Goal: Information Seeking & Learning: Check status

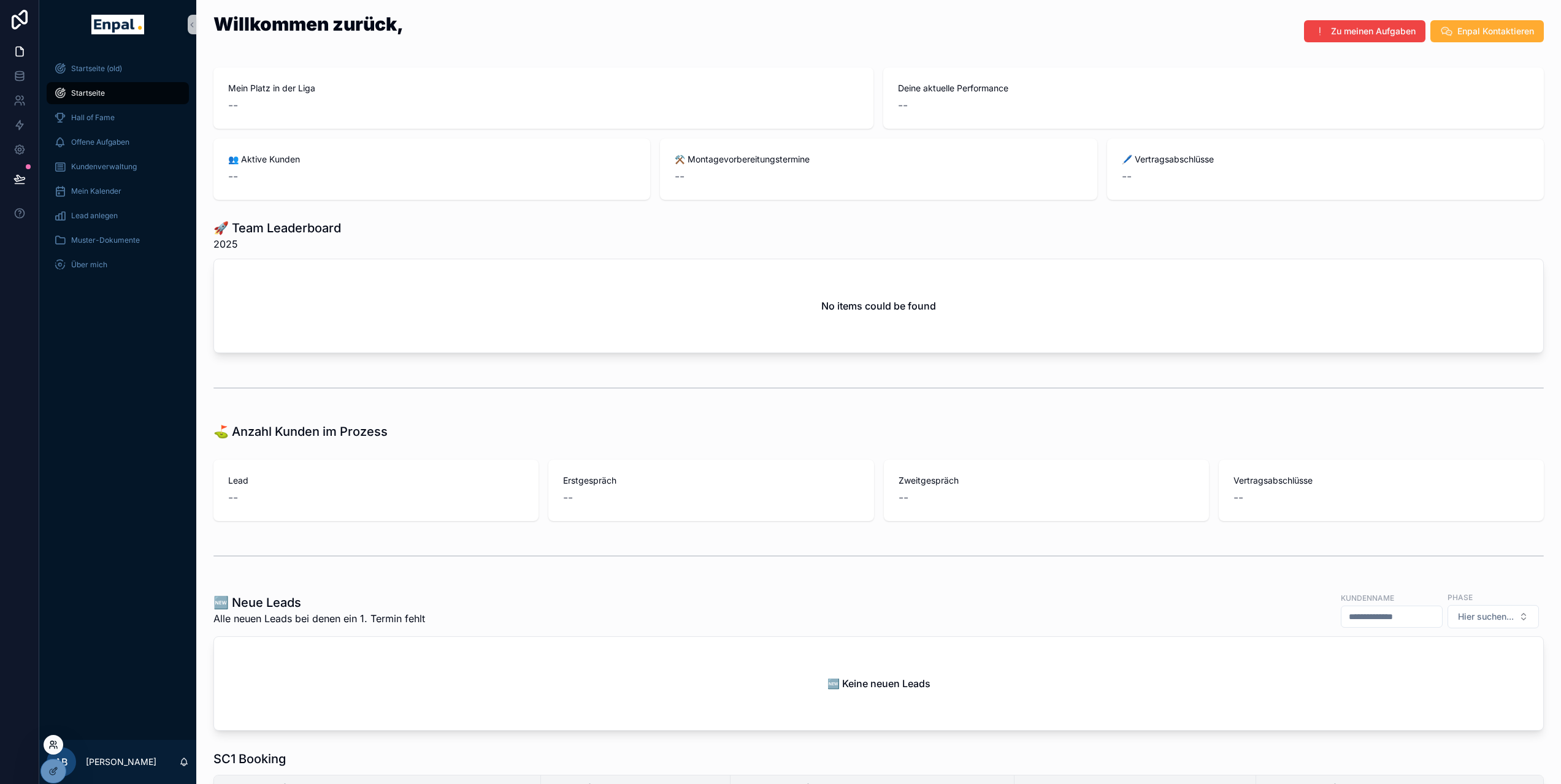
click at [57, 743] on icon at bounding box center [53, 745] width 10 height 10
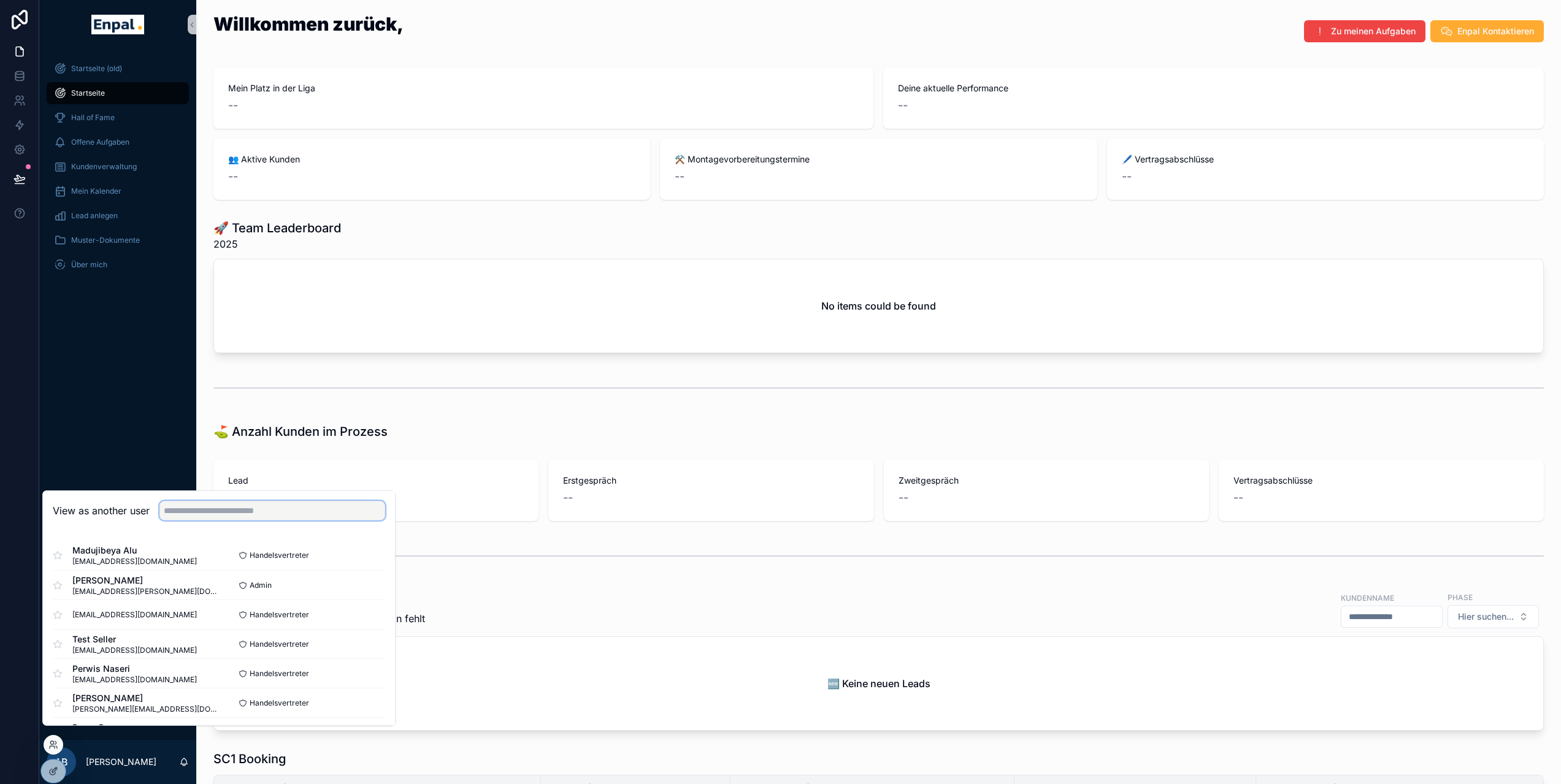
click at [199, 519] on input "text" at bounding box center [272, 511] width 225 height 20
type input "*****"
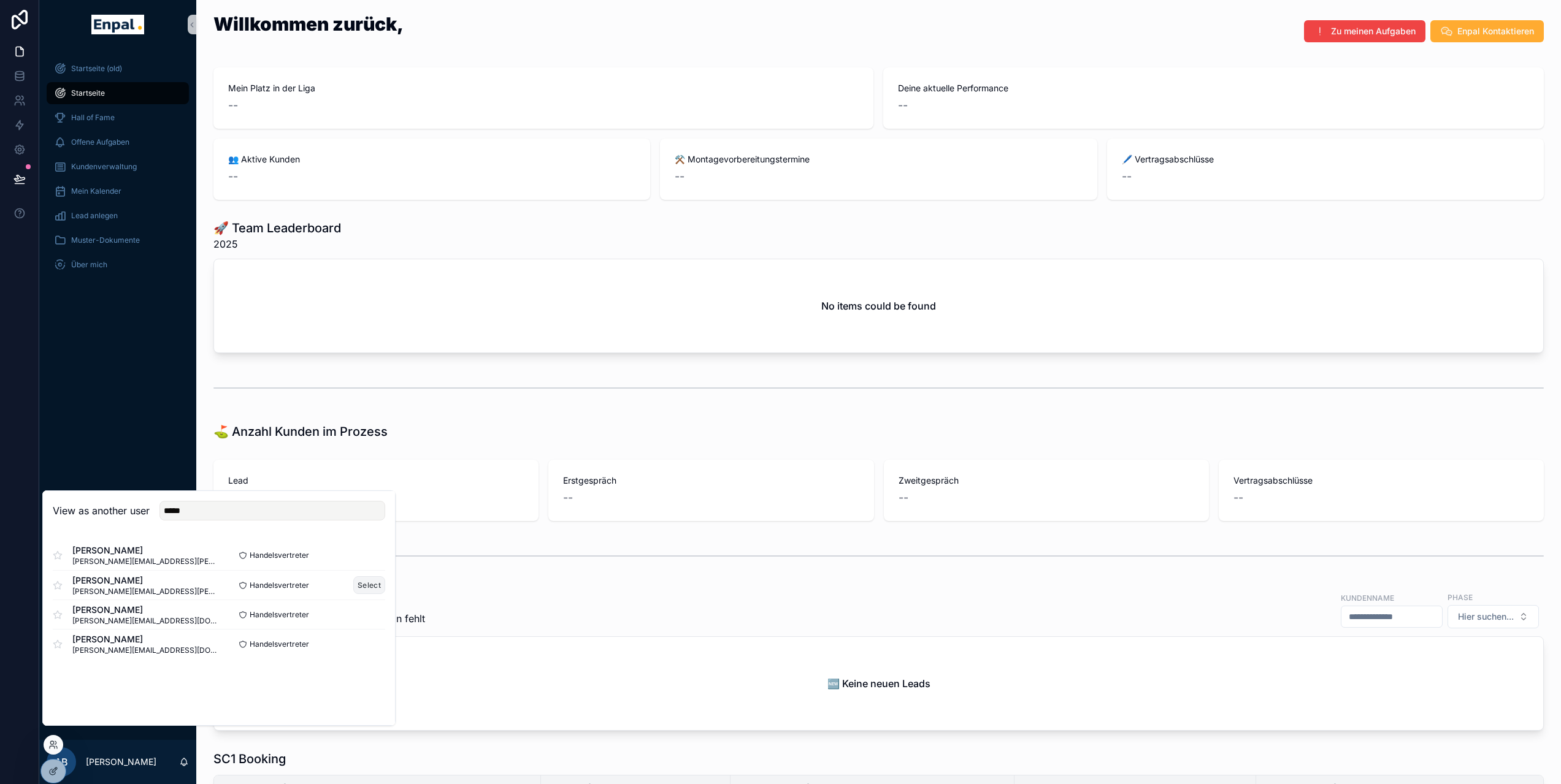
click at [373, 592] on button "Select" at bounding box center [369, 585] width 32 height 17
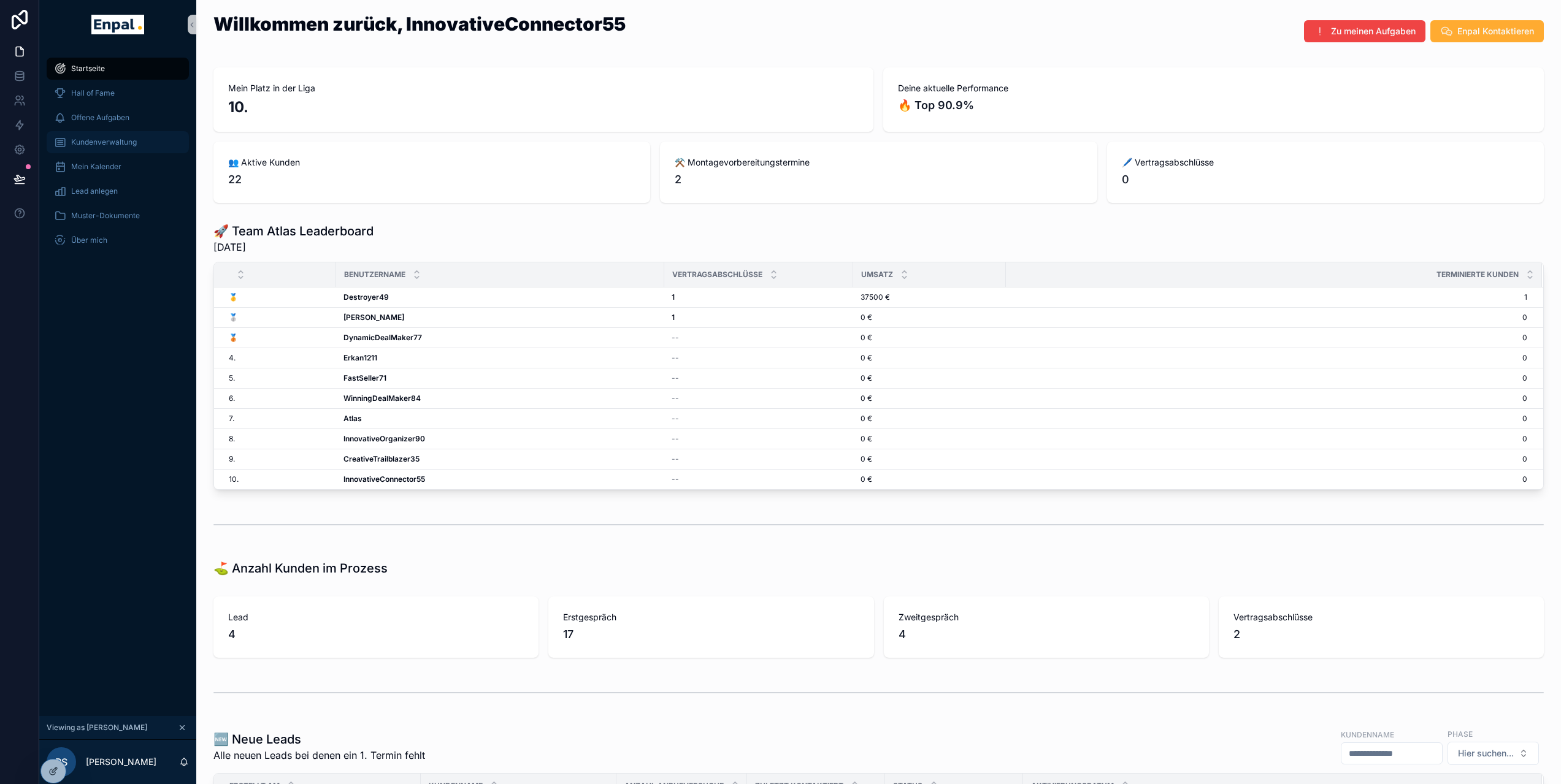
click at [102, 147] on span "Kundenverwaltung" at bounding box center [104, 142] width 66 height 10
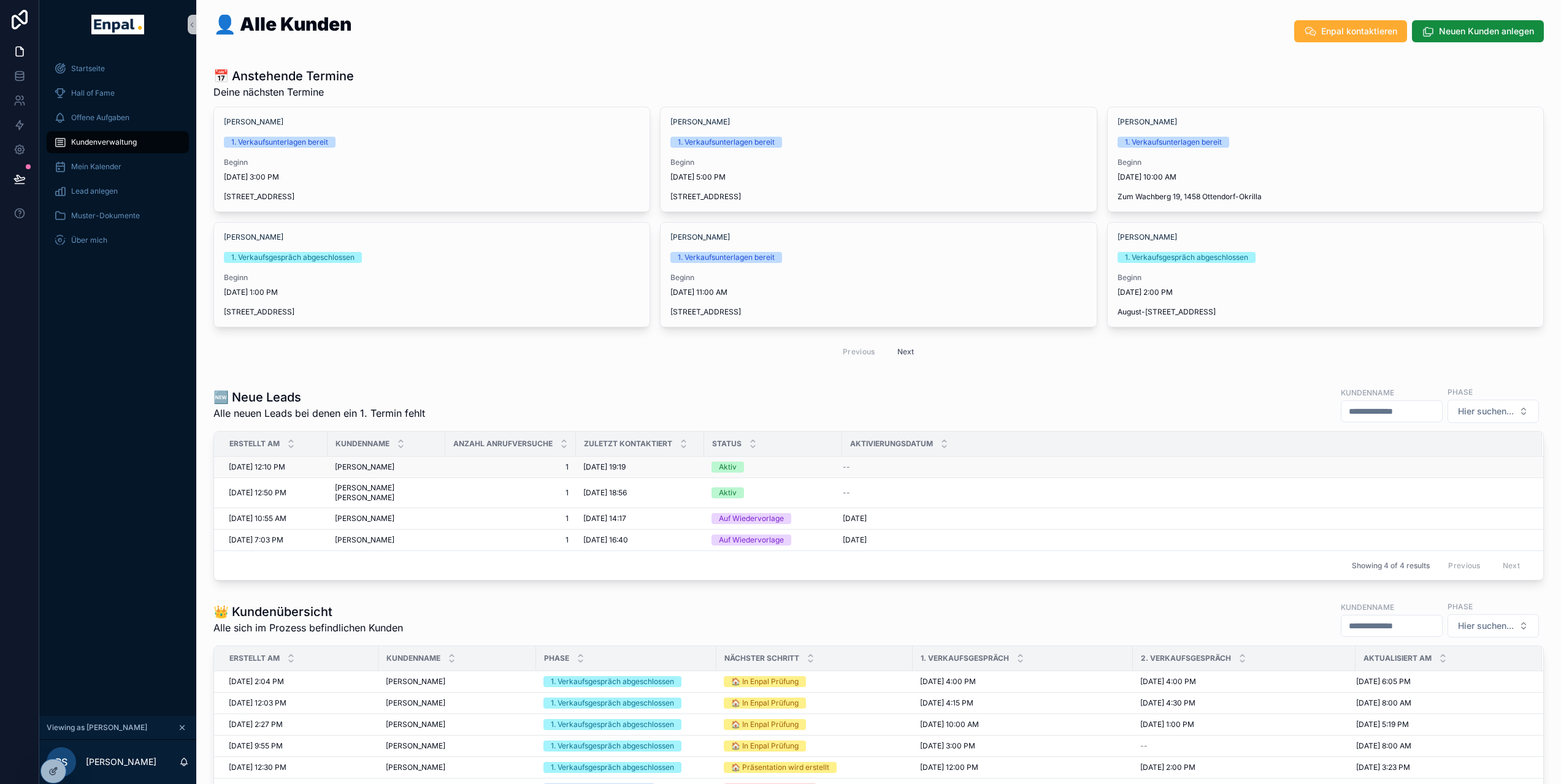
click at [370, 468] on span "[PERSON_NAME]" at bounding box center [364, 467] width 59 height 10
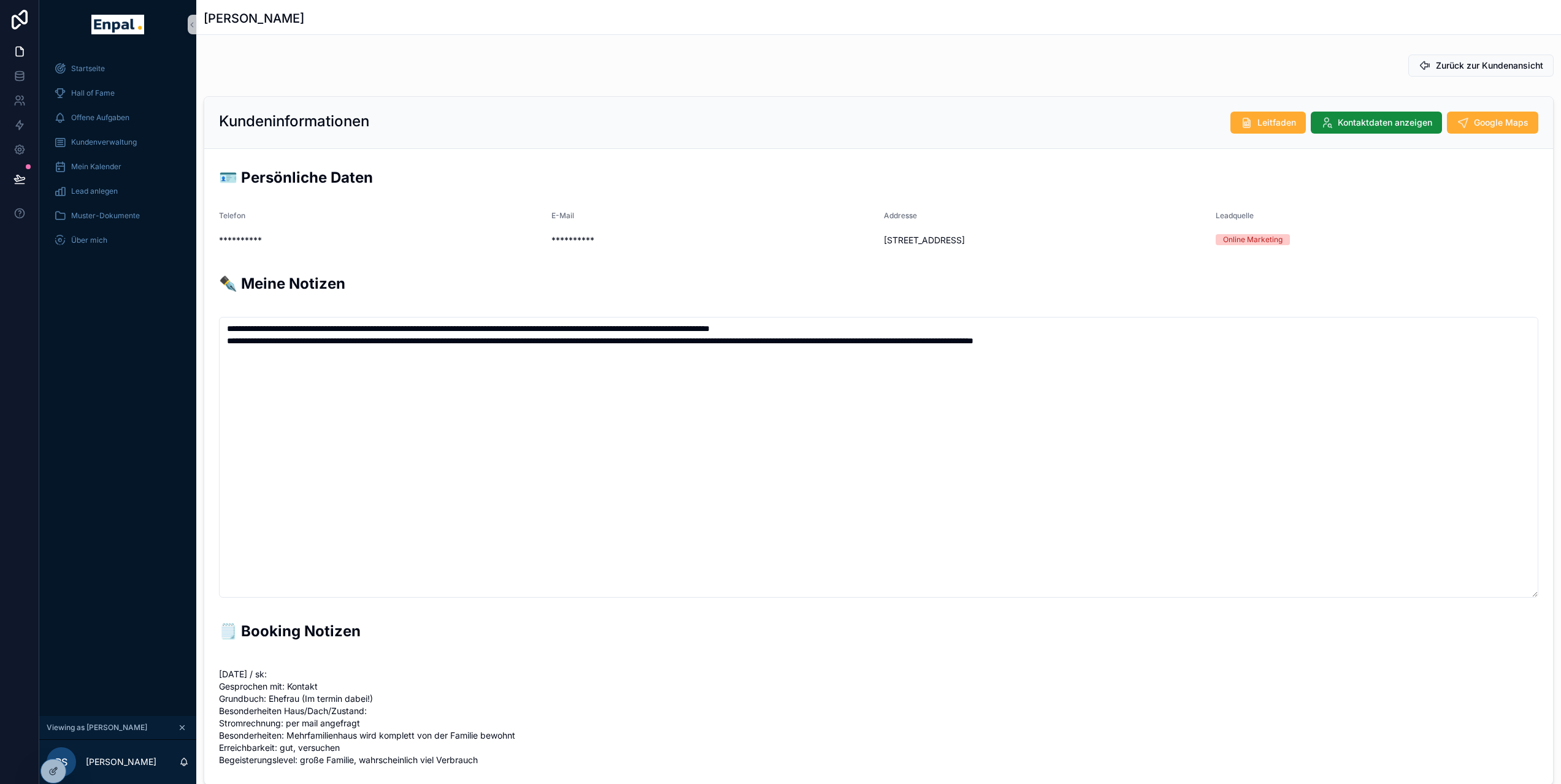
scroll to position [270, 0]
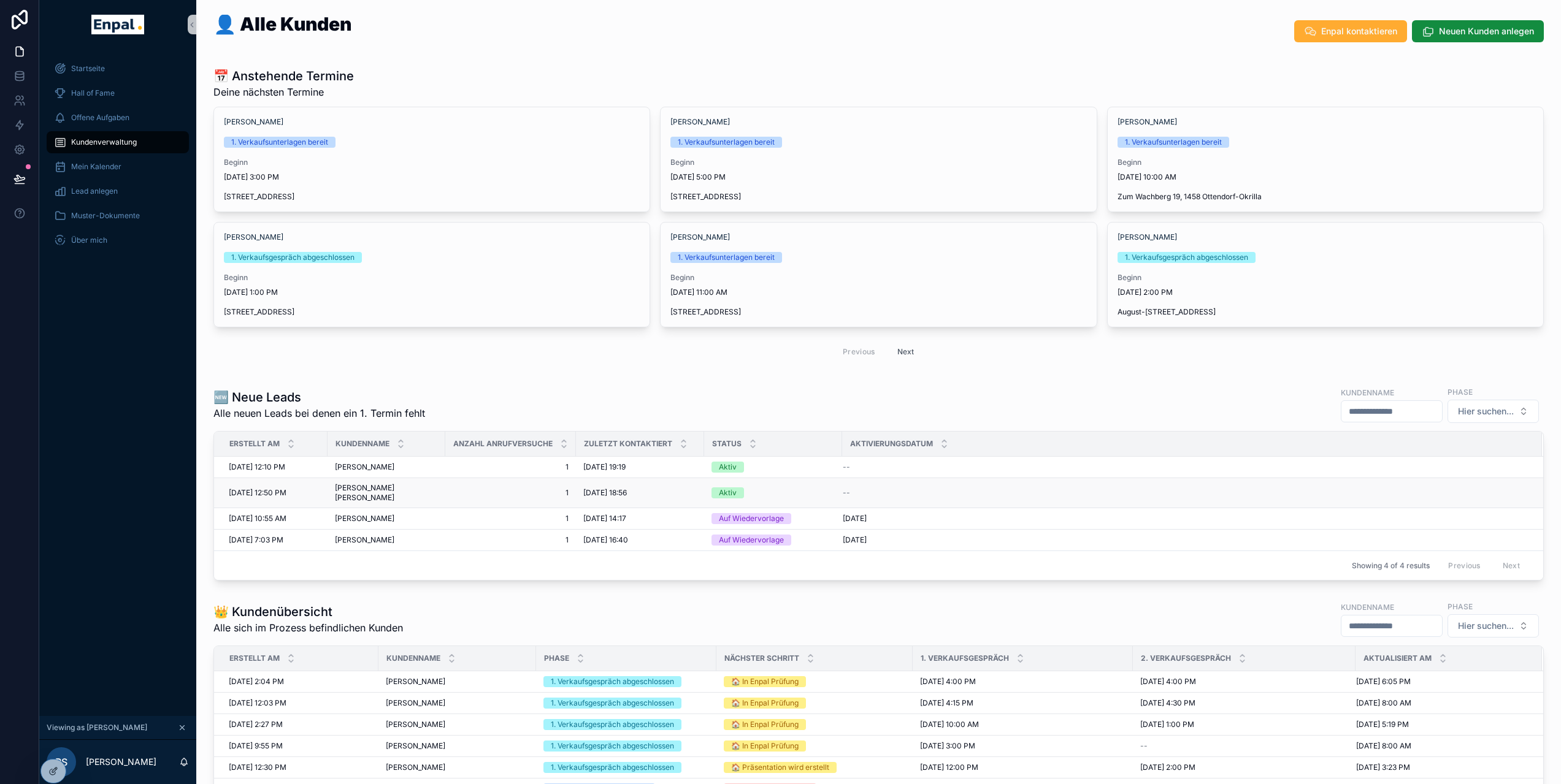
click at [377, 486] on span "Falk Naumann" at bounding box center [386, 494] width 103 height 20
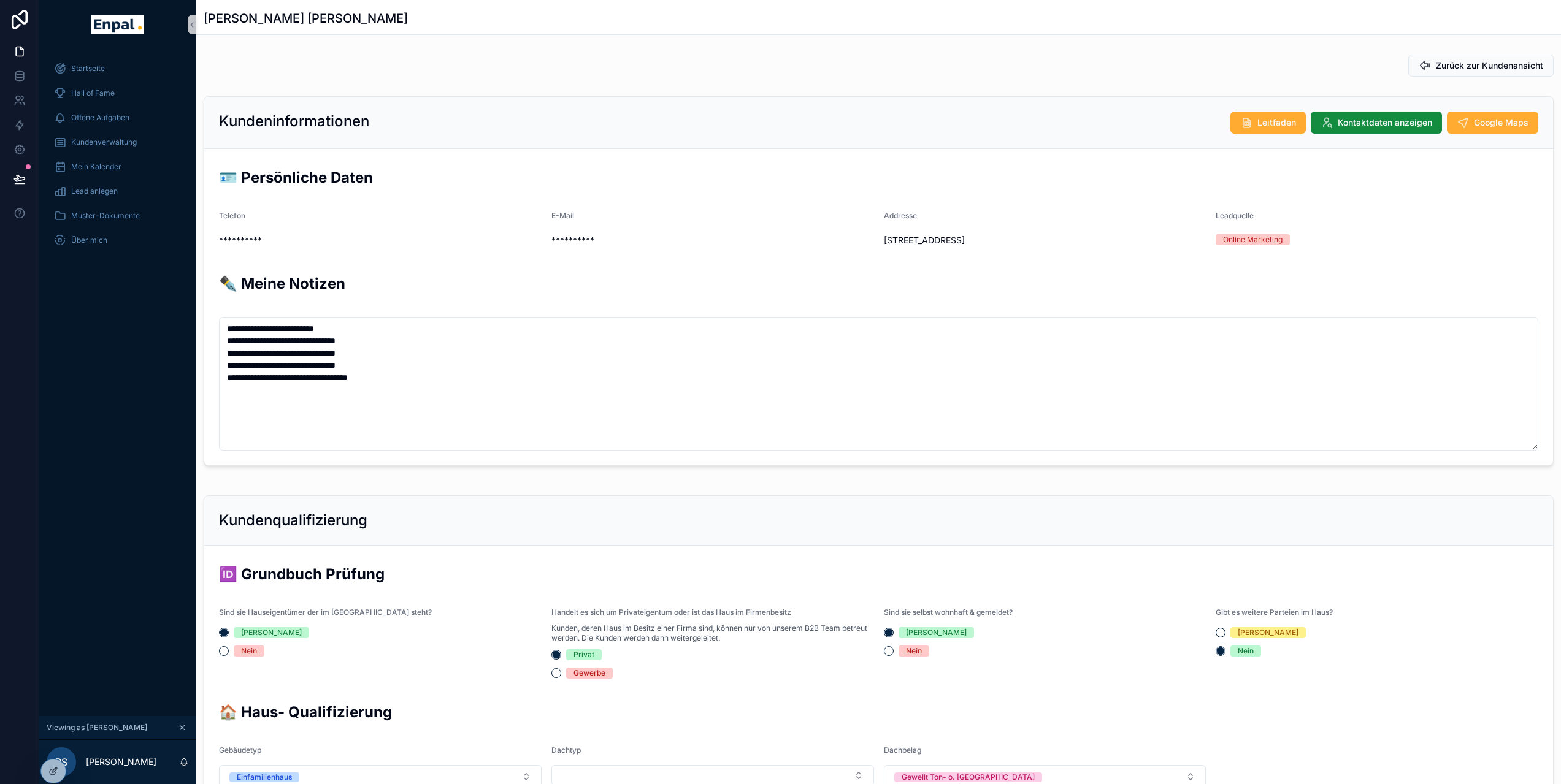
scroll to position [270, 0]
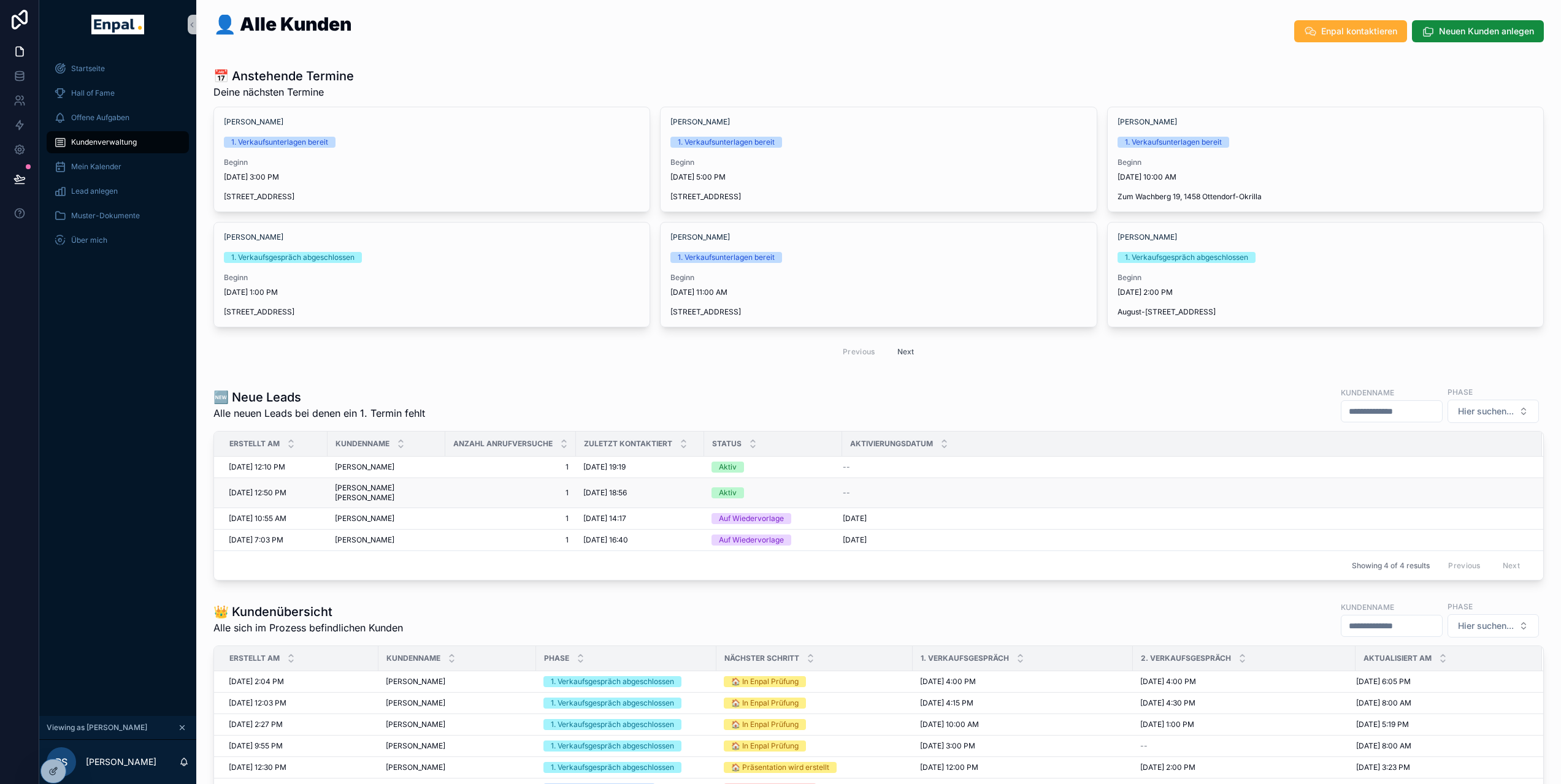
click at [375, 485] on span "Falk Naumann" at bounding box center [386, 494] width 103 height 20
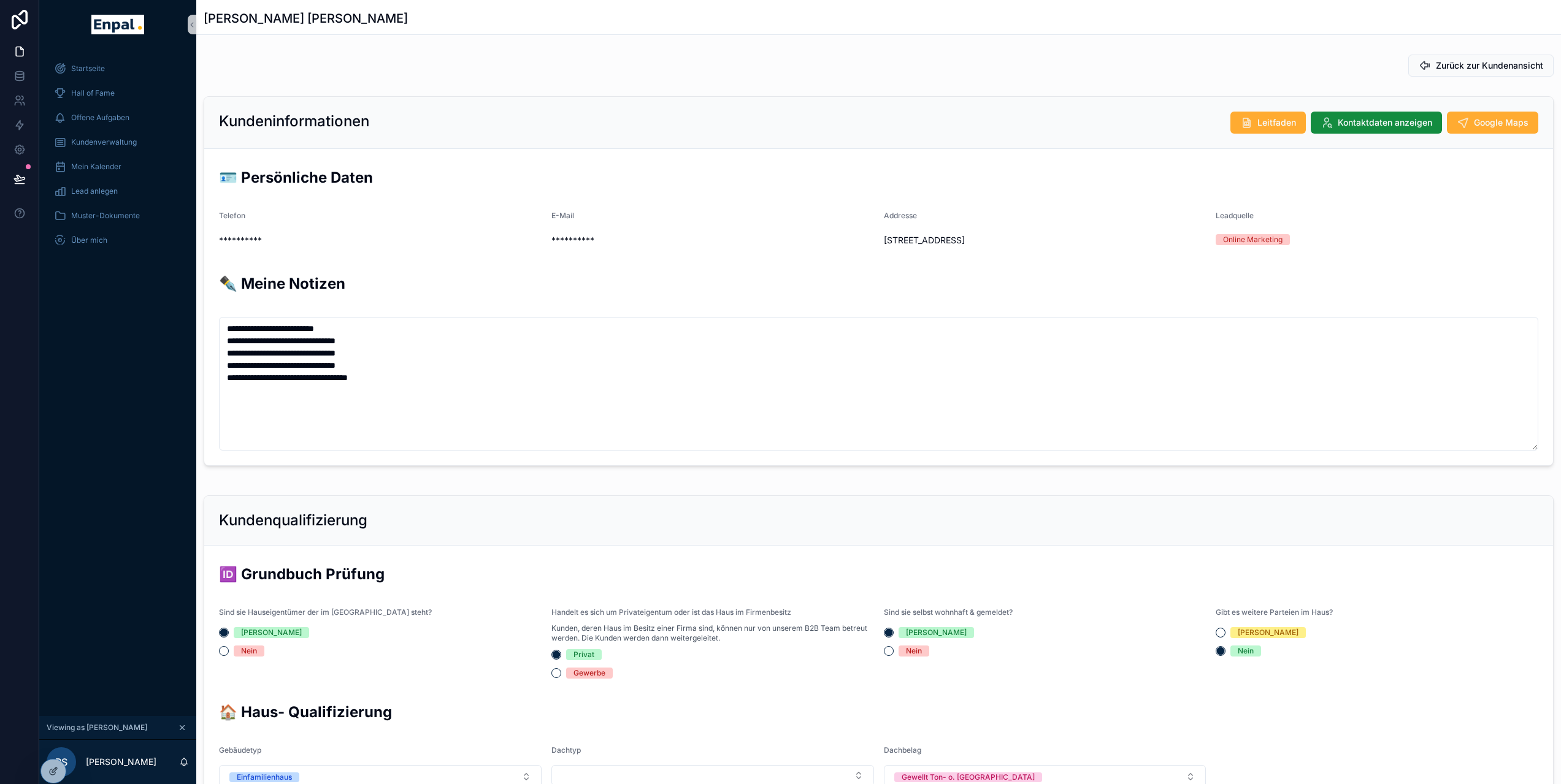
scroll to position [270, 0]
click at [119, 142] on span "Kundenverwaltung" at bounding box center [104, 142] width 66 height 10
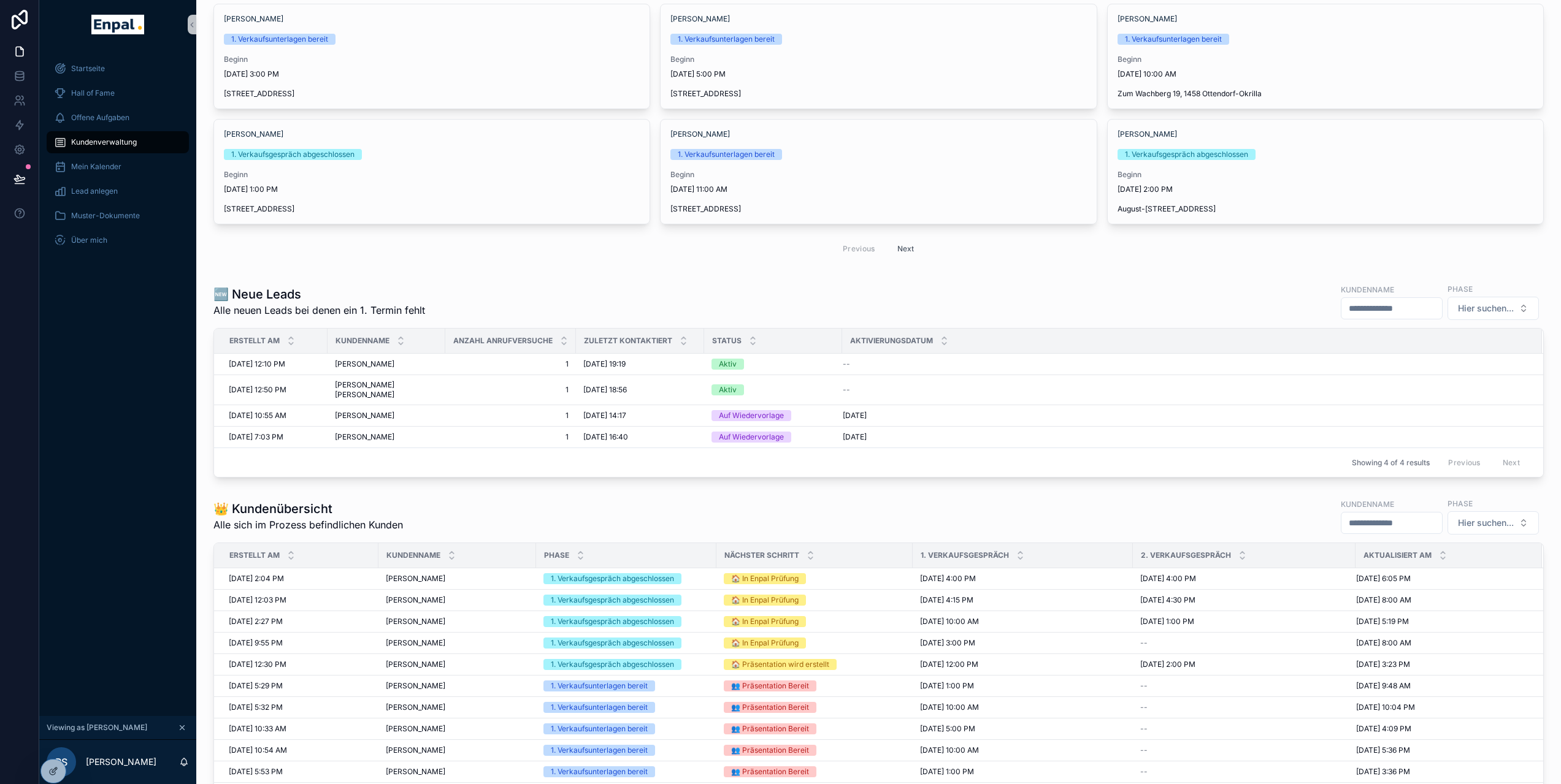
scroll to position [111, 0]
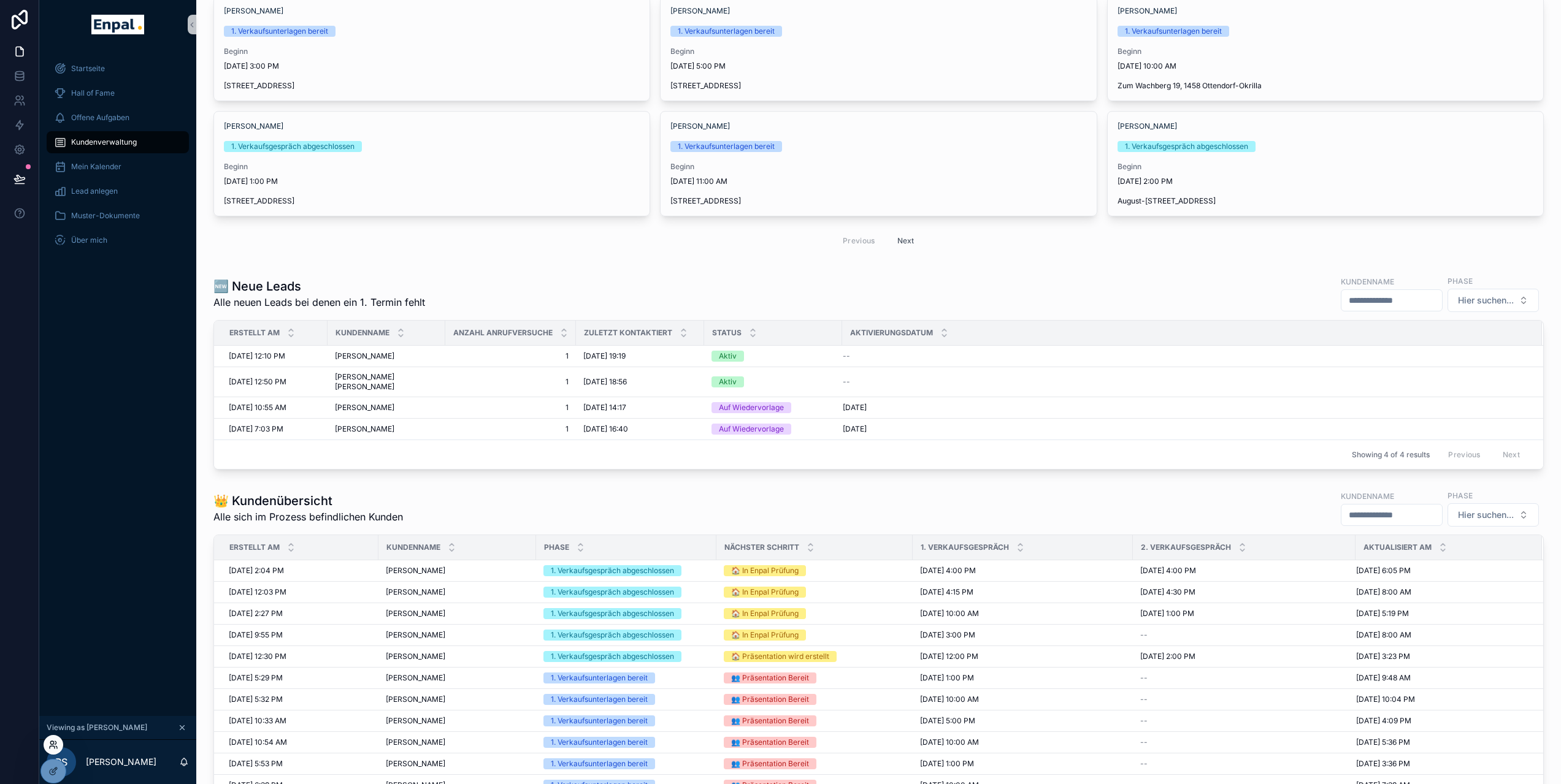
click at [53, 747] on icon at bounding box center [53, 745] width 10 height 10
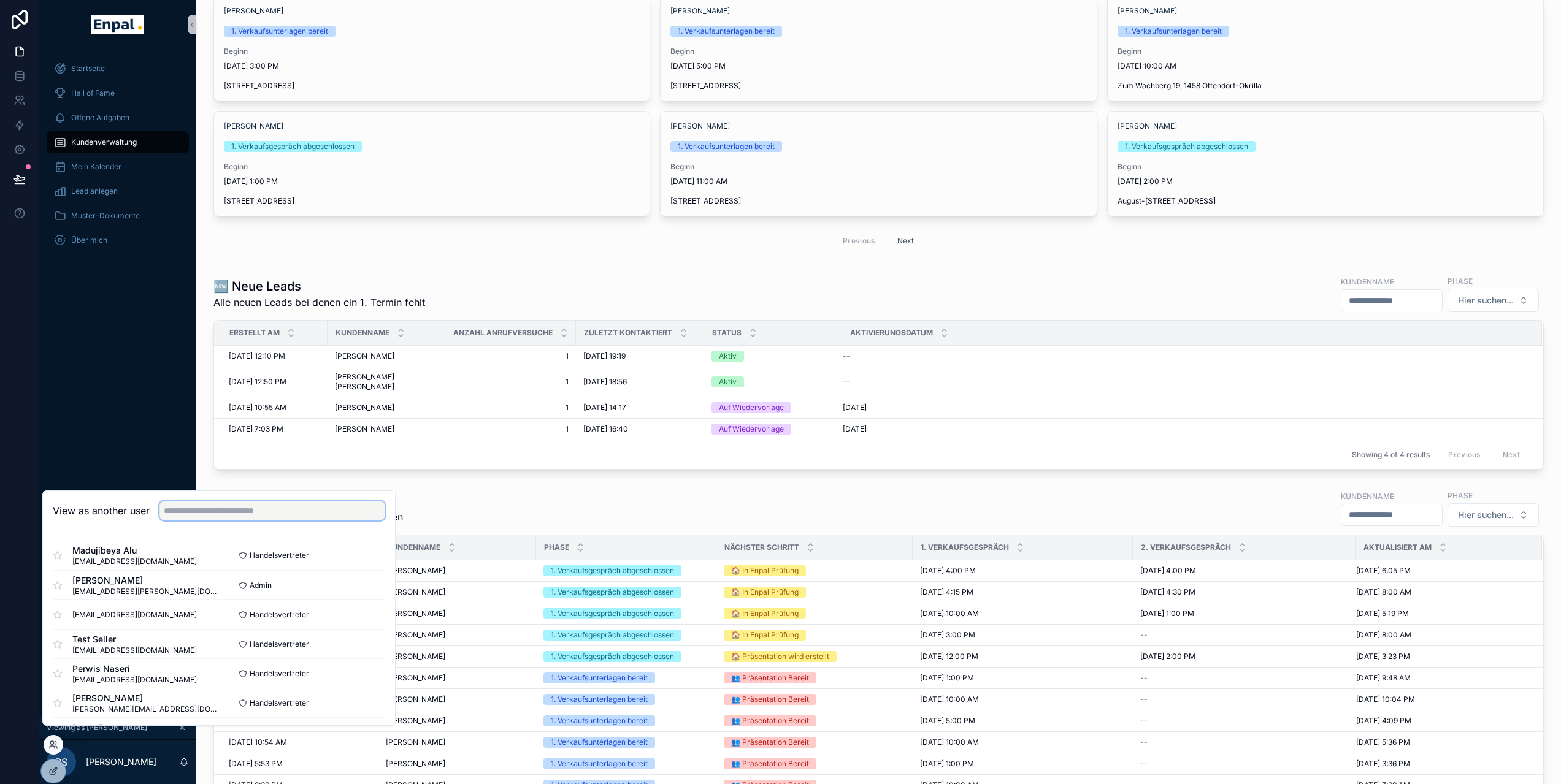
click at [215, 521] on input "text" at bounding box center [272, 511] width 225 height 20
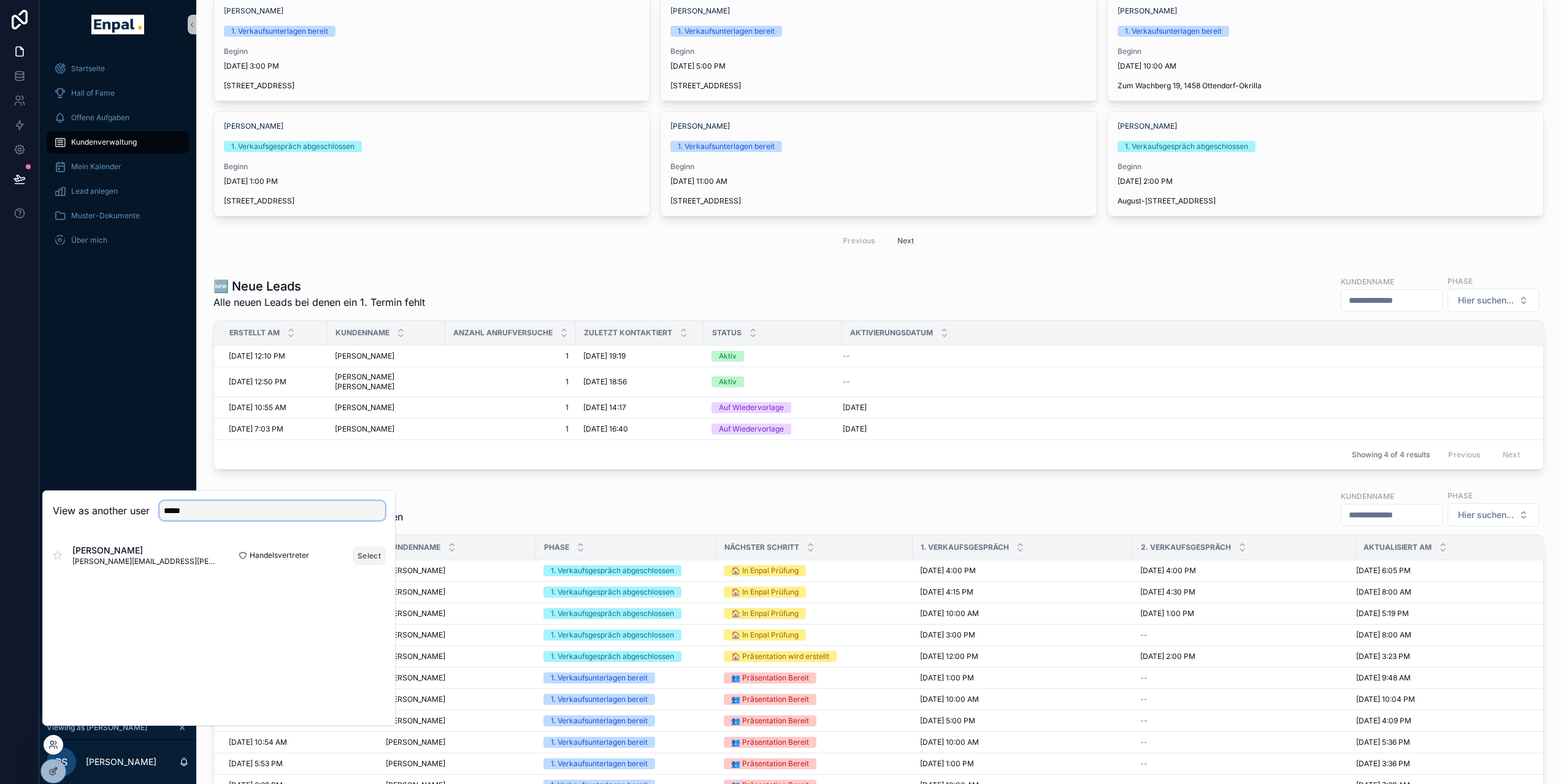
type input "*****"
click at [371, 560] on button "Select" at bounding box center [369, 555] width 32 height 17
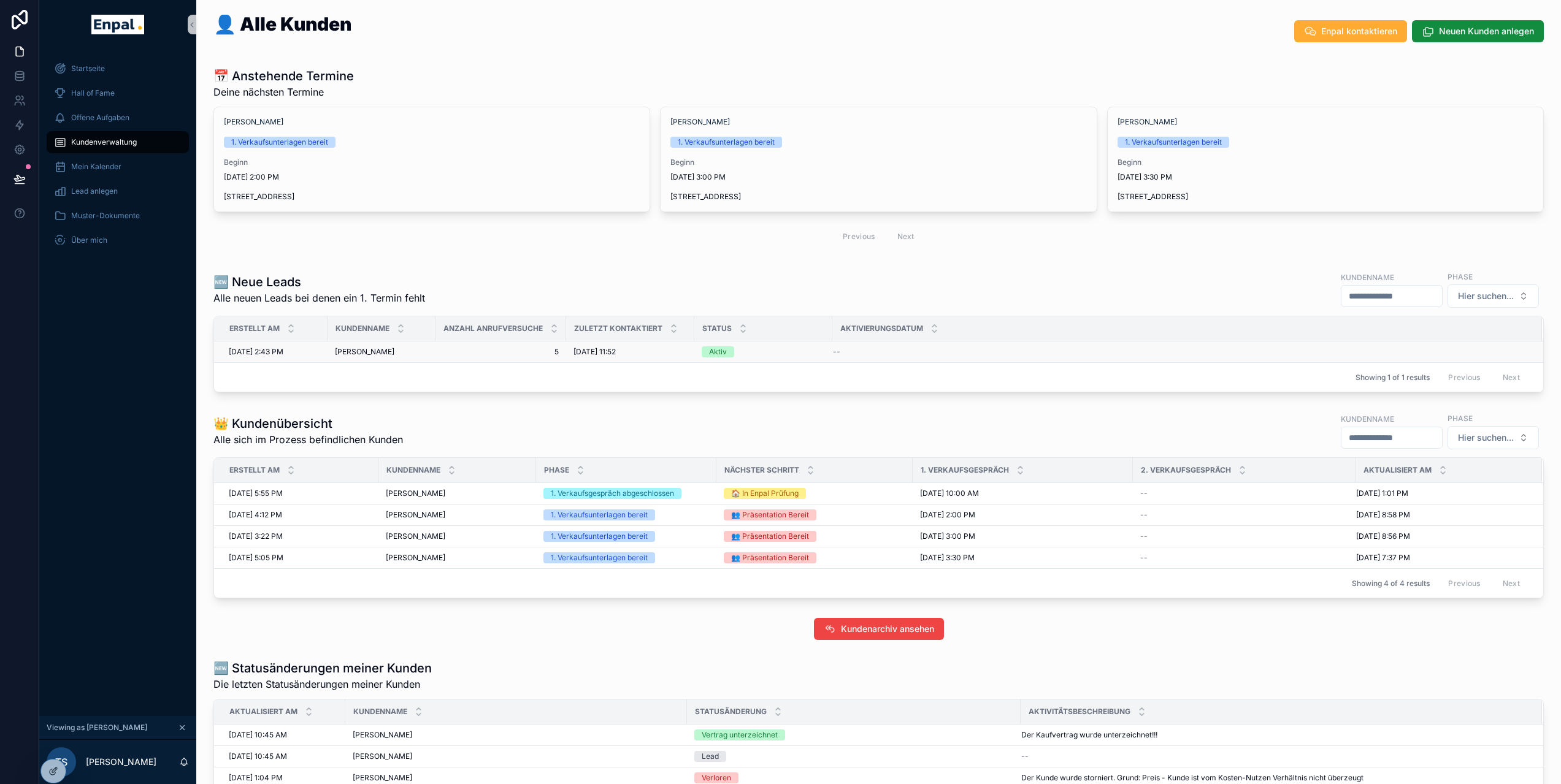
click at [356, 354] on span "Sascha Deutsch" at bounding box center [364, 351] width 59 height 10
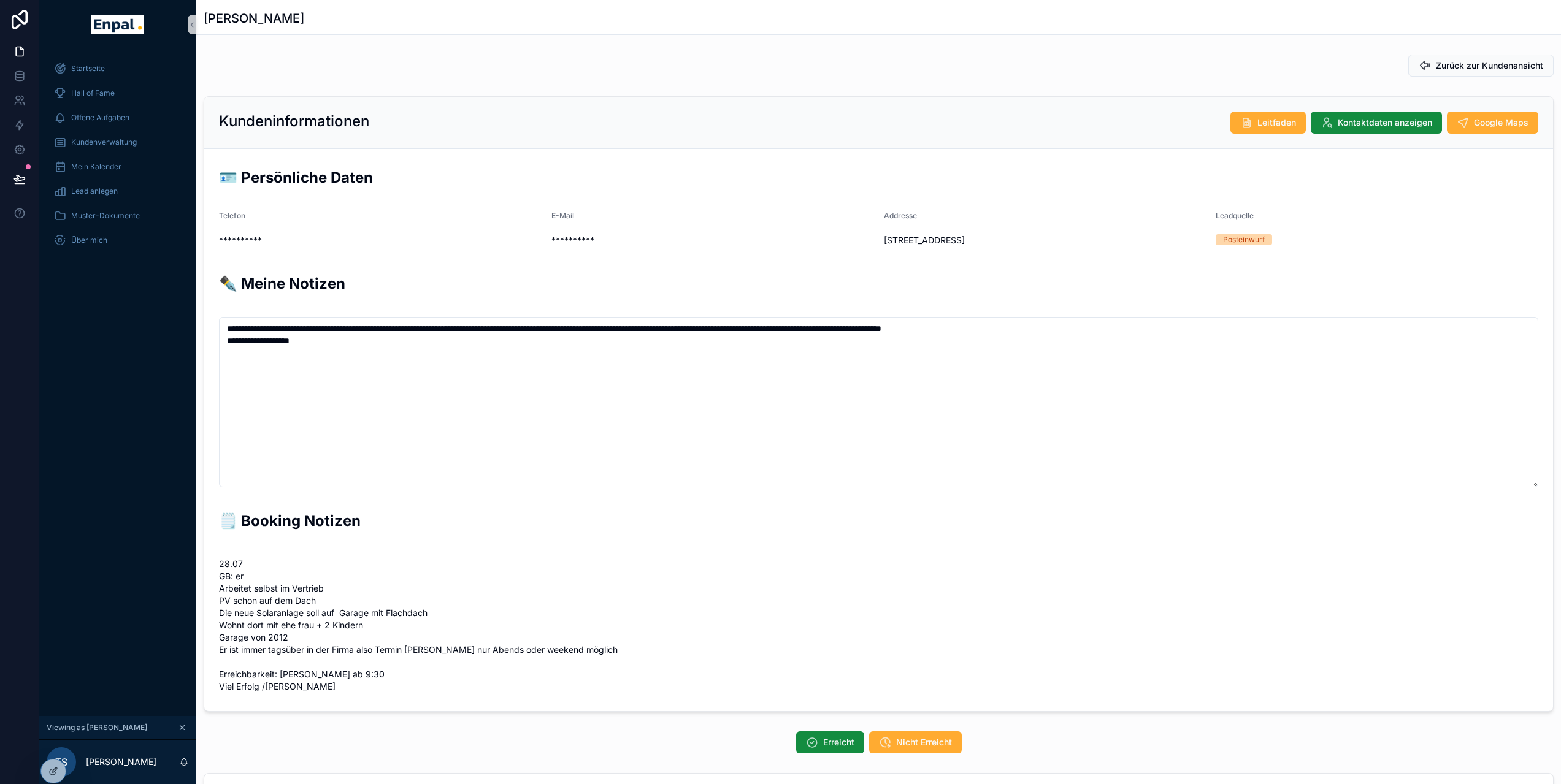
scroll to position [270, 0]
click at [52, 747] on icon at bounding box center [53, 745] width 10 height 10
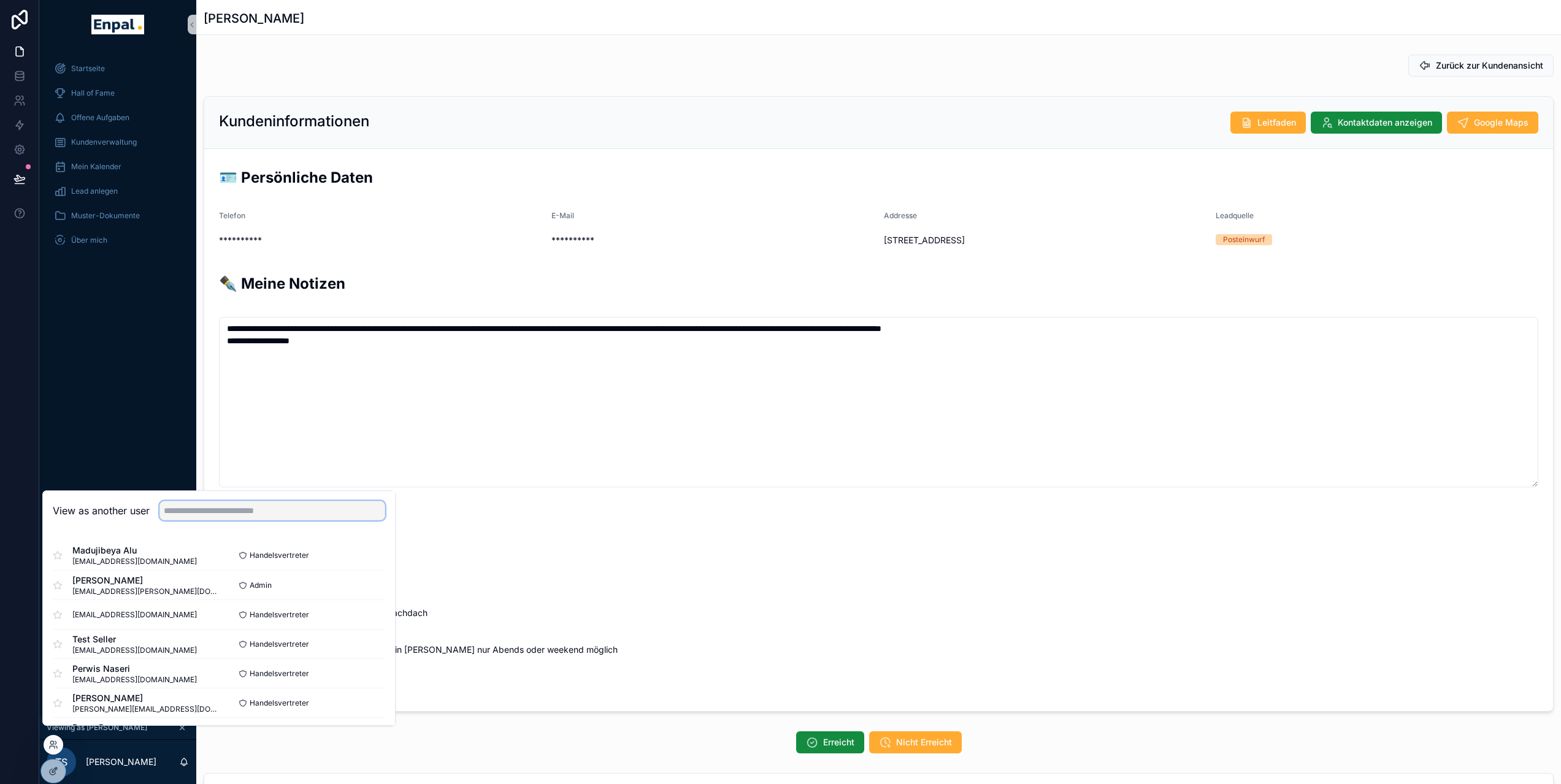
click at [229, 519] on input "text" at bounding box center [272, 511] width 225 height 20
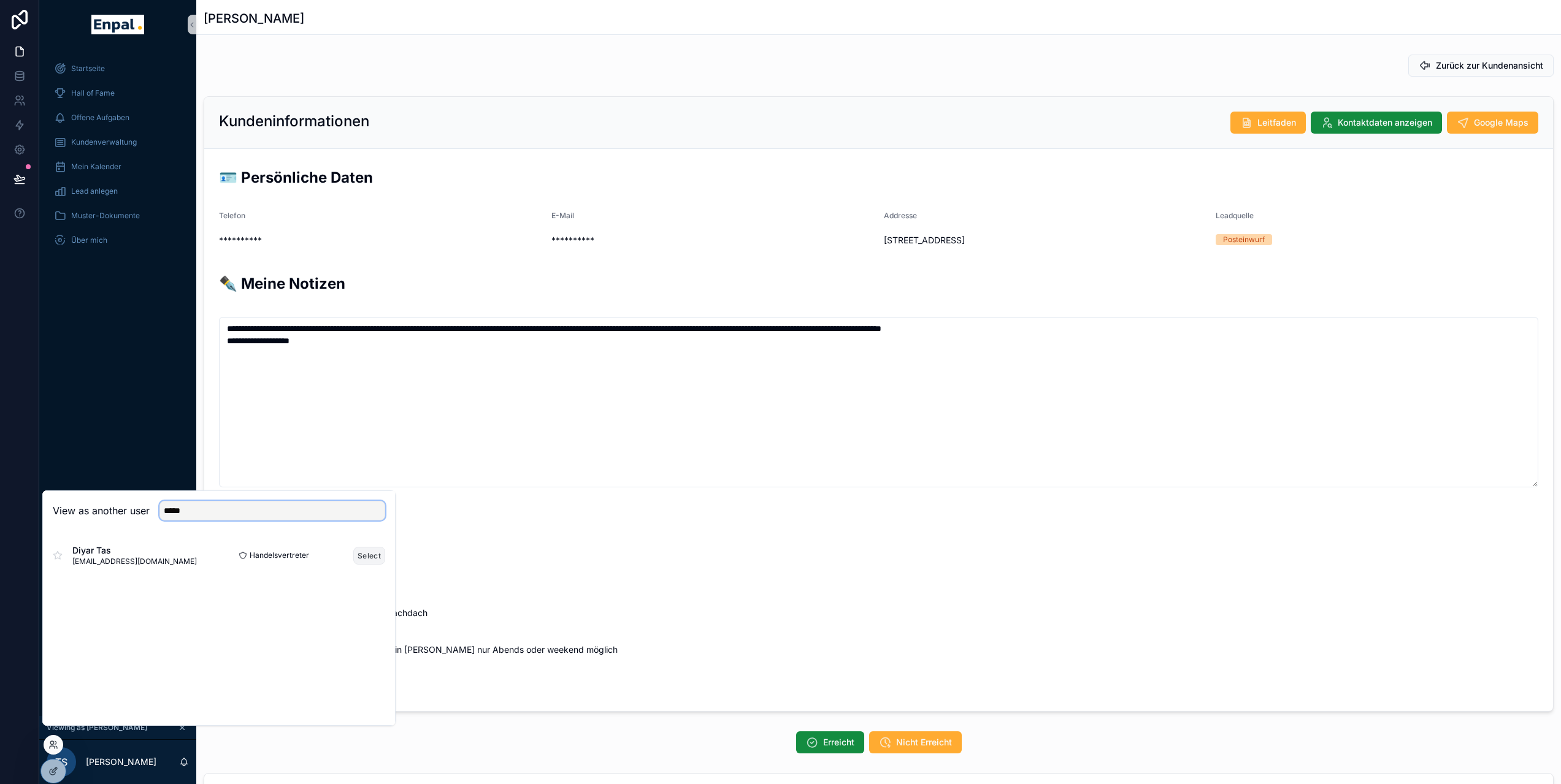
type input "*****"
click at [363, 561] on button "Select" at bounding box center [369, 555] width 32 height 17
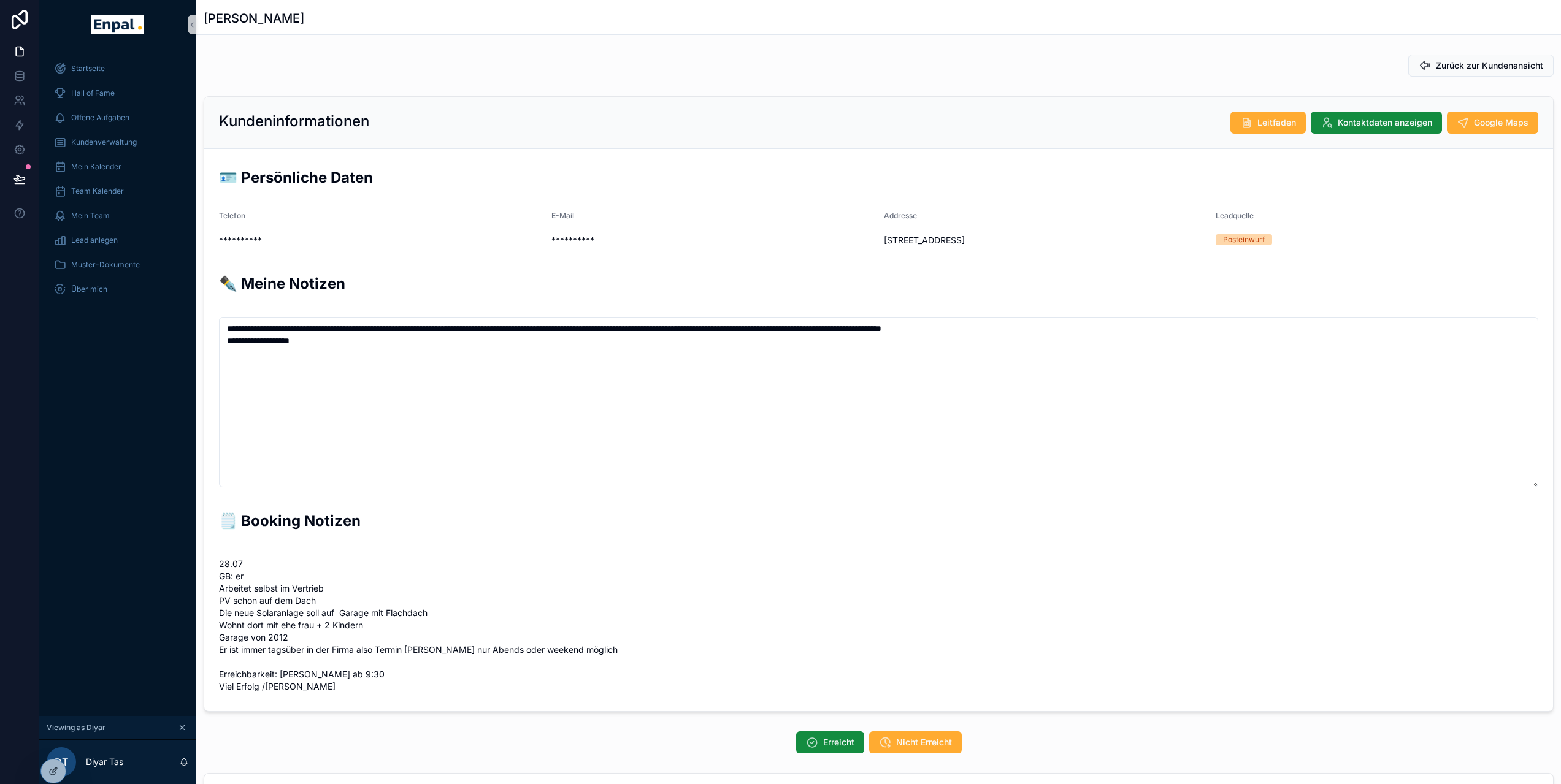
scroll to position [270, 0]
click at [110, 124] on div "Offene Aufgaben" at bounding box center [118, 118] width 128 height 20
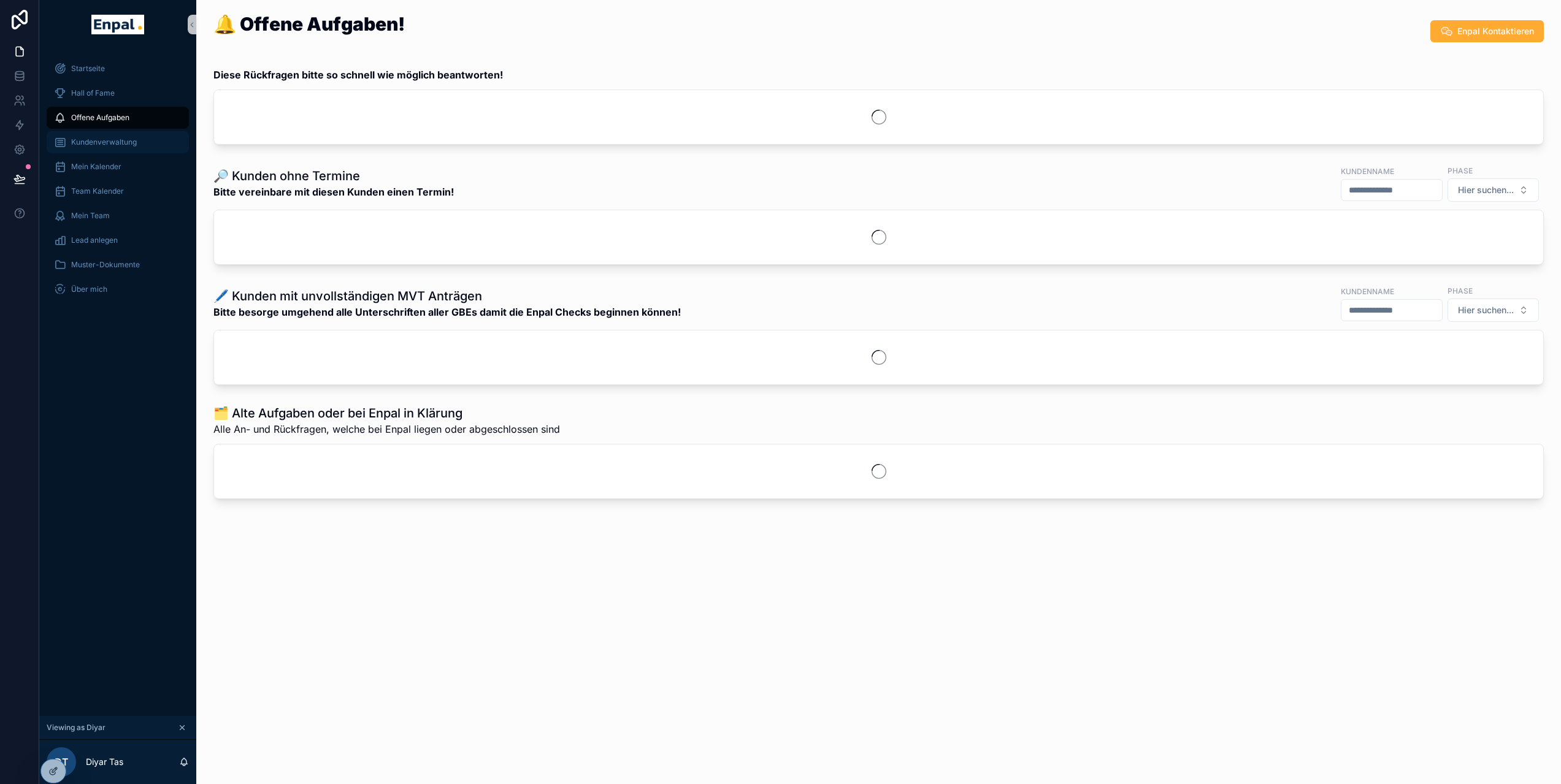
click at [99, 143] on span "Kundenverwaltung" at bounding box center [104, 142] width 66 height 10
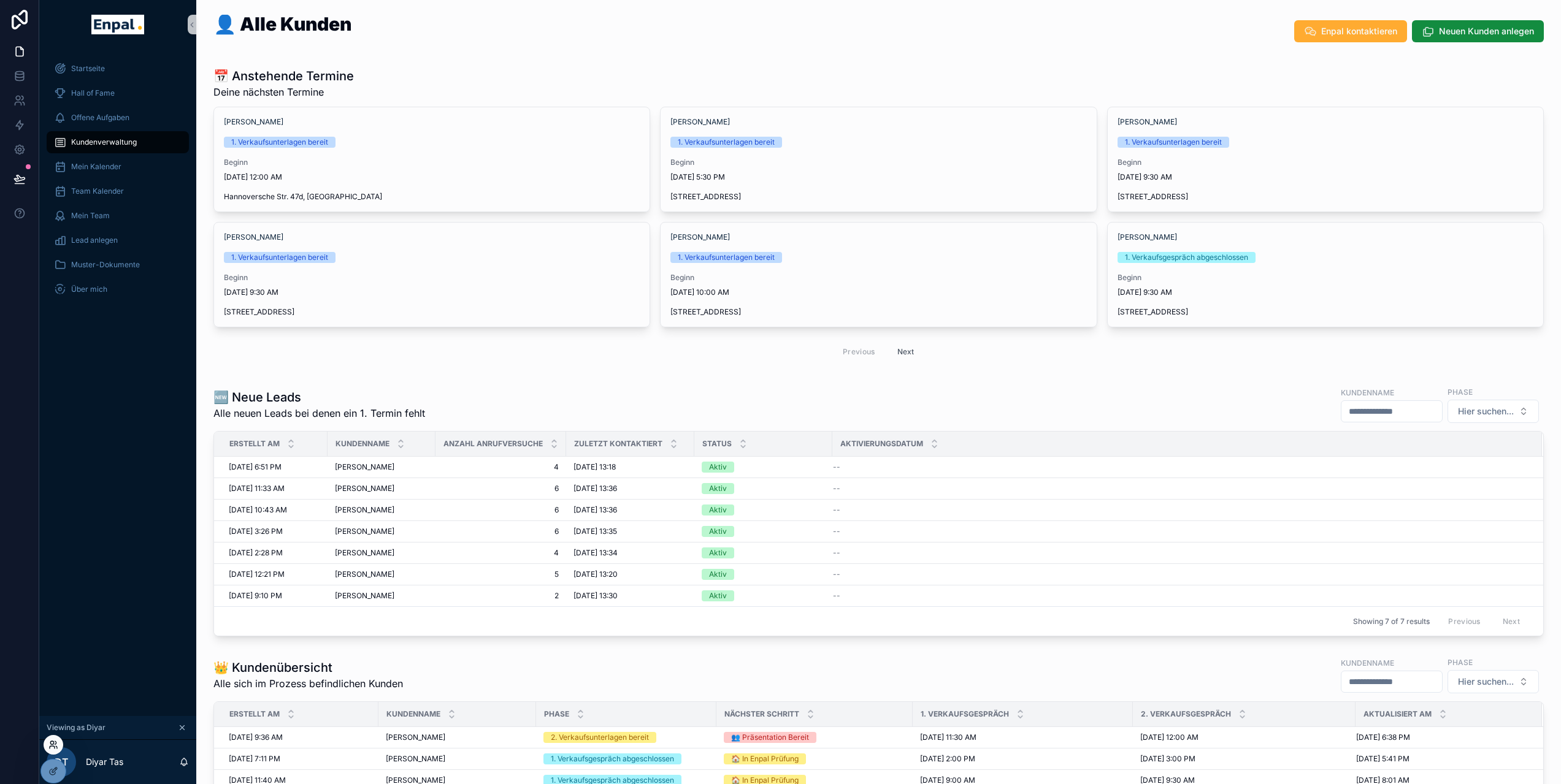
click at [55, 747] on icon at bounding box center [53, 745] width 10 height 10
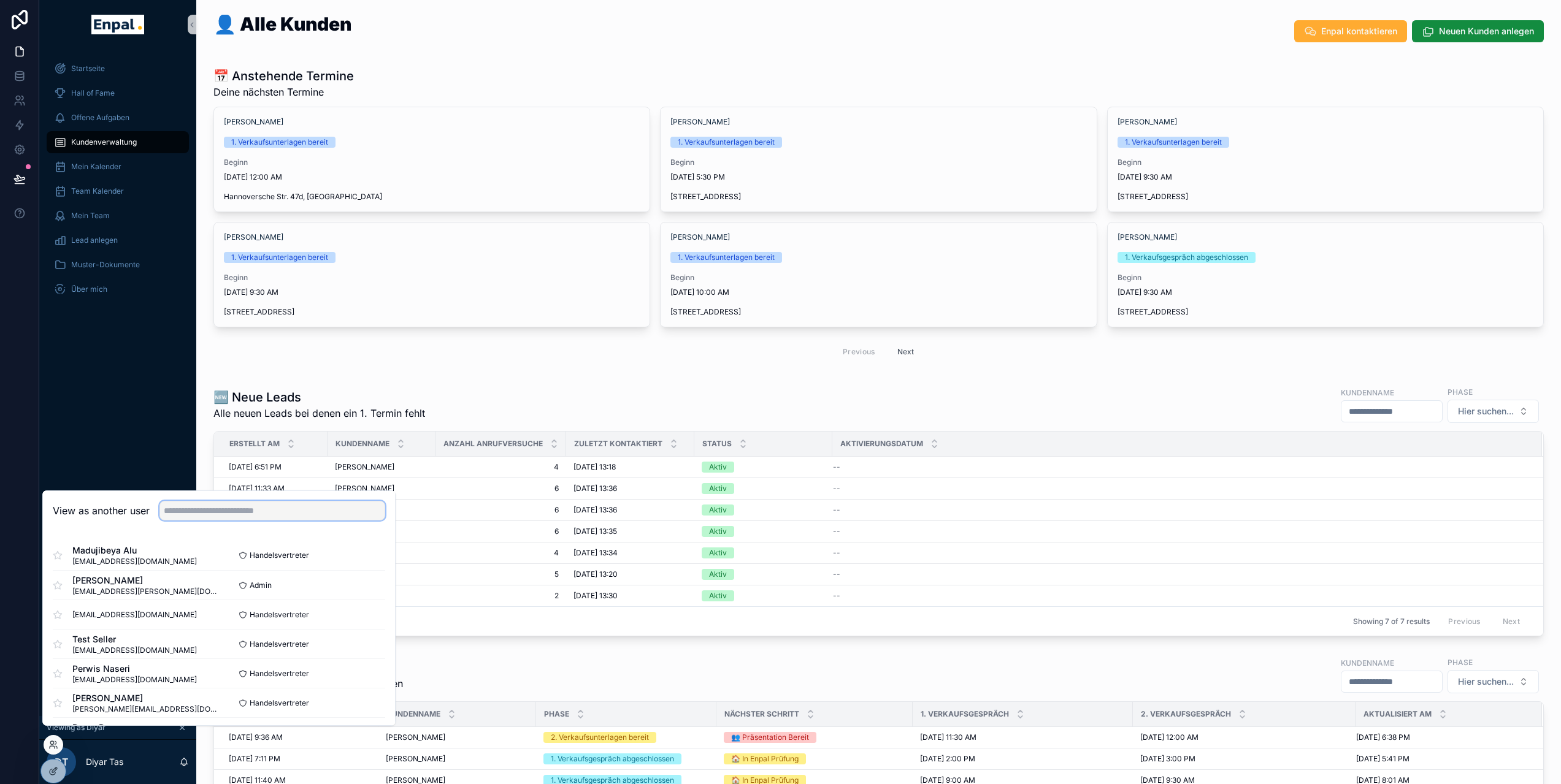
click at [195, 521] on input "text" at bounding box center [272, 511] width 225 height 20
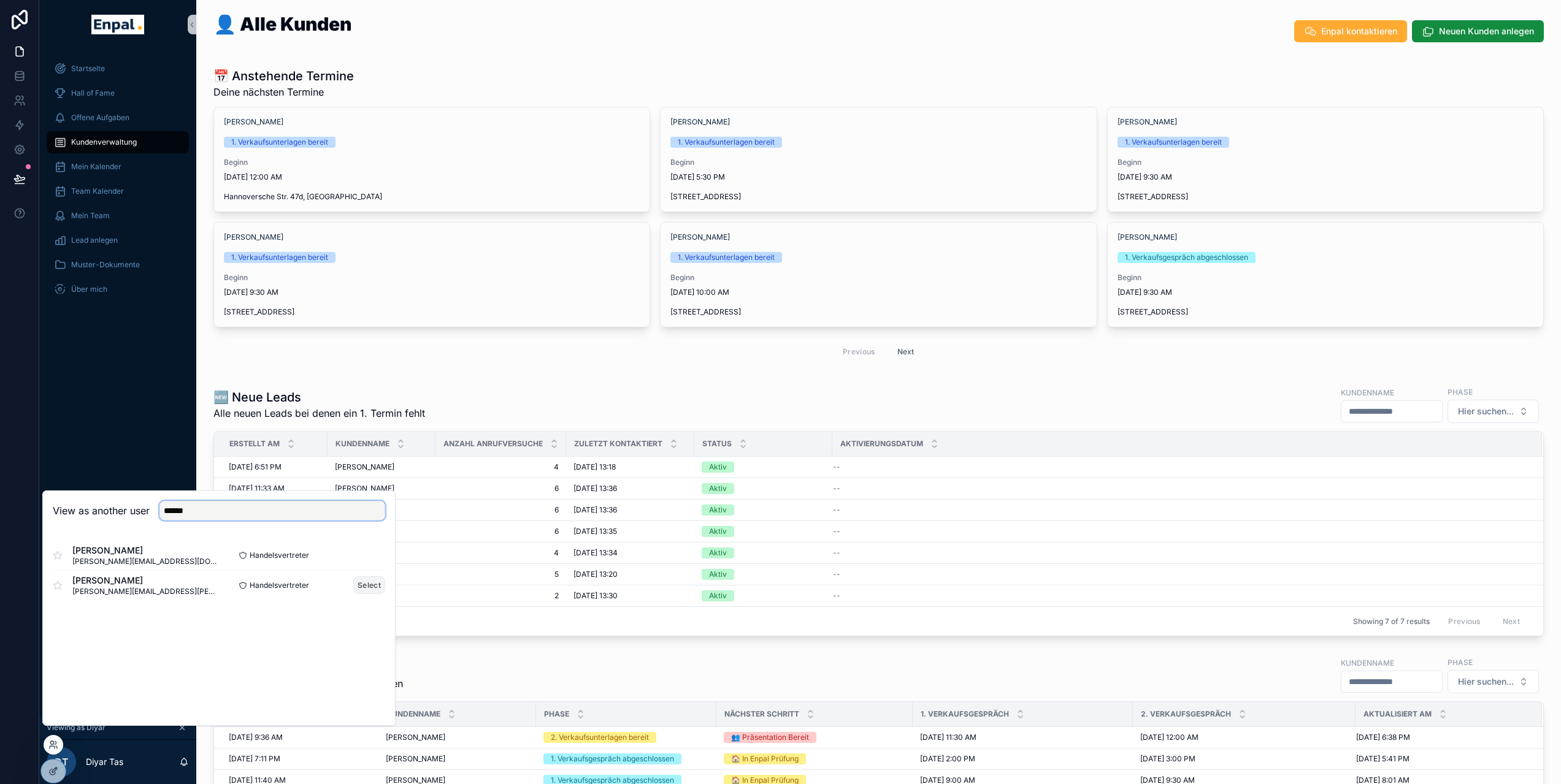
type input "******"
click at [368, 593] on button "Select" at bounding box center [369, 585] width 32 height 17
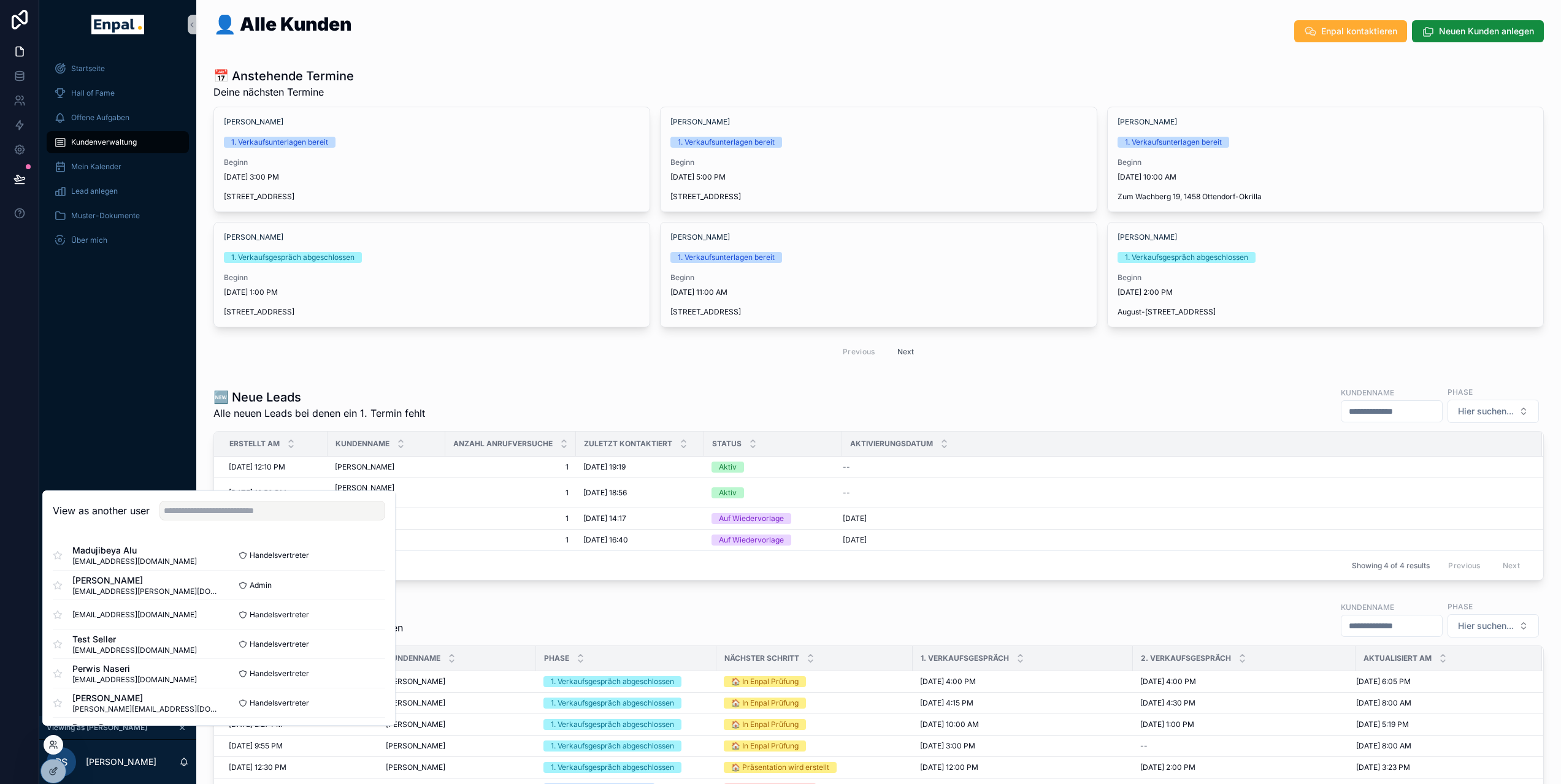
click at [472, 387] on div "🆕 Neue Leads Alle neuen Leads bei denen ein 1. Termin fehlt Kundenname Phase Hi…" at bounding box center [879, 405] width 1331 height 38
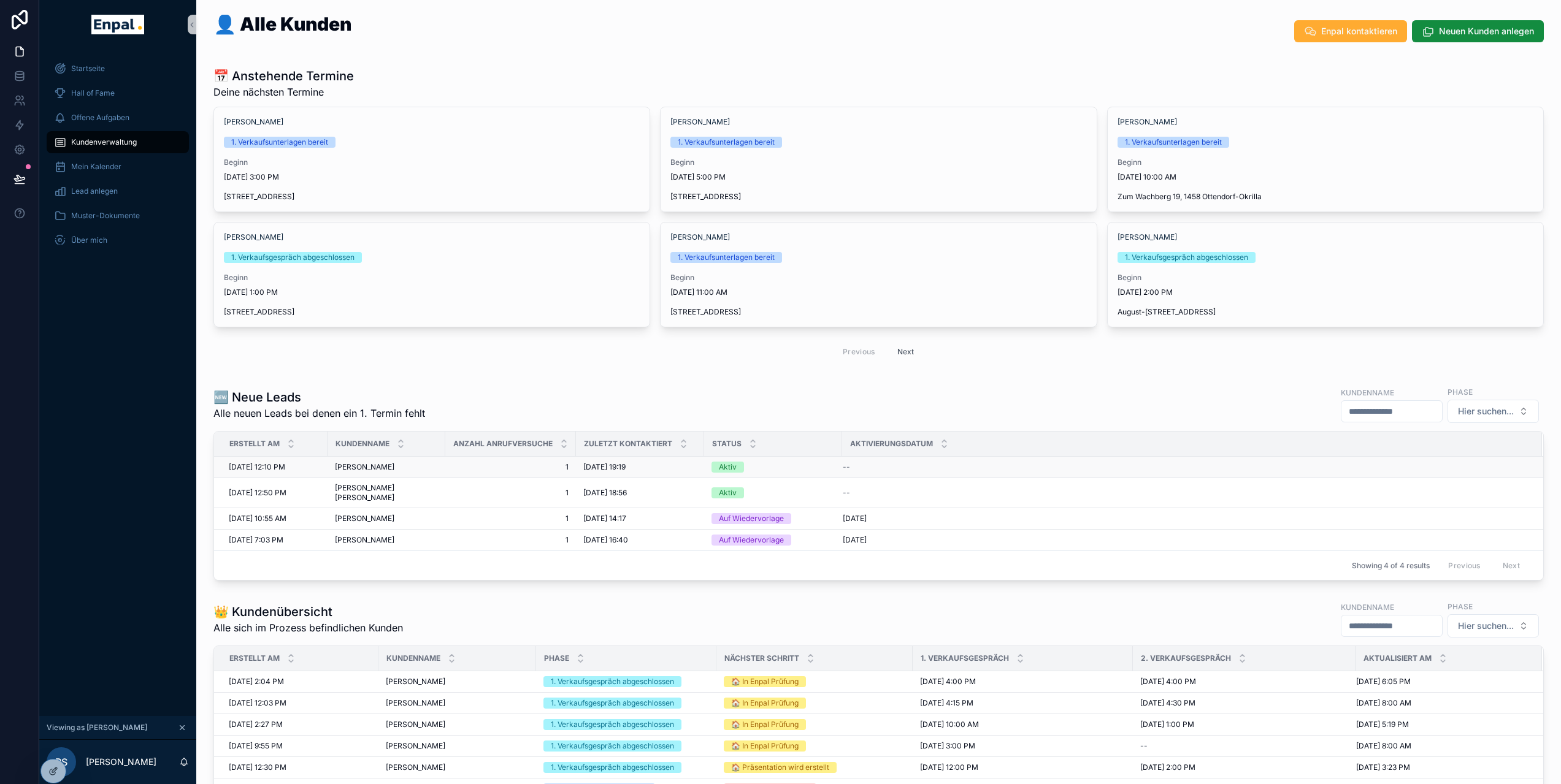
click at [368, 467] on span "[PERSON_NAME]" at bounding box center [364, 467] width 59 height 10
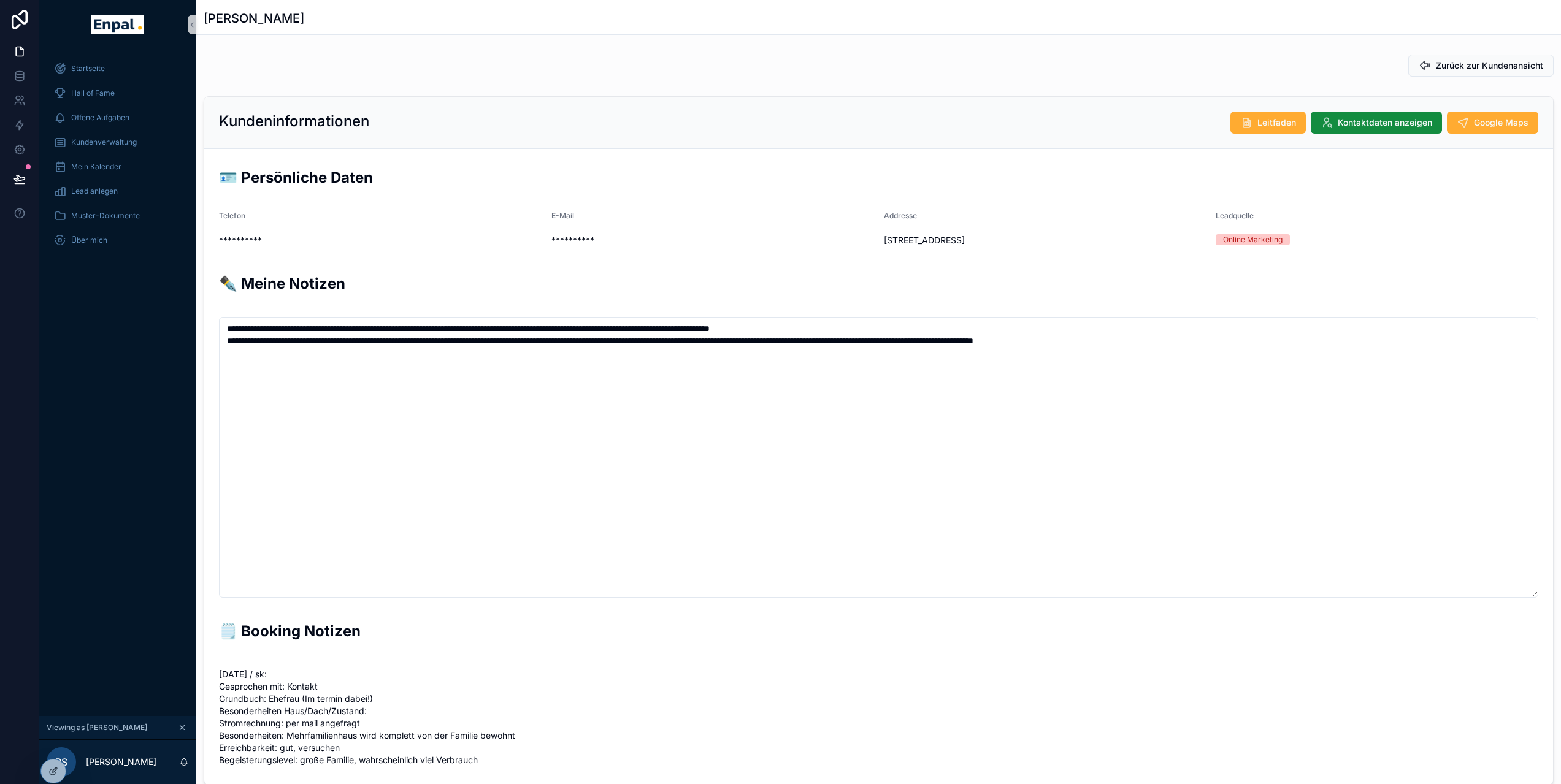
scroll to position [270, 0]
click at [133, 144] on span "Kundenverwaltung" at bounding box center [104, 142] width 66 height 10
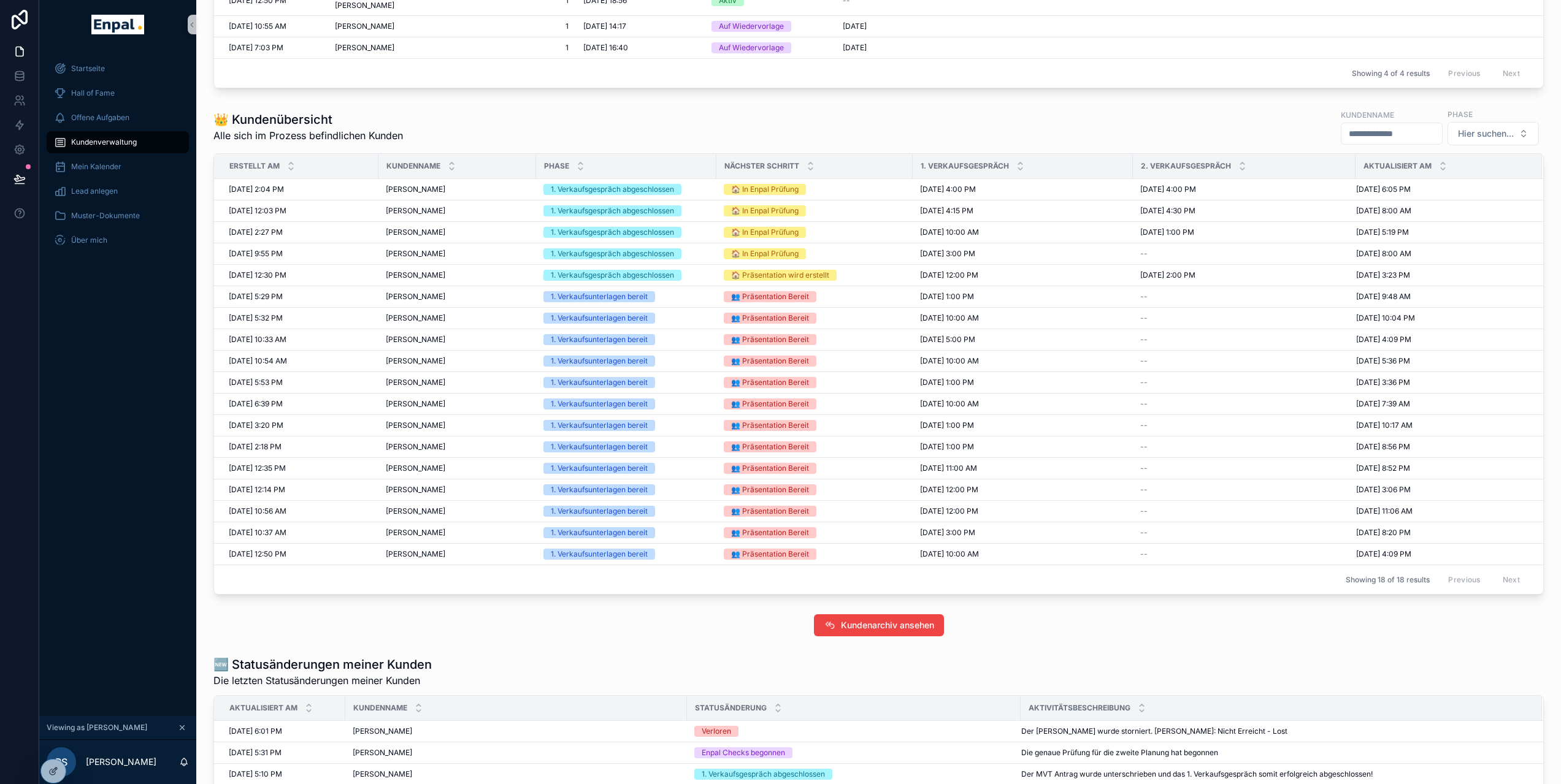
scroll to position [287, 0]
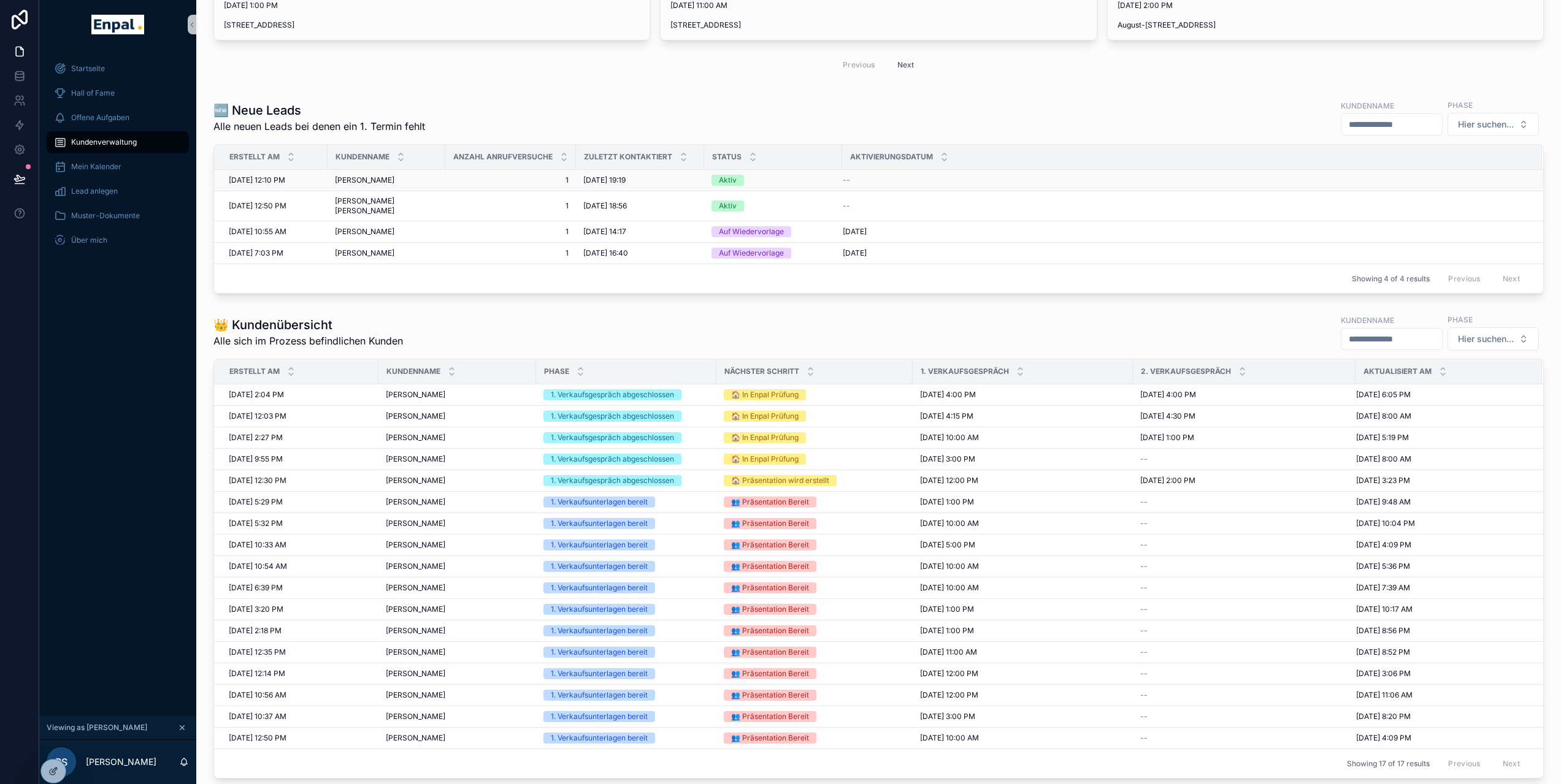
click at [353, 178] on span "[PERSON_NAME]" at bounding box center [364, 180] width 59 height 10
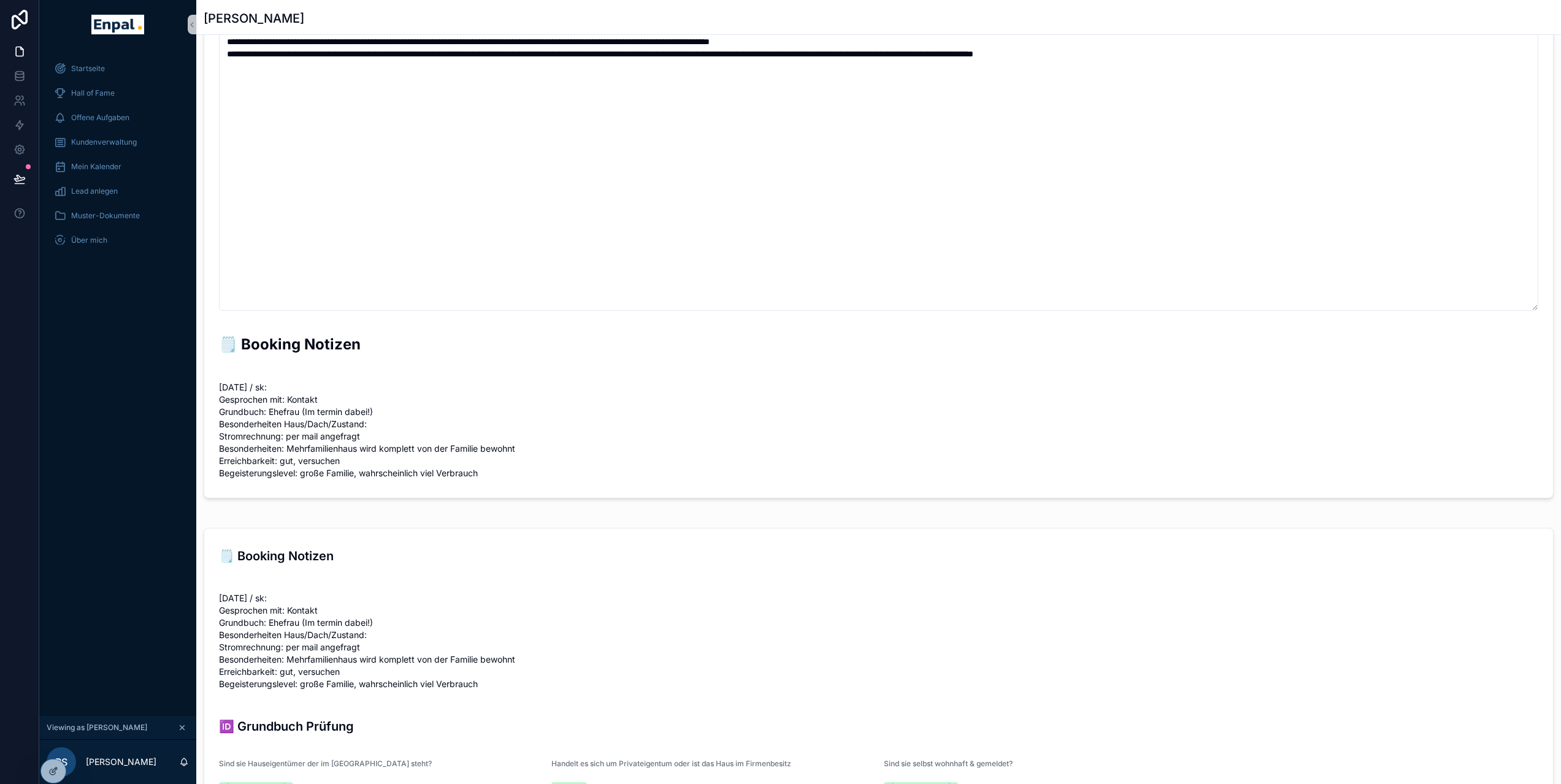
scroll to position [24, 0]
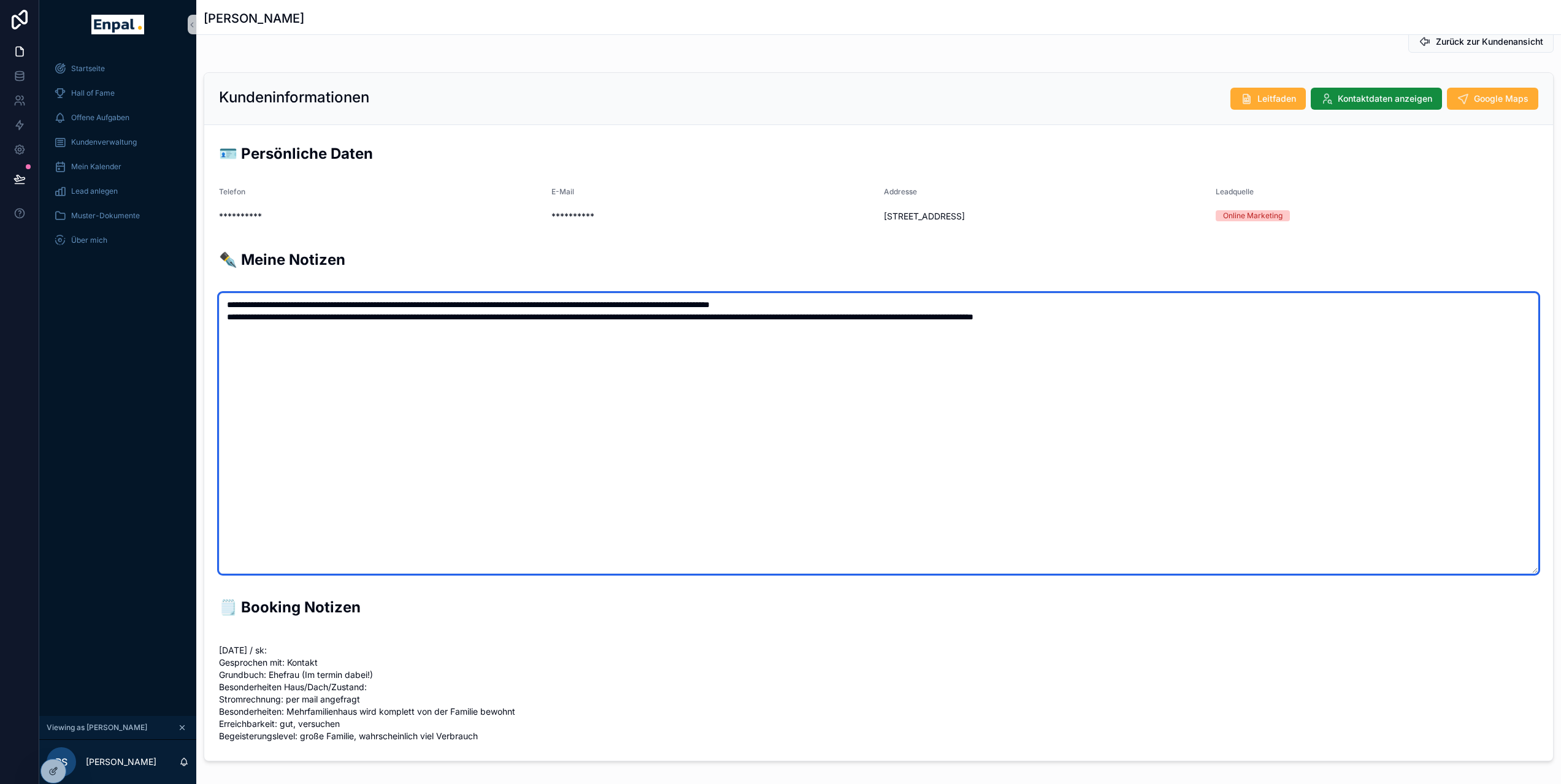
click at [256, 343] on textarea "**********" at bounding box center [878, 434] width 1319 height 281
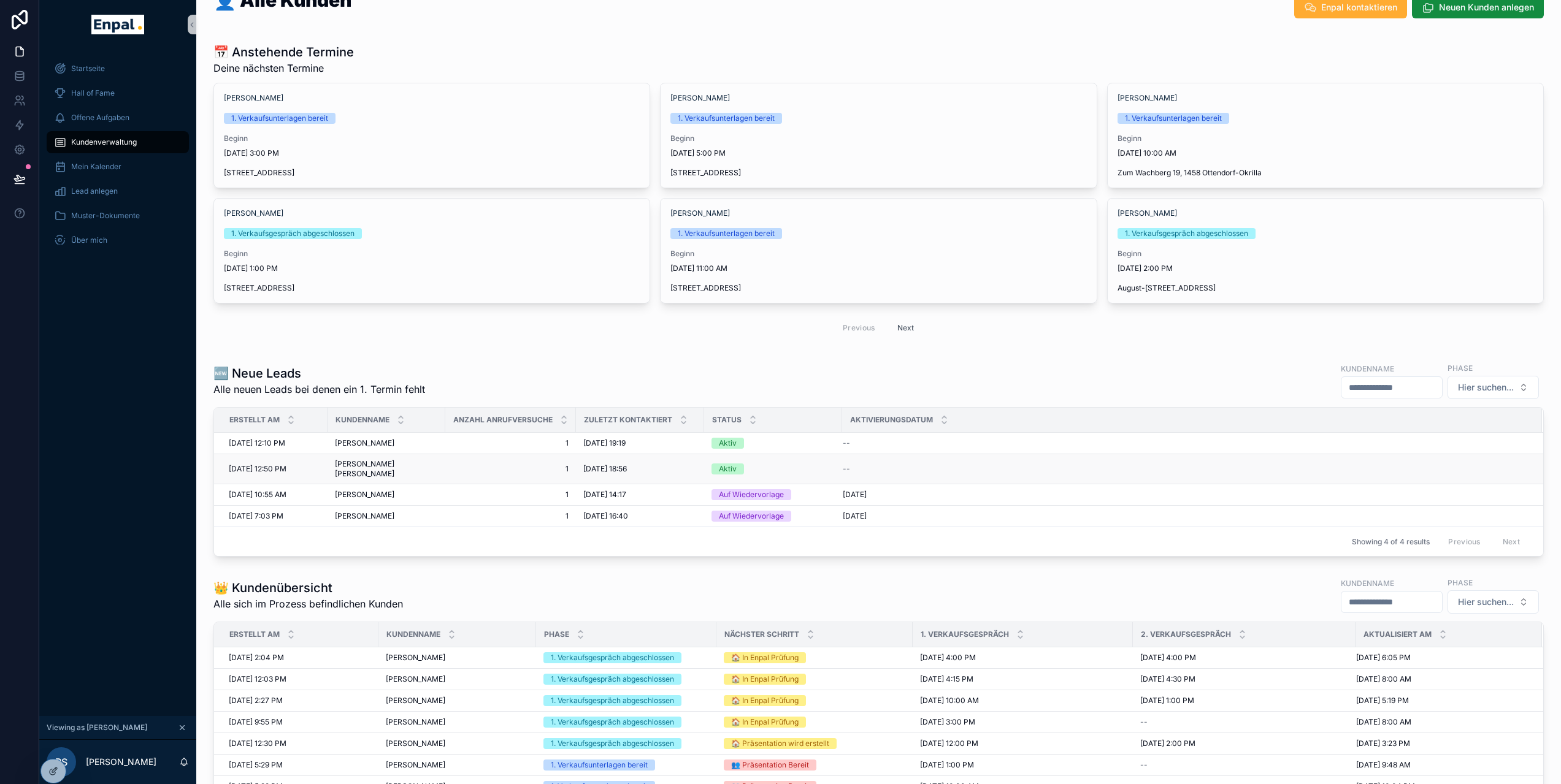
click at [385, 461] on div "[PERSON_NAME] [PERSON_NAME] [PERSON_NAME] [PERSON_NAME]" at bounding box center [386, 469] width 103 height 20
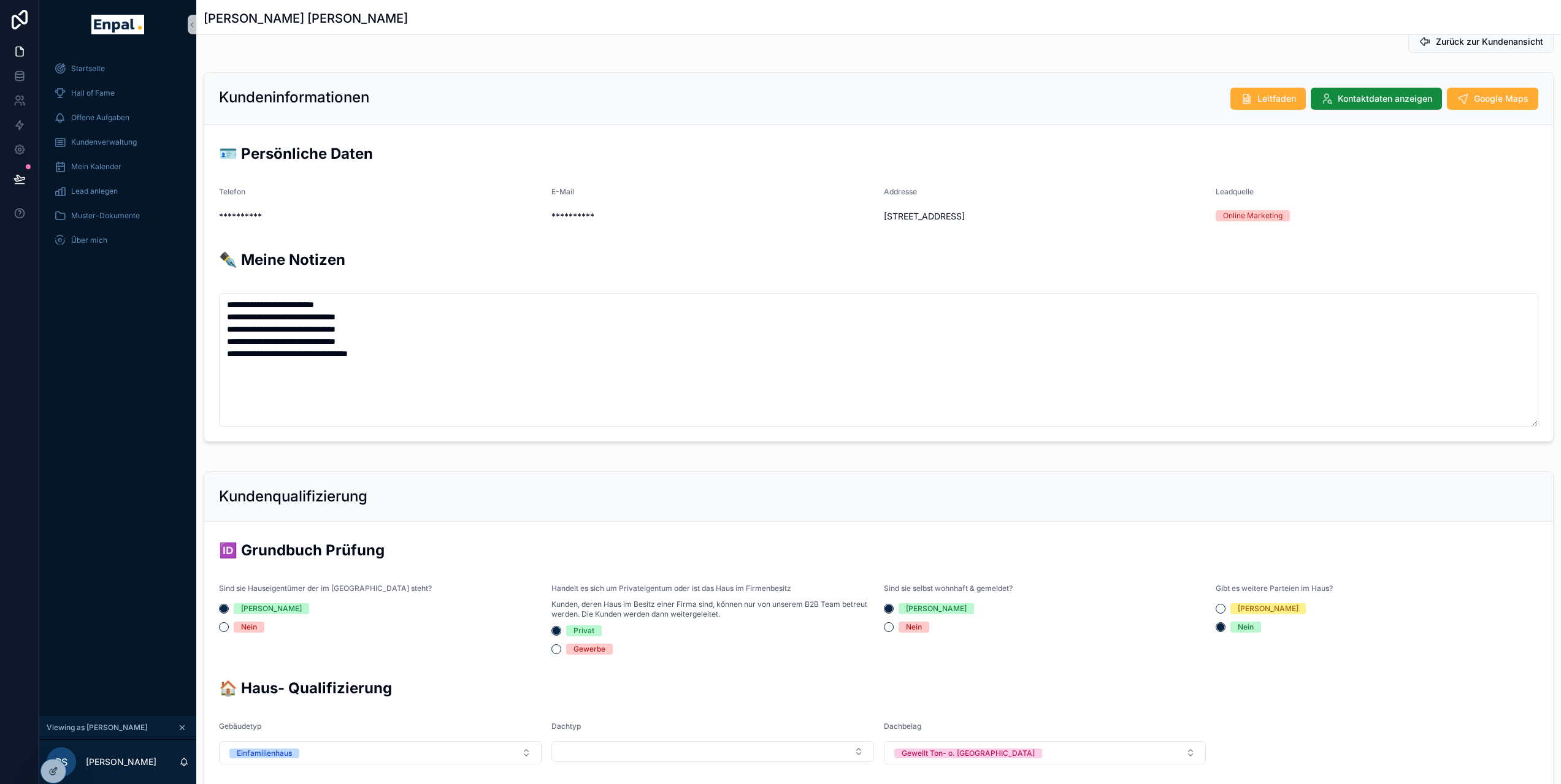
scroll to position [270, 0]
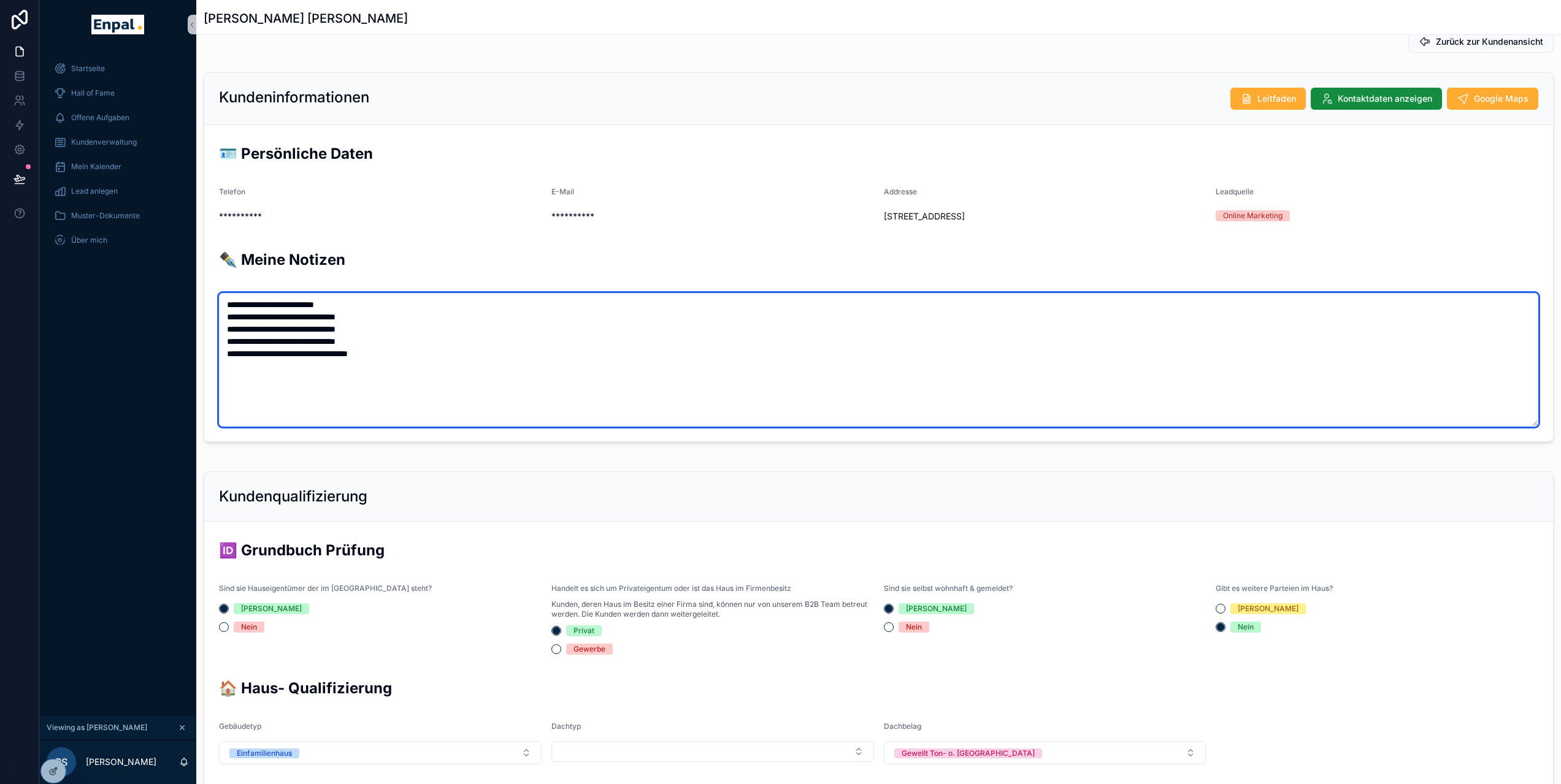
click at [412, 373] on textarea "**********" at bounding box center [878, 360] width 1319 height 133
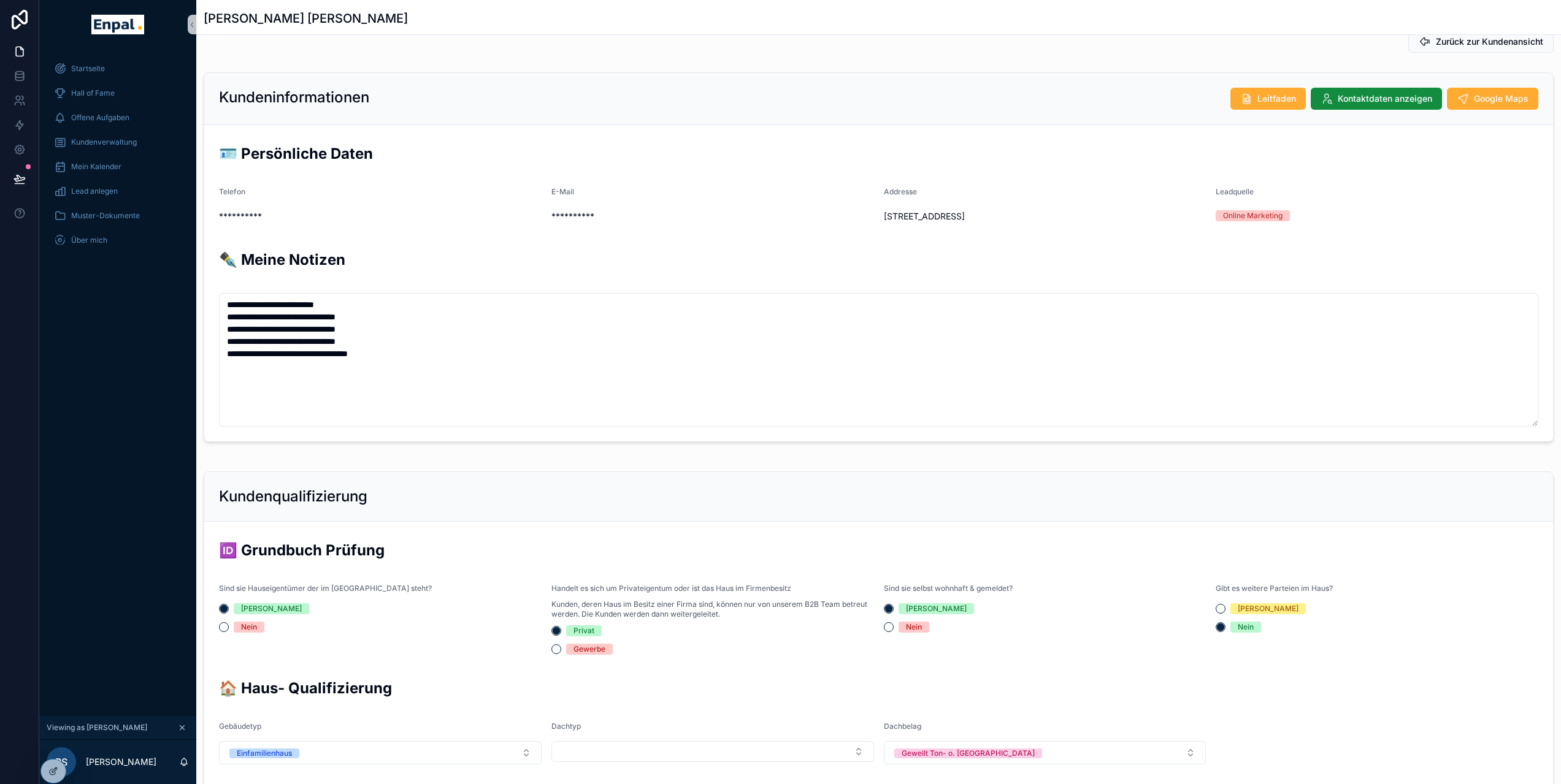
click at [363, 480] on div "Kundenqualifizierung" at bounding box center [879, 497] width 1349 height 49
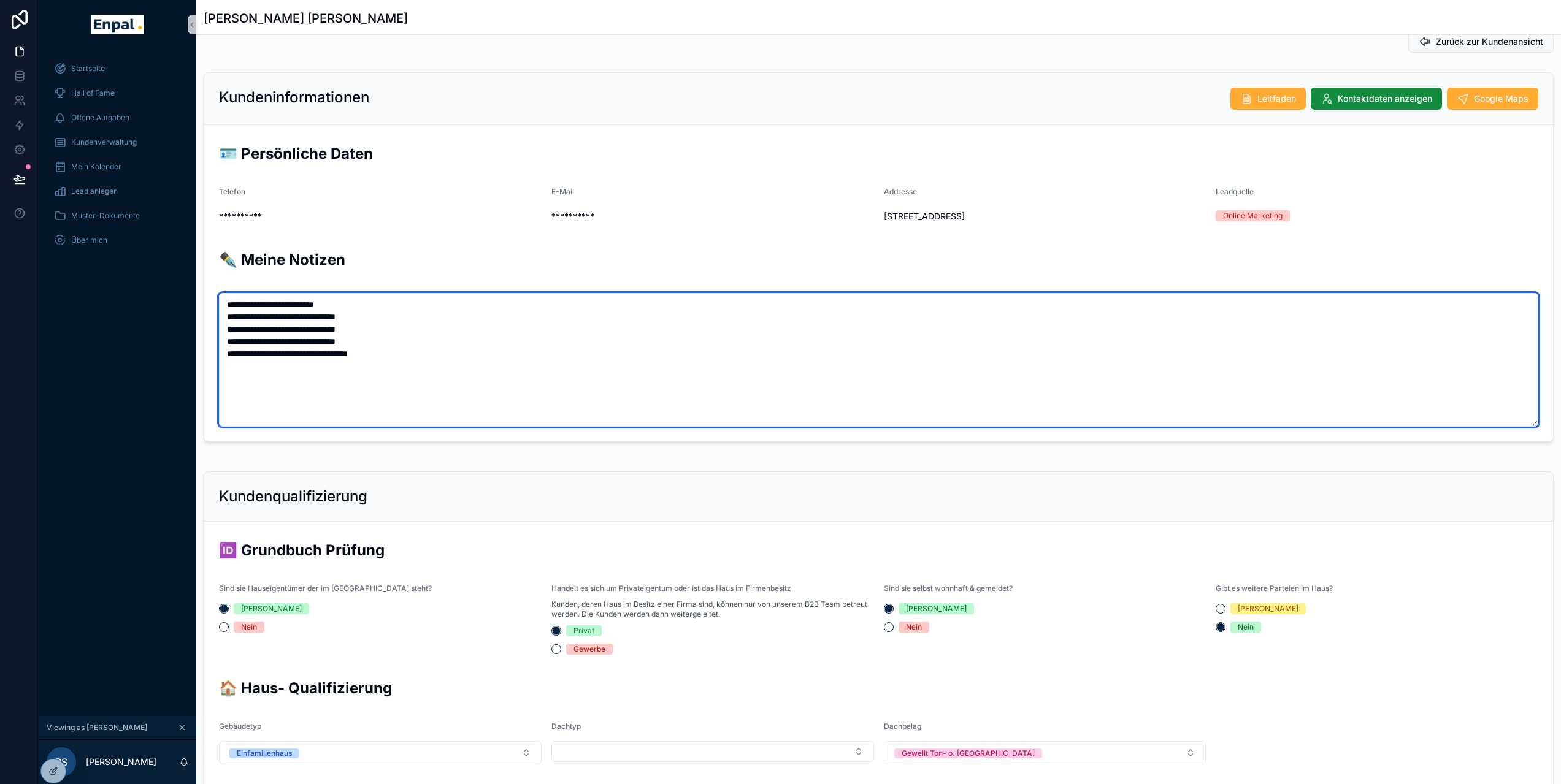
click at [349, 375] on textarea "**********" at bounding box center [878, 360] width 1319 height 133
click at [424, 371] on textarea "**********" at bounding box center [878, 360] width 1319 height 133
click at [411, 357] on textarea "**********" at bounding box center [878, 360] width 1319 height 133
click at [409, 387] on textarea "**********" at bounding box center [878, 360] width 1319 height 133
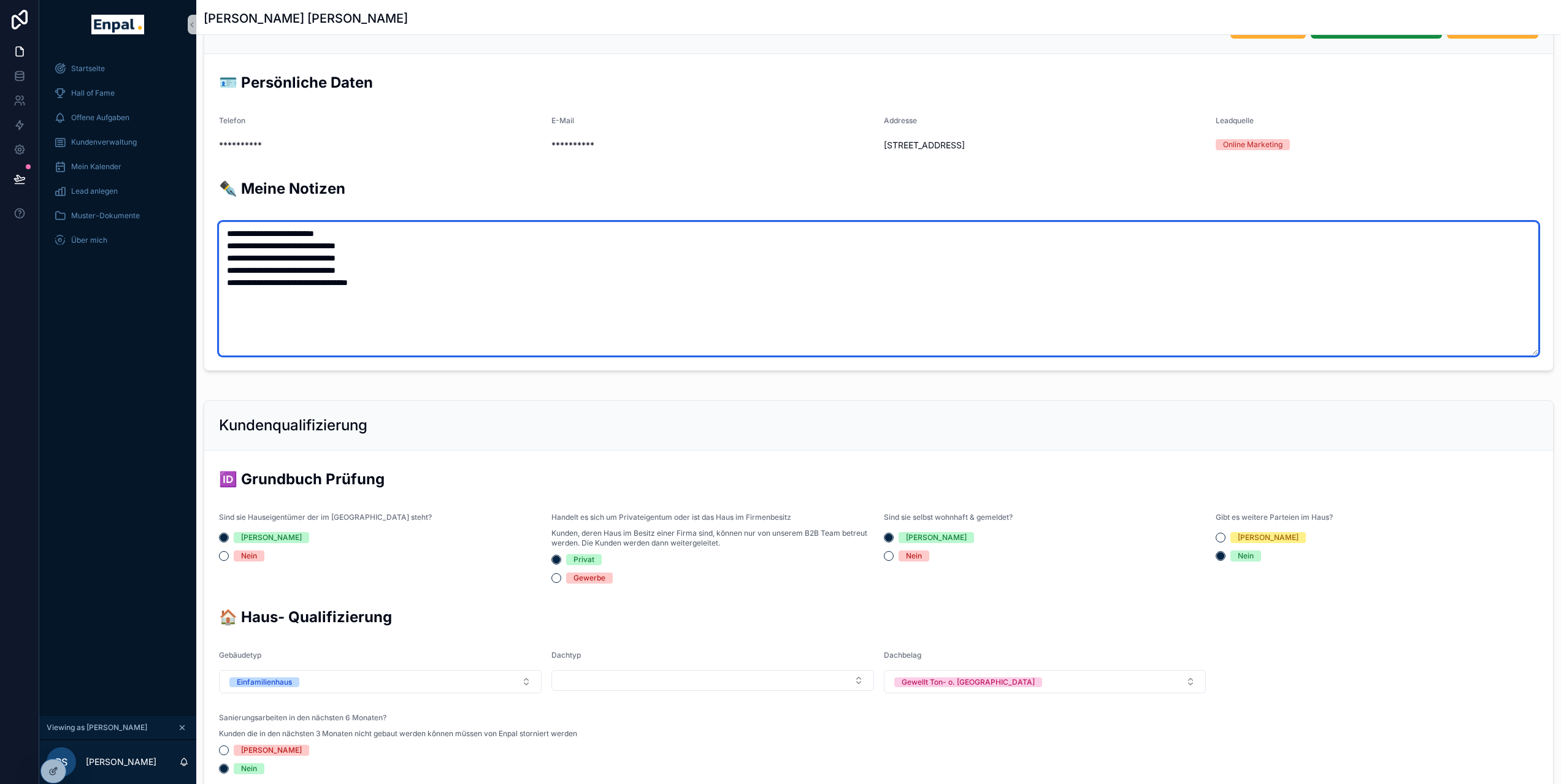
scroll to position [0, 0]
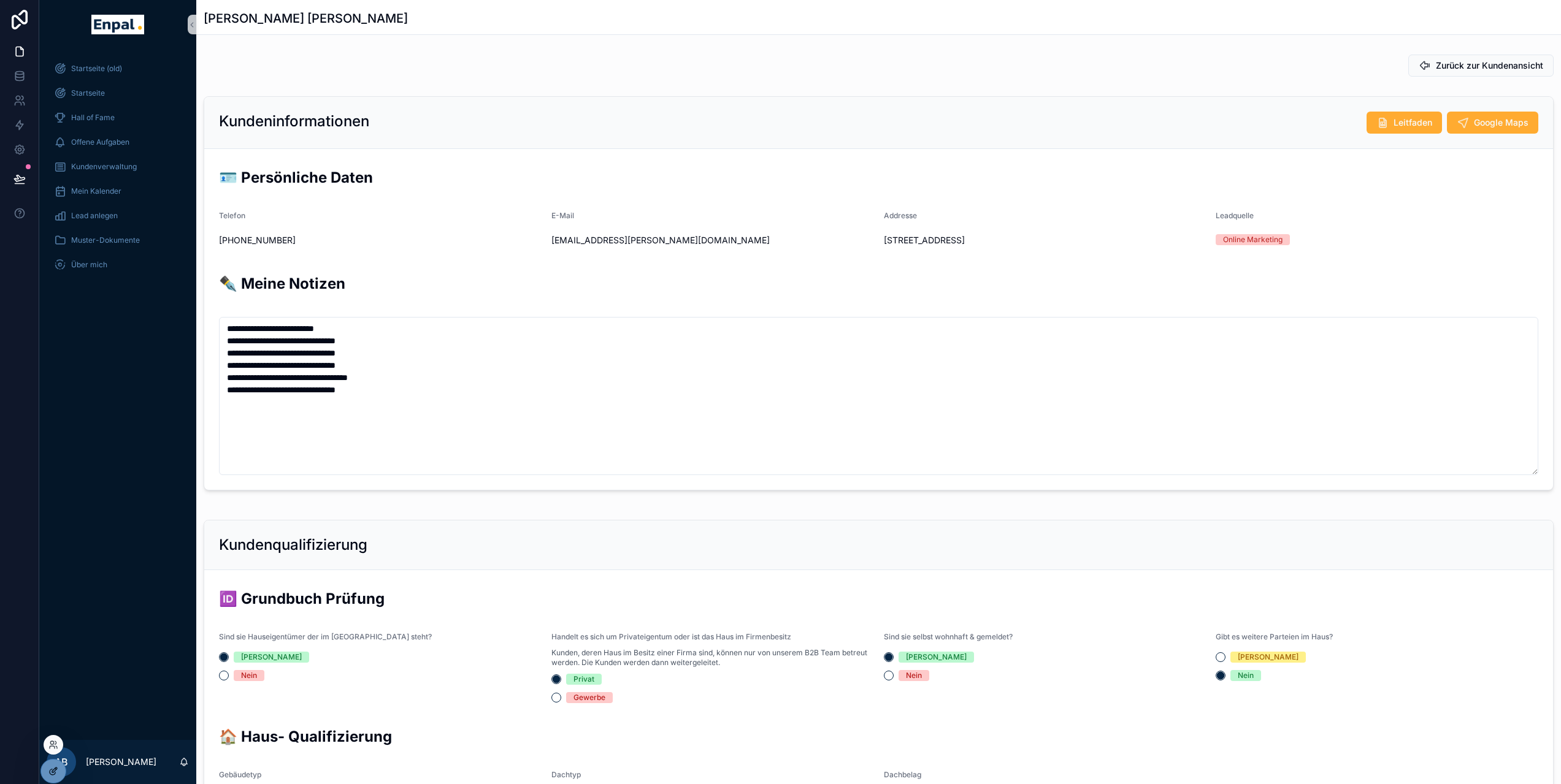
scroll to position [270, 0]
click at [56, 749] on icon at bounding box center [53, 745] width 10 height 10
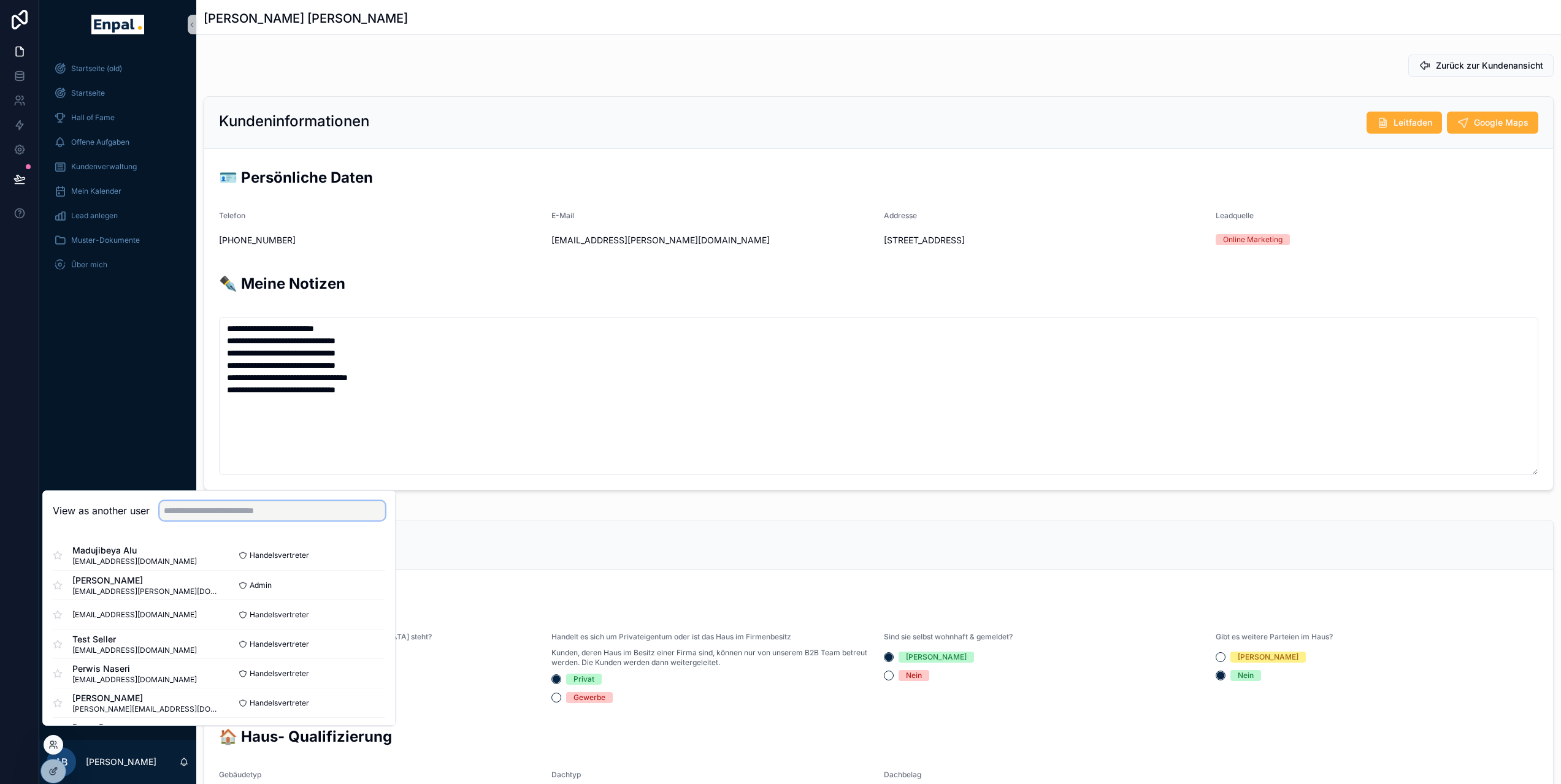
click at [199, 518] on input "text" at bounding box center [272, 511] width 225 height 20
type input "*****"
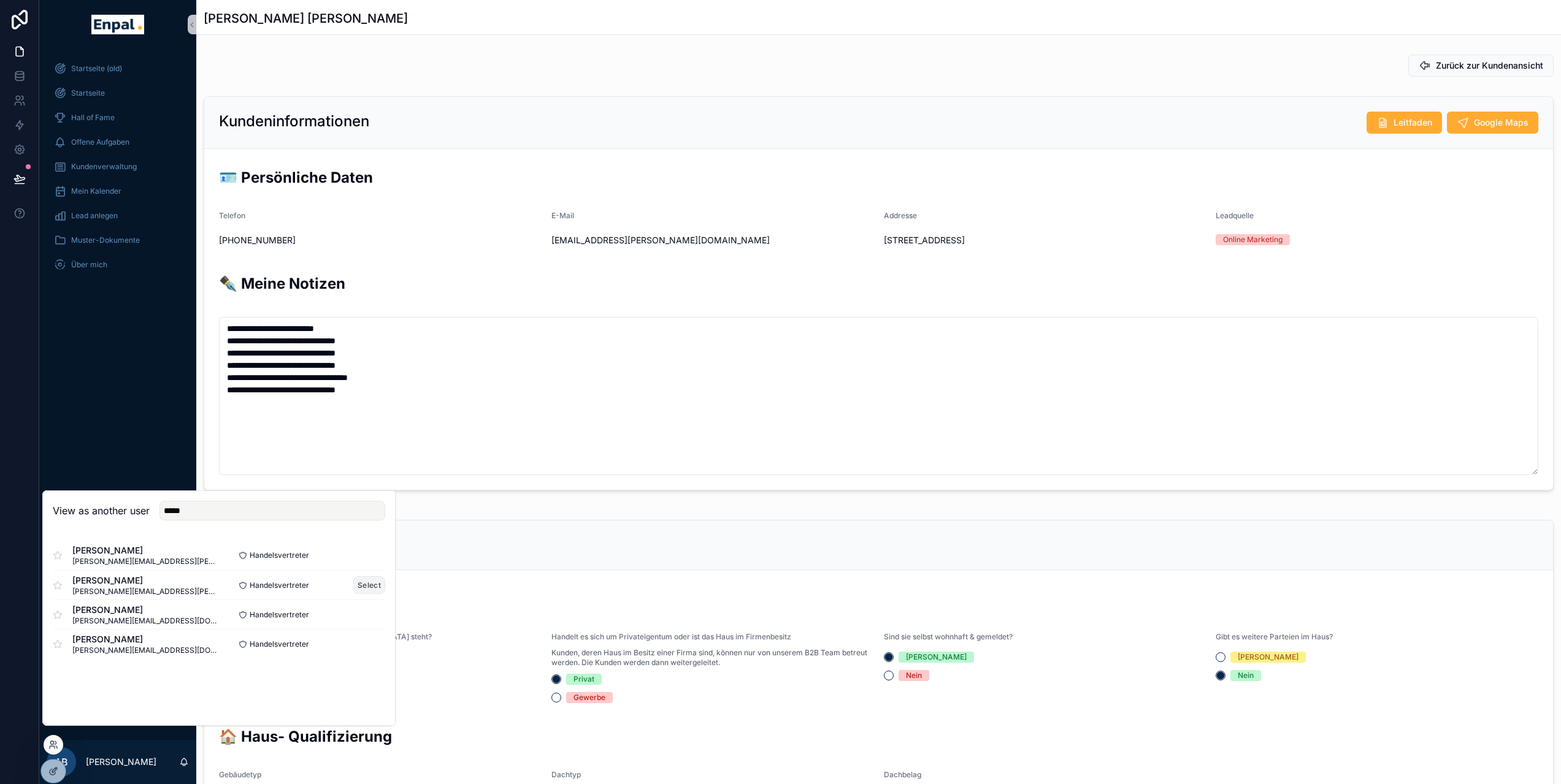
click at [369, 590] on button "Select" at bounding box center [369, 585] width 32 height 17
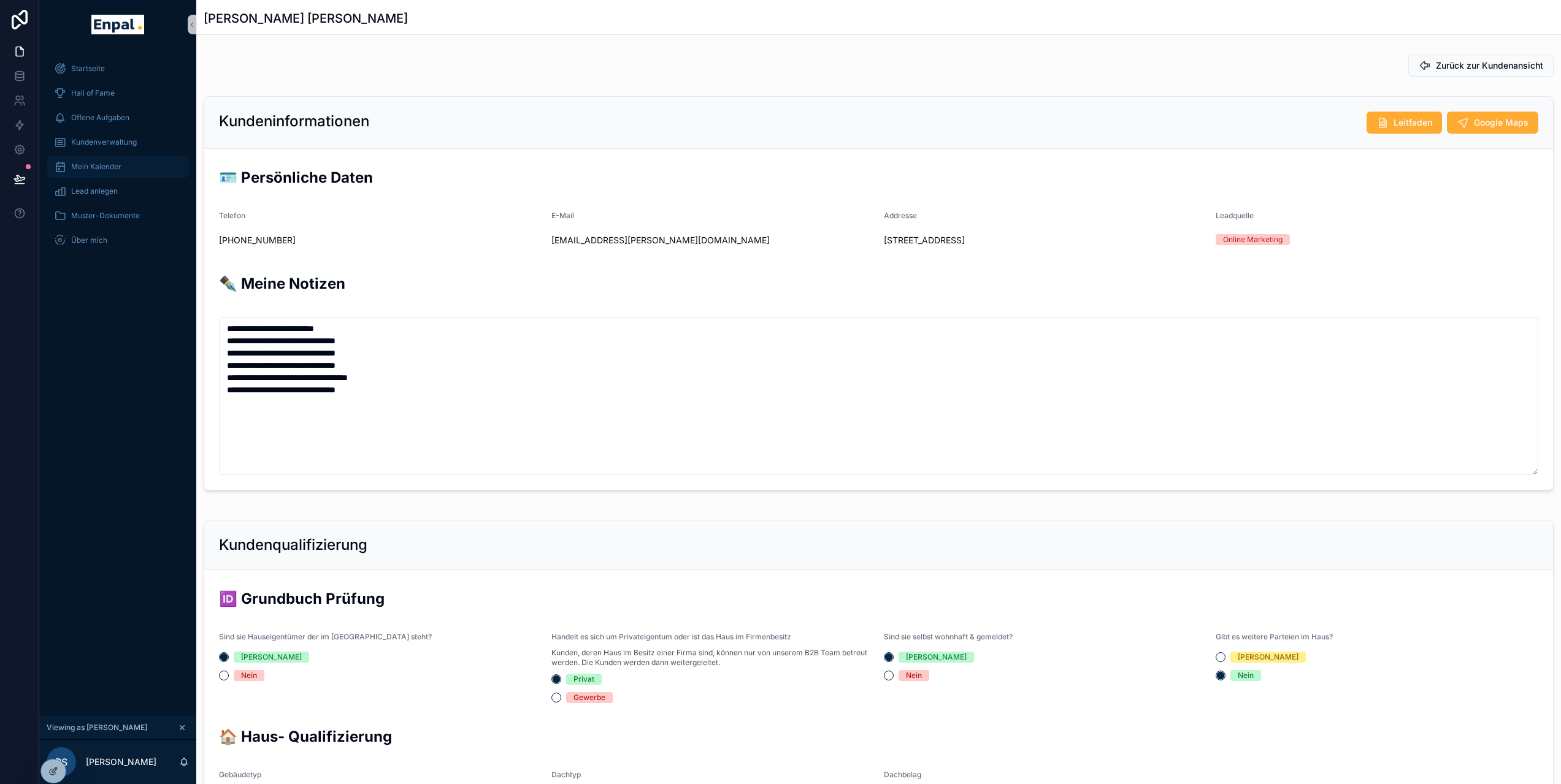
scroll to position [270, 0]
click at [126, 143] on span "Kundenverwaltung" at bounding box center [104, 142] width 66 height 10
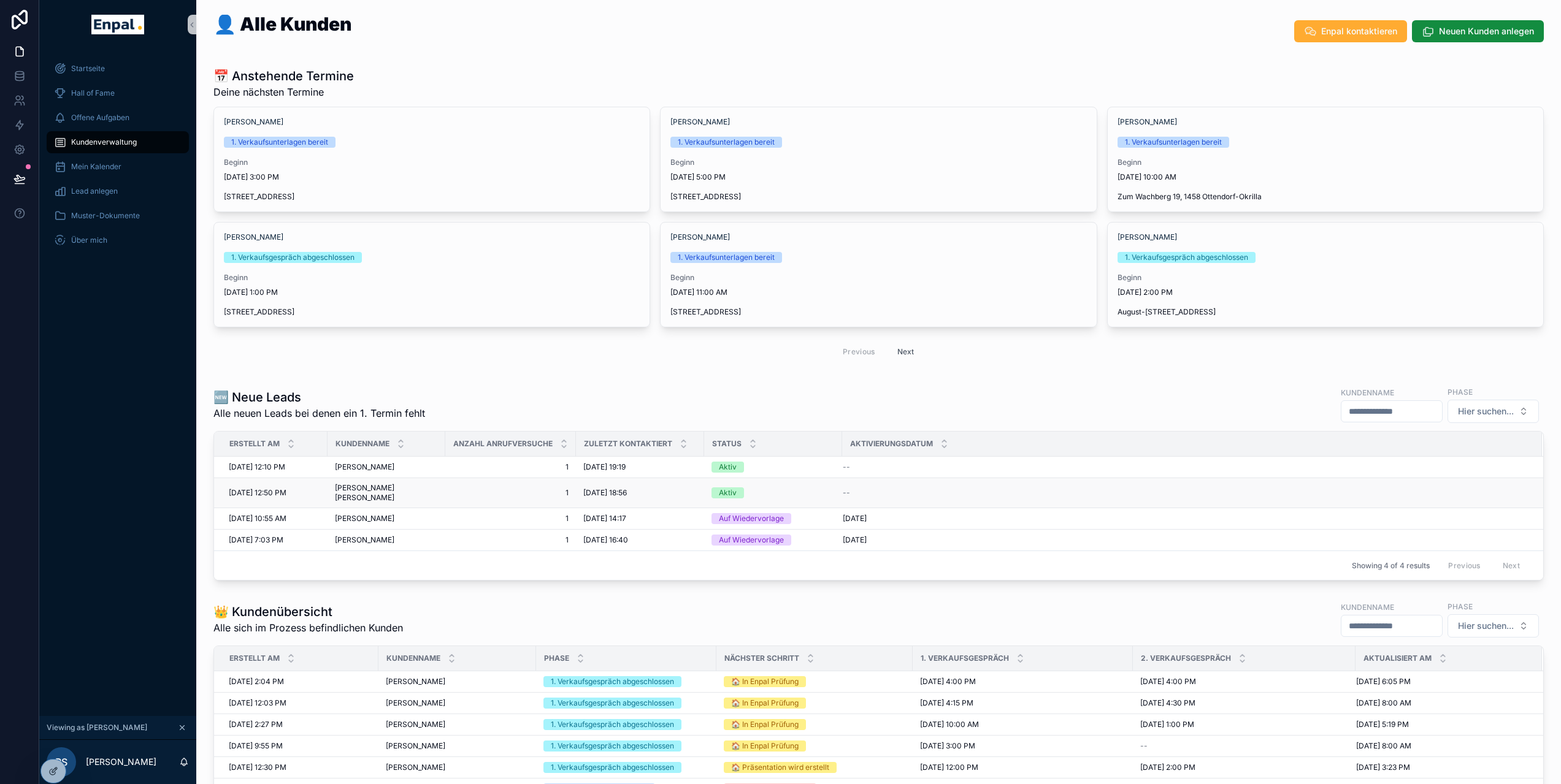
click at [356, 489] on span "[PERSON_NAME] [PERSON_NAME]" at bounding box center [386, 494] width 103 height 20
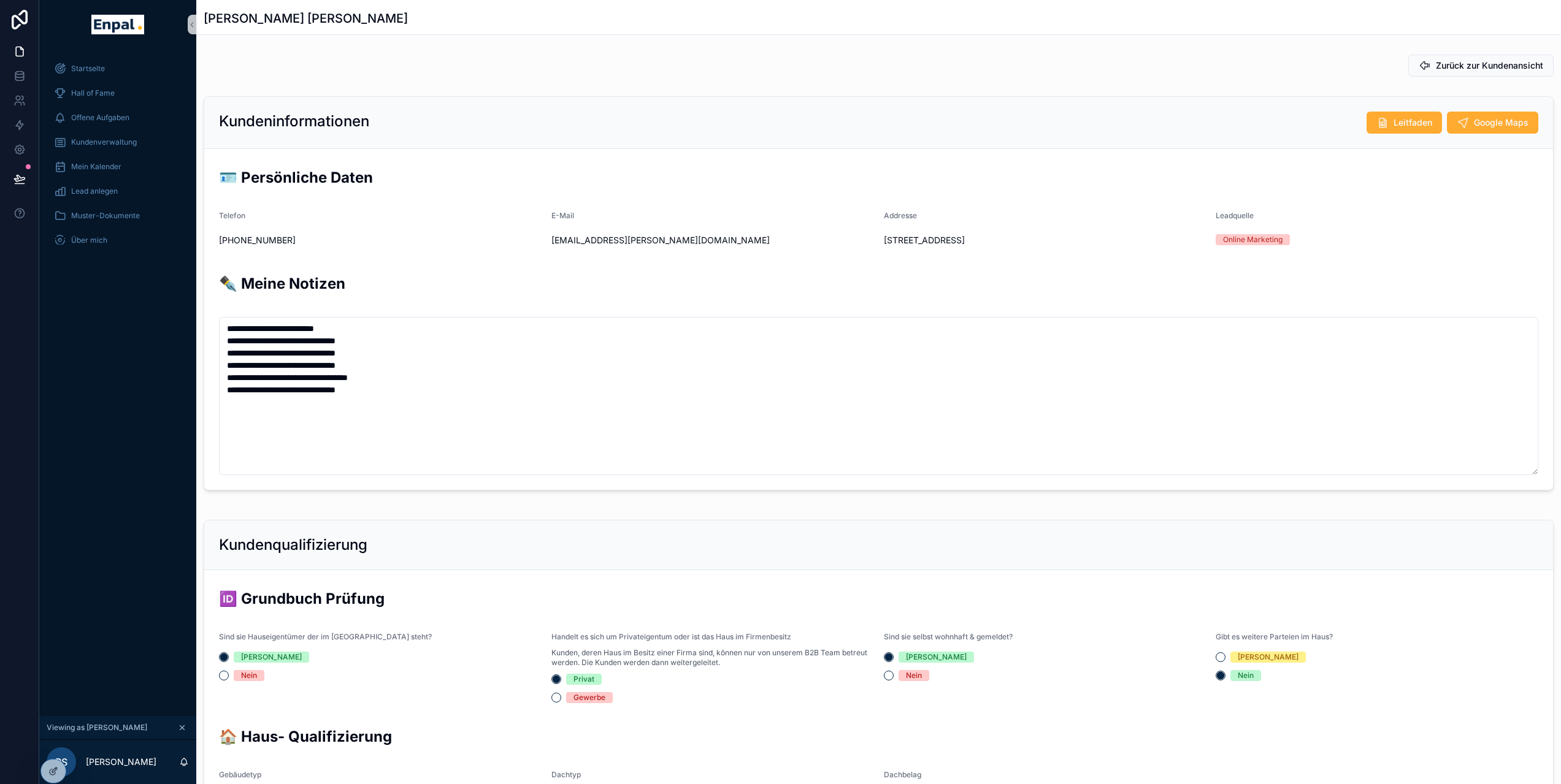
scroll to position [270, 0]
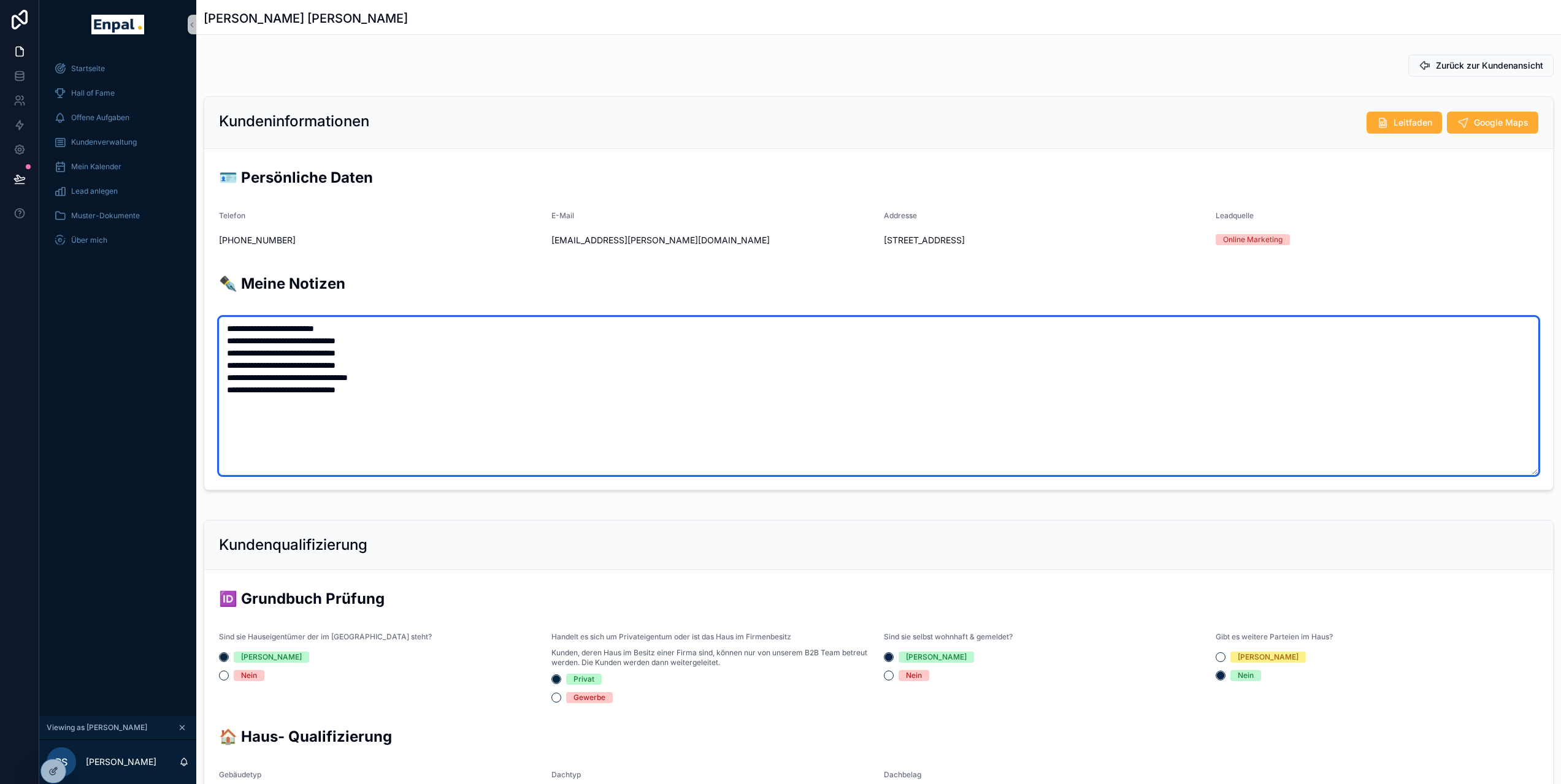
click at [393, 400] on textarea "**********" at bounding box center [878, 395] width 1319 height 158
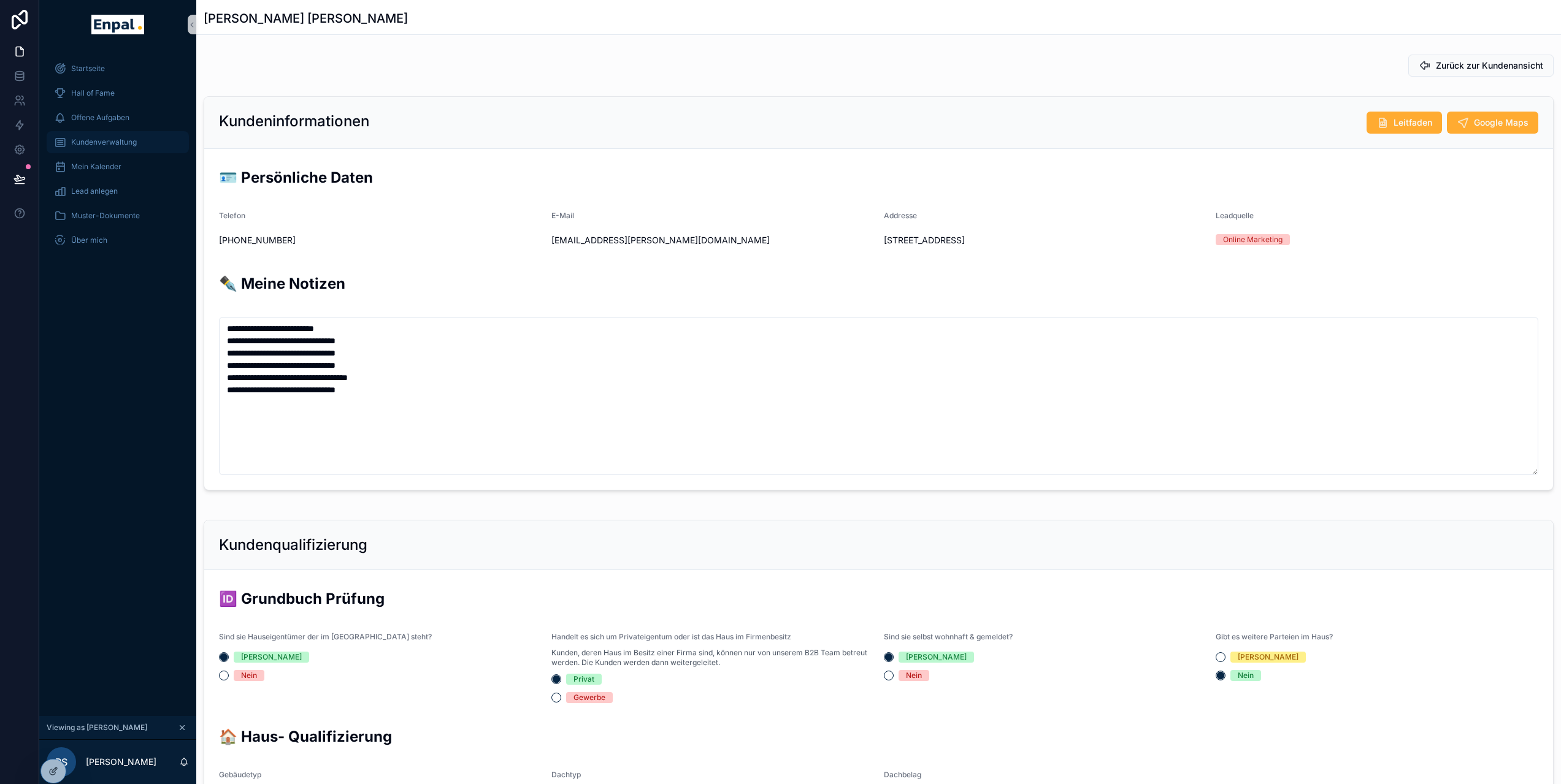
click at [105, 148] on div "Kundenverwaltung" at bounding box center [118, 142] width 128 height 20
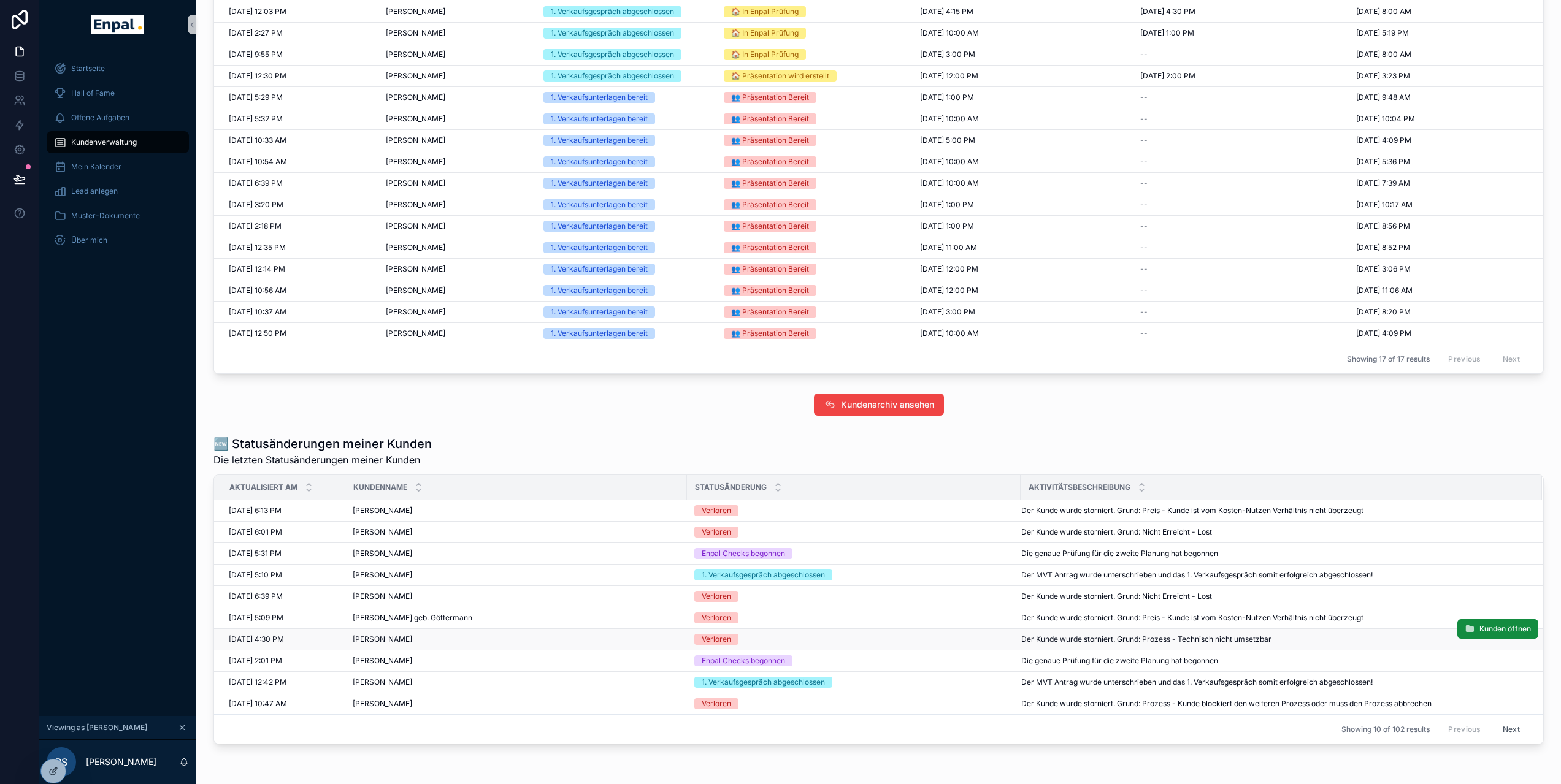
scroll to position [737, 0]
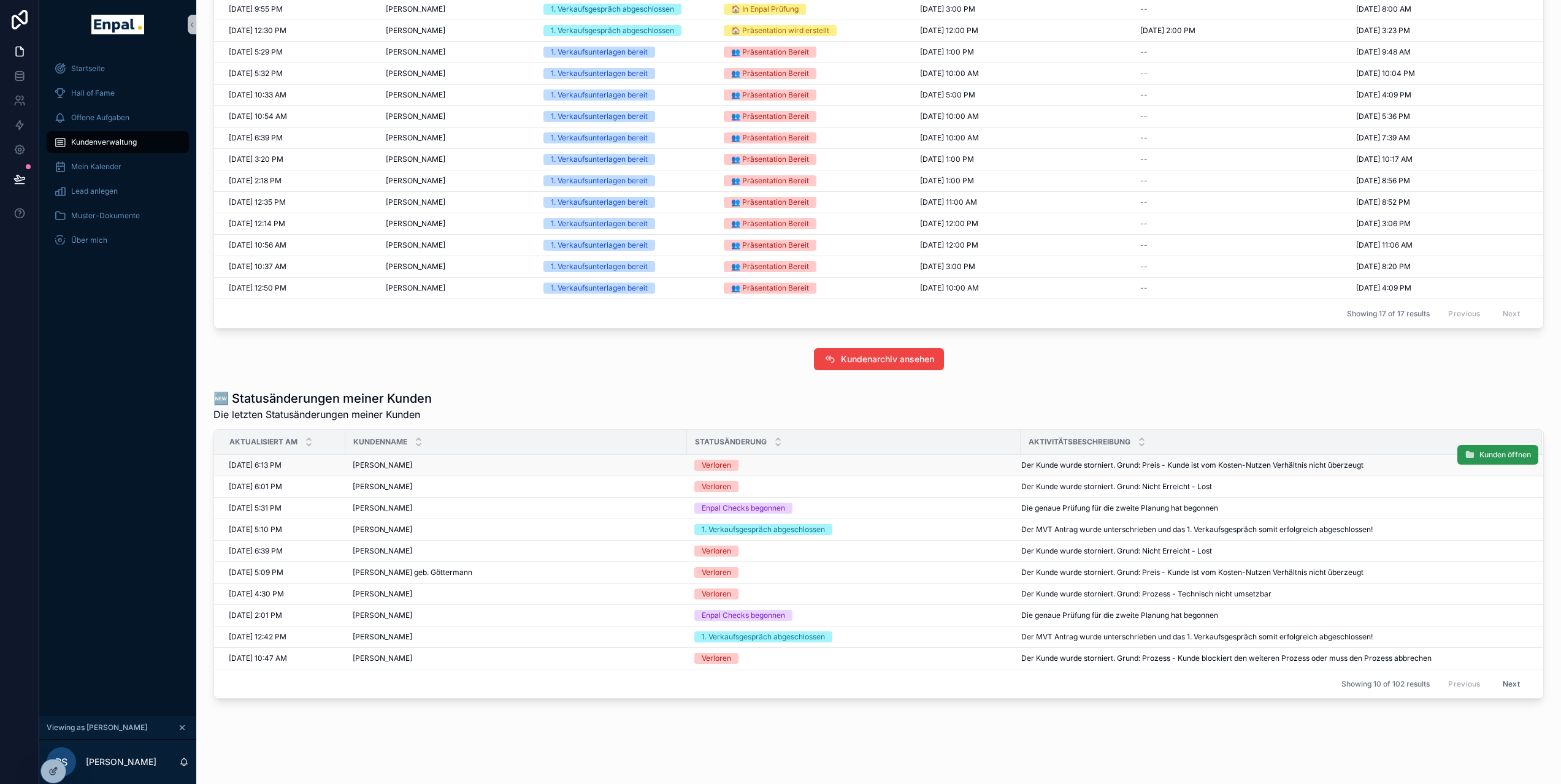
click at [1474, 448] on button "Kunden öffnen" at bounding box center [1498, 455] width 81 height 20
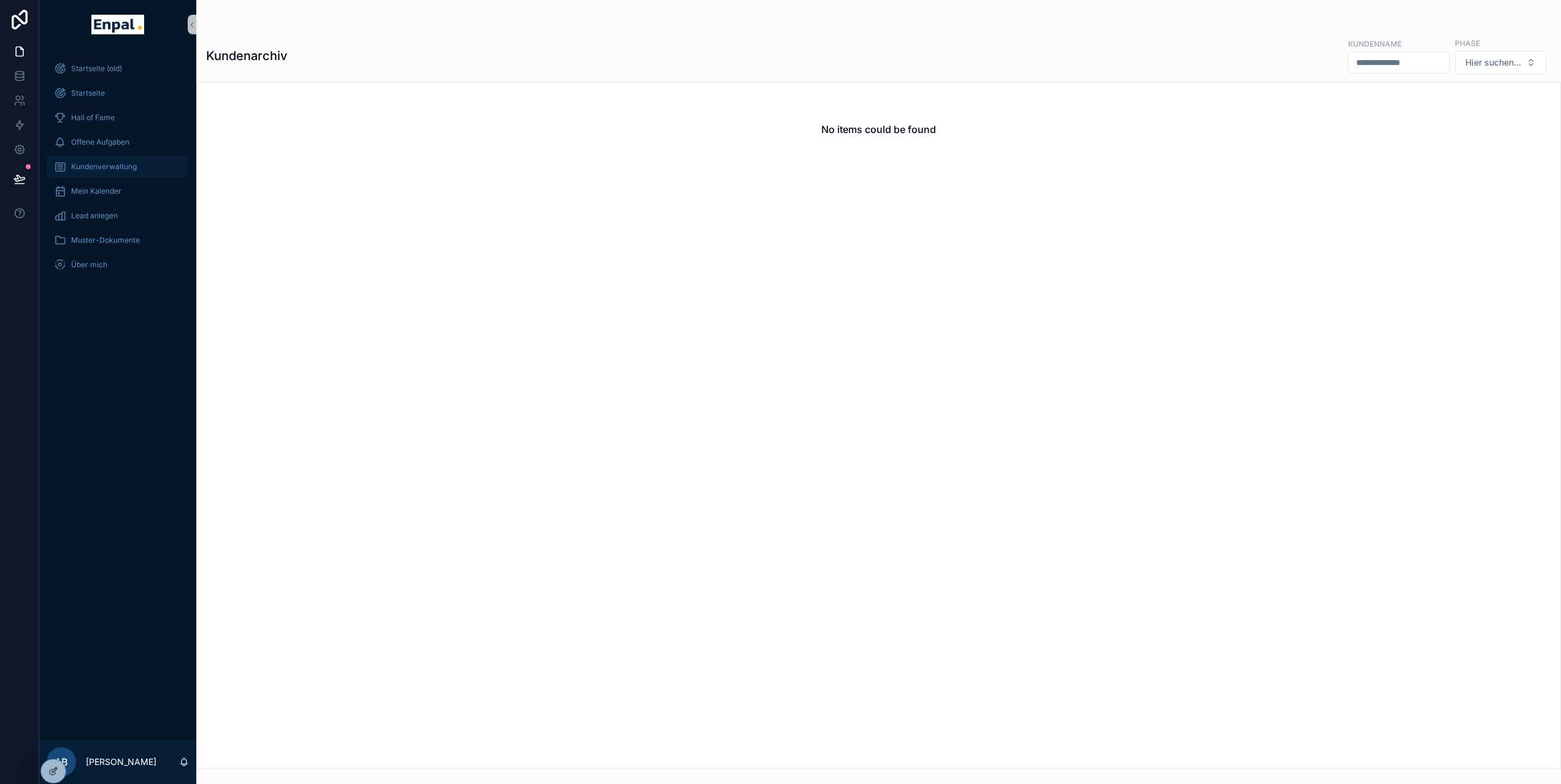
click at [117, 173] on div "Kundenverwaltung" at bounding box center [118, 167] width 128 height 20
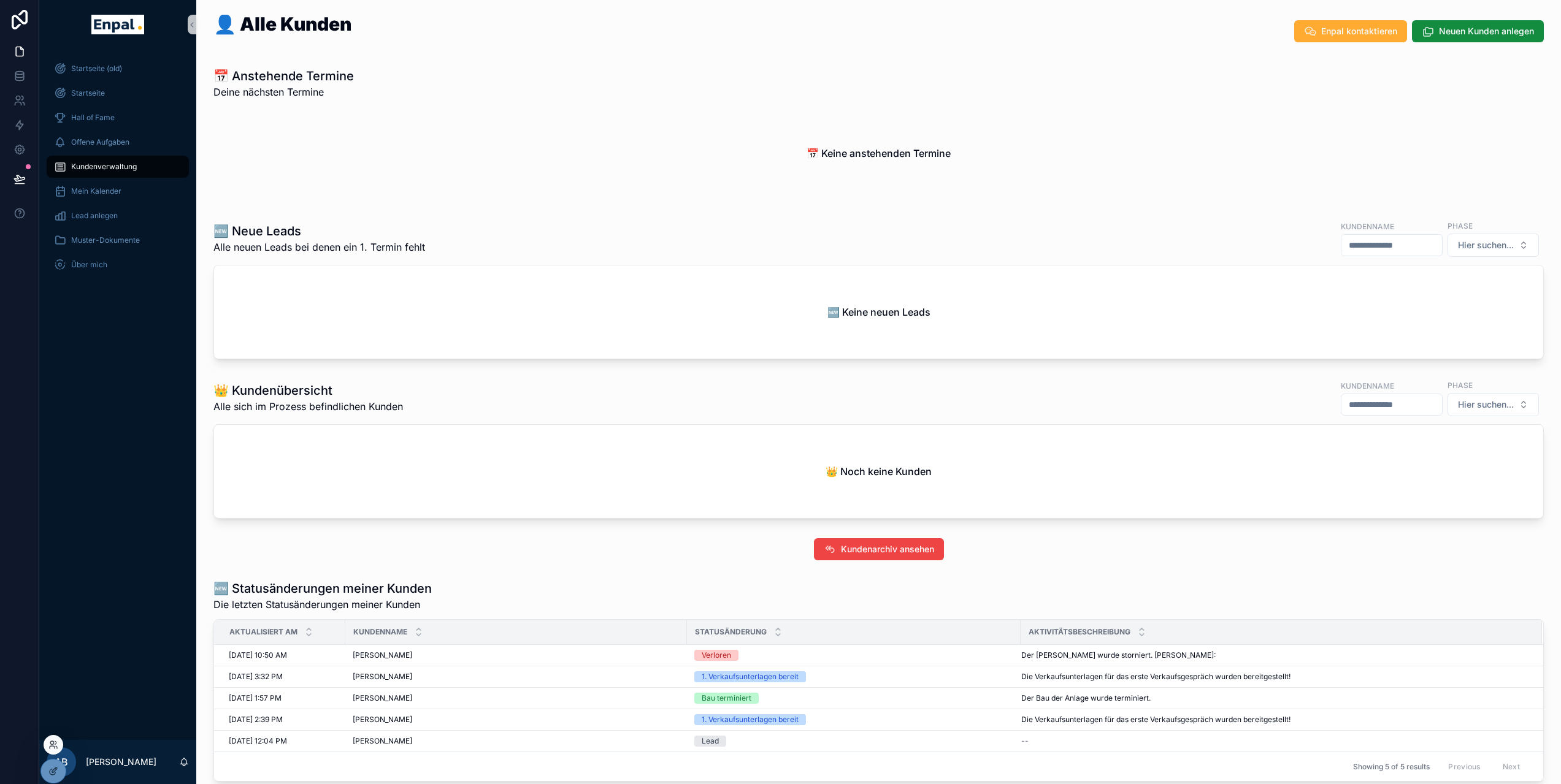
click at [58, 747] on div at bounding box center [54, 746] width 20 height 20
click at [48, 742] on icon at bounding box center [53, 745] width 10 height 10
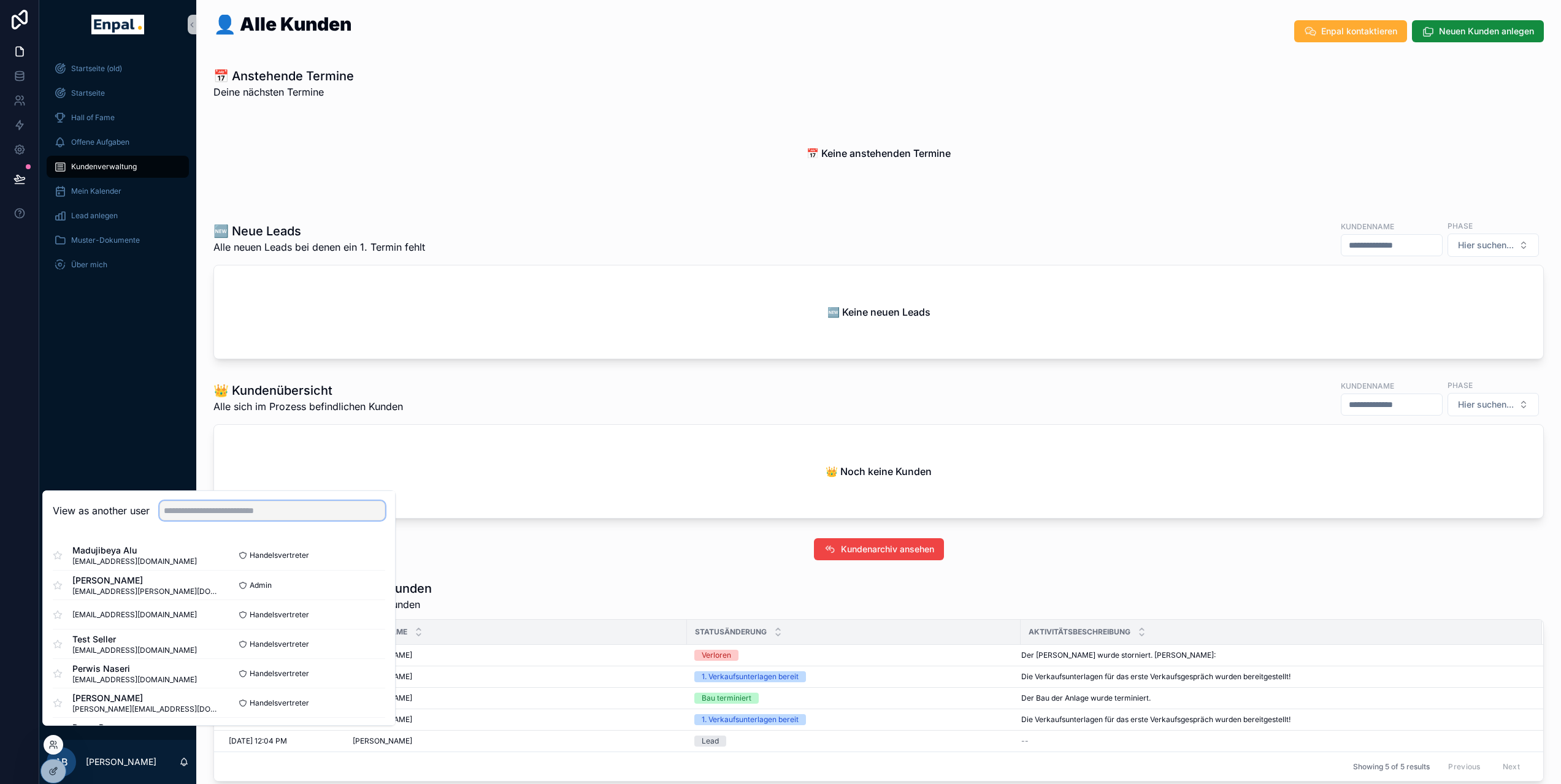
click at [188, 521] on input "text" at bounding box center [272, 511] width 225 height 20
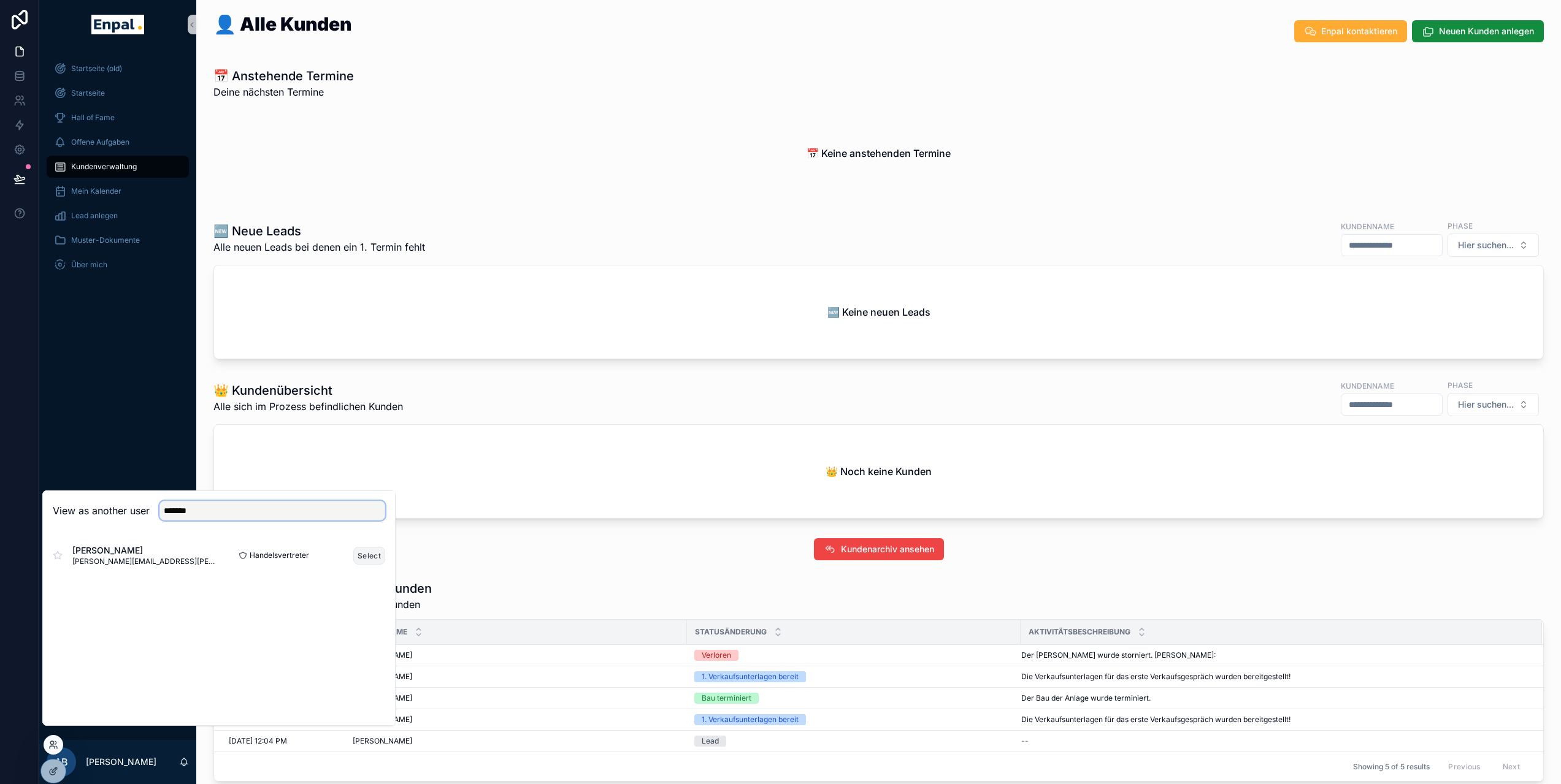
type input "*******"
click at [363, 564] on button "Select" at bounding box center [369, 555] width 32 height 17
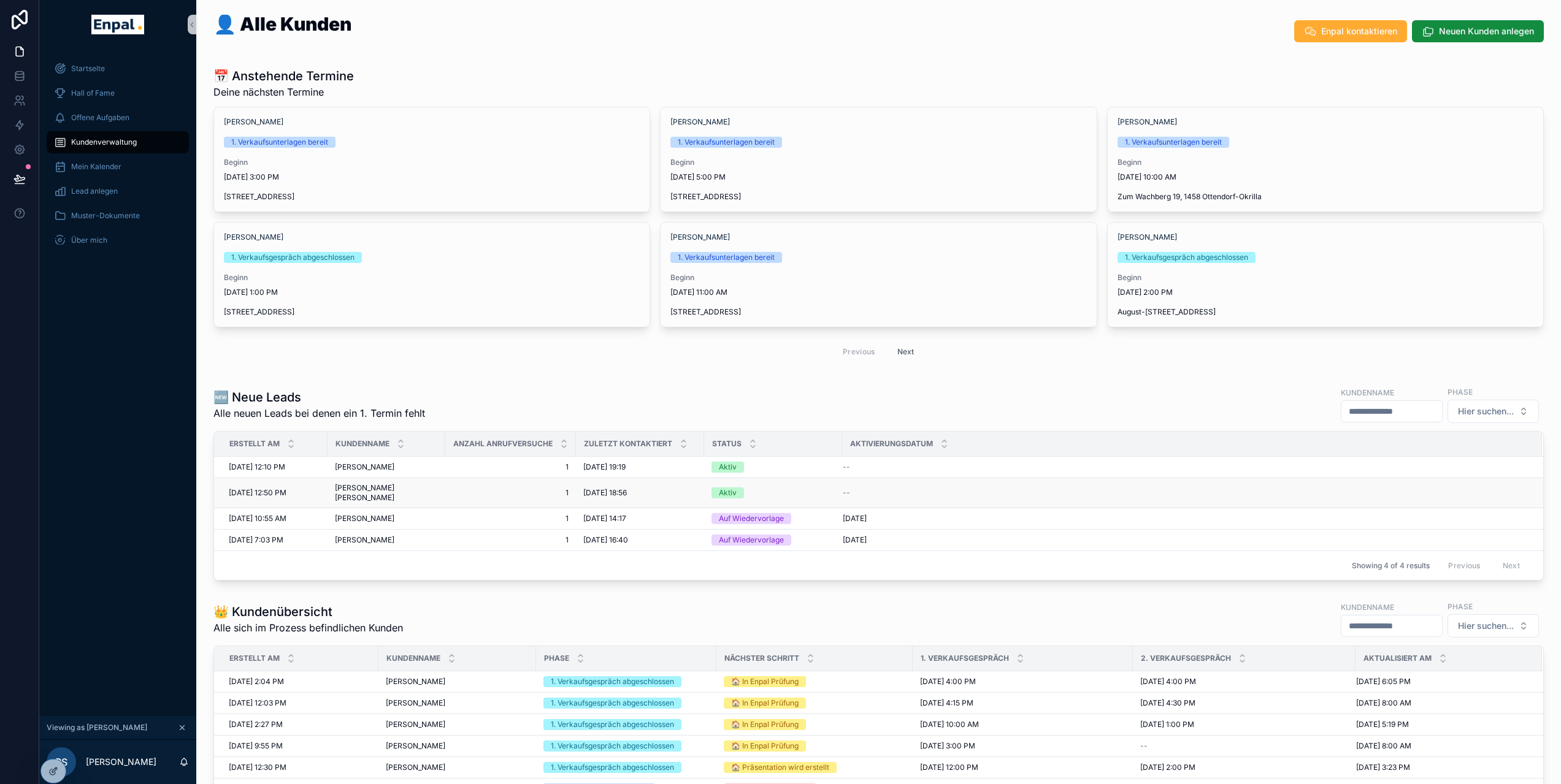
click at [359, 486] on span "[PERSON_NAME] [PERSON_NAME]" at bounding box center [386, 494] width 103 height 20
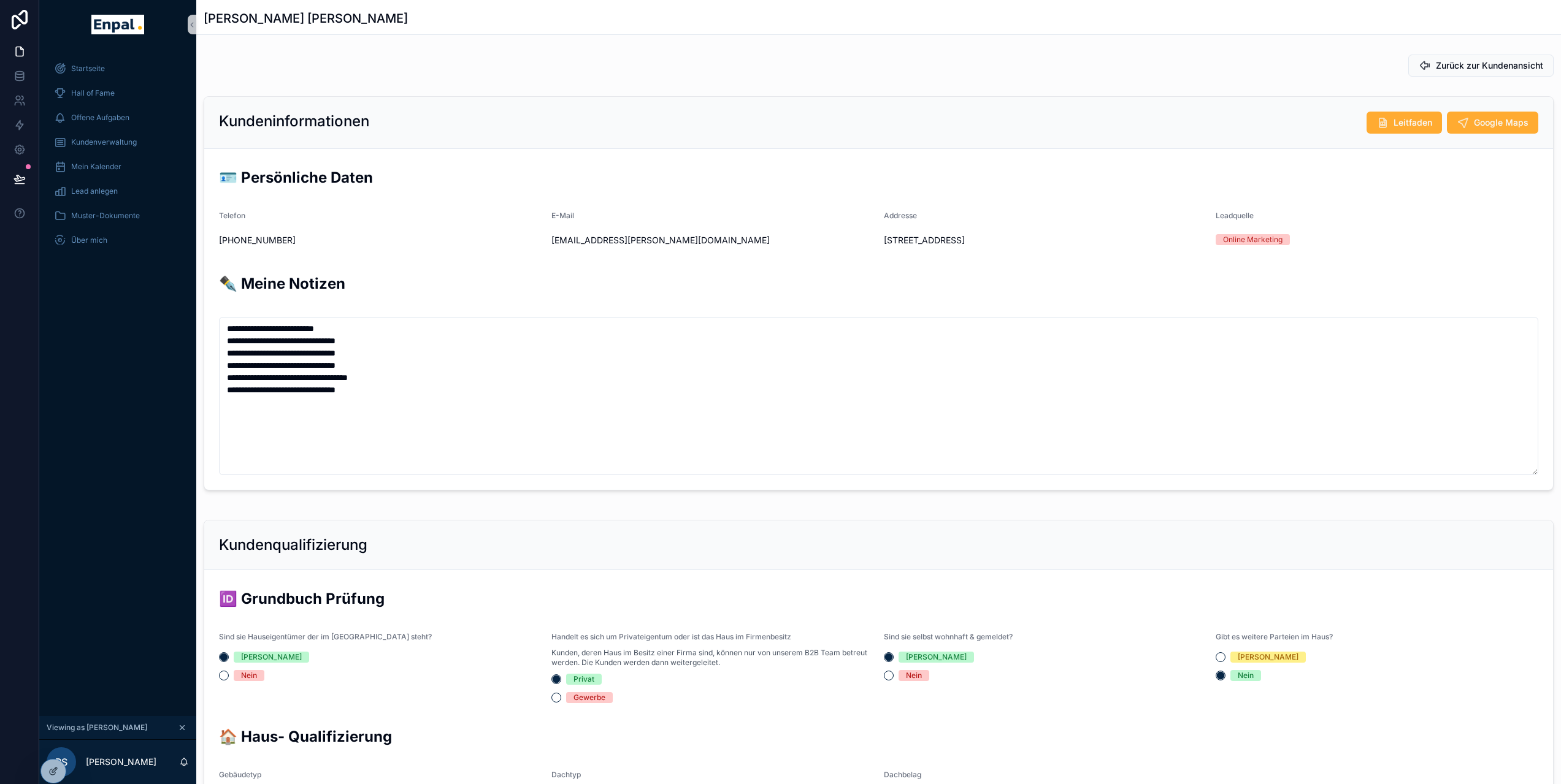
scroll to position [270, 0]
click at [99, 141] on span "Kundenverwaltung" at bounding box center [104, 142] width 66 height 10
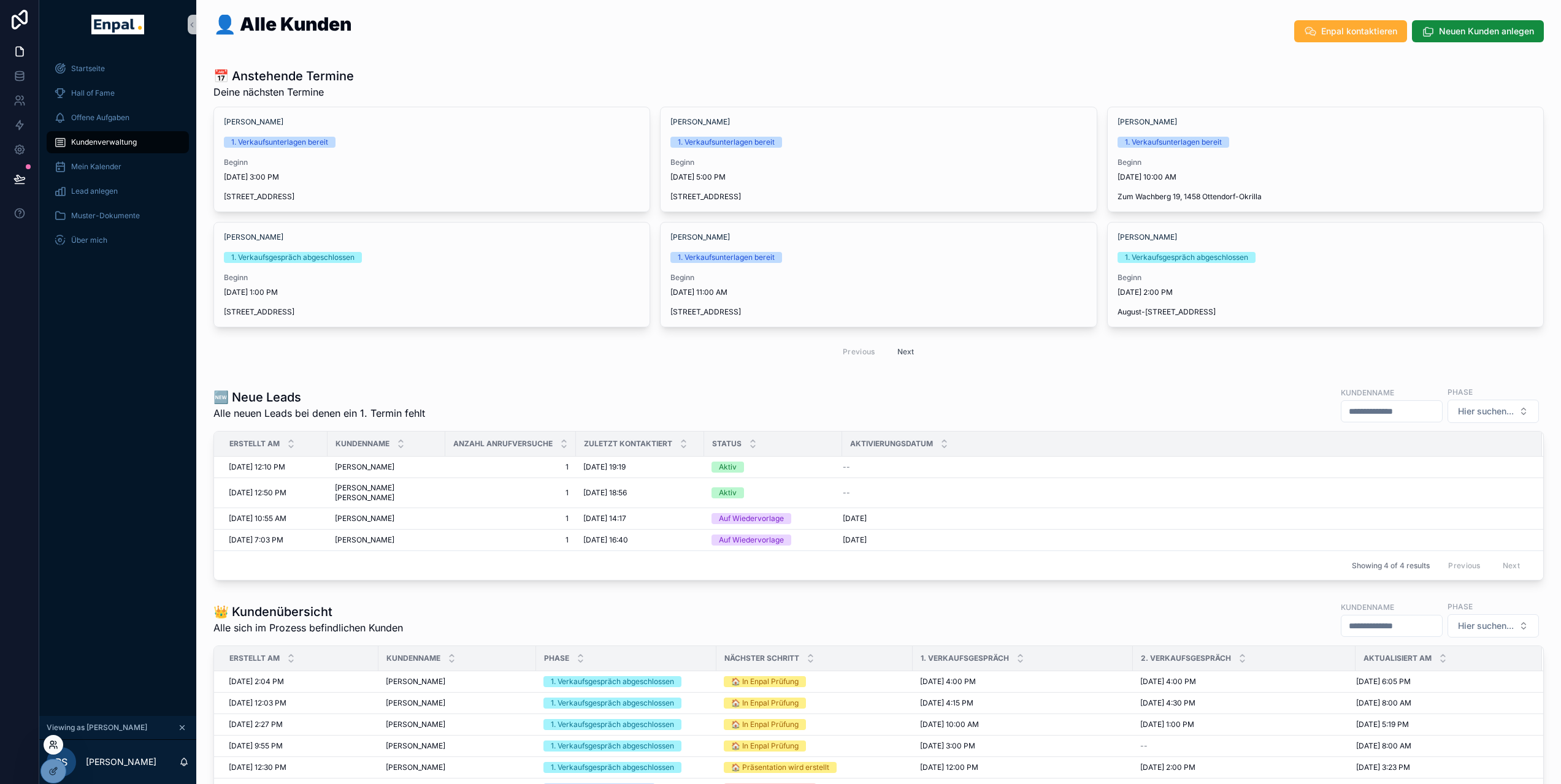
click at [49, 749] on icon at bounding box center [53, 745] width 10 height 10
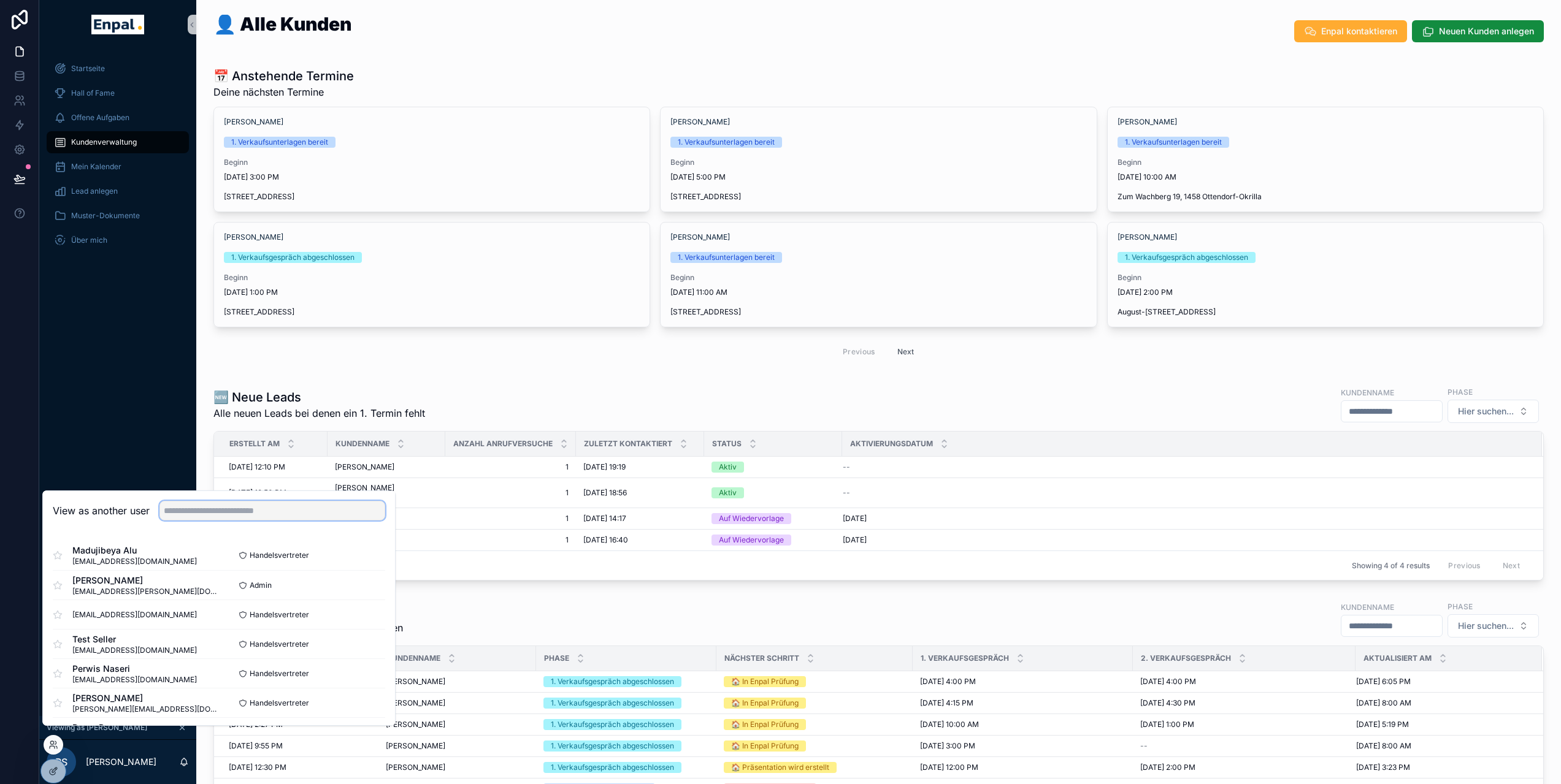
click at [201, 521] on input "text" at bounding box center [272, 511] width 225 height 20
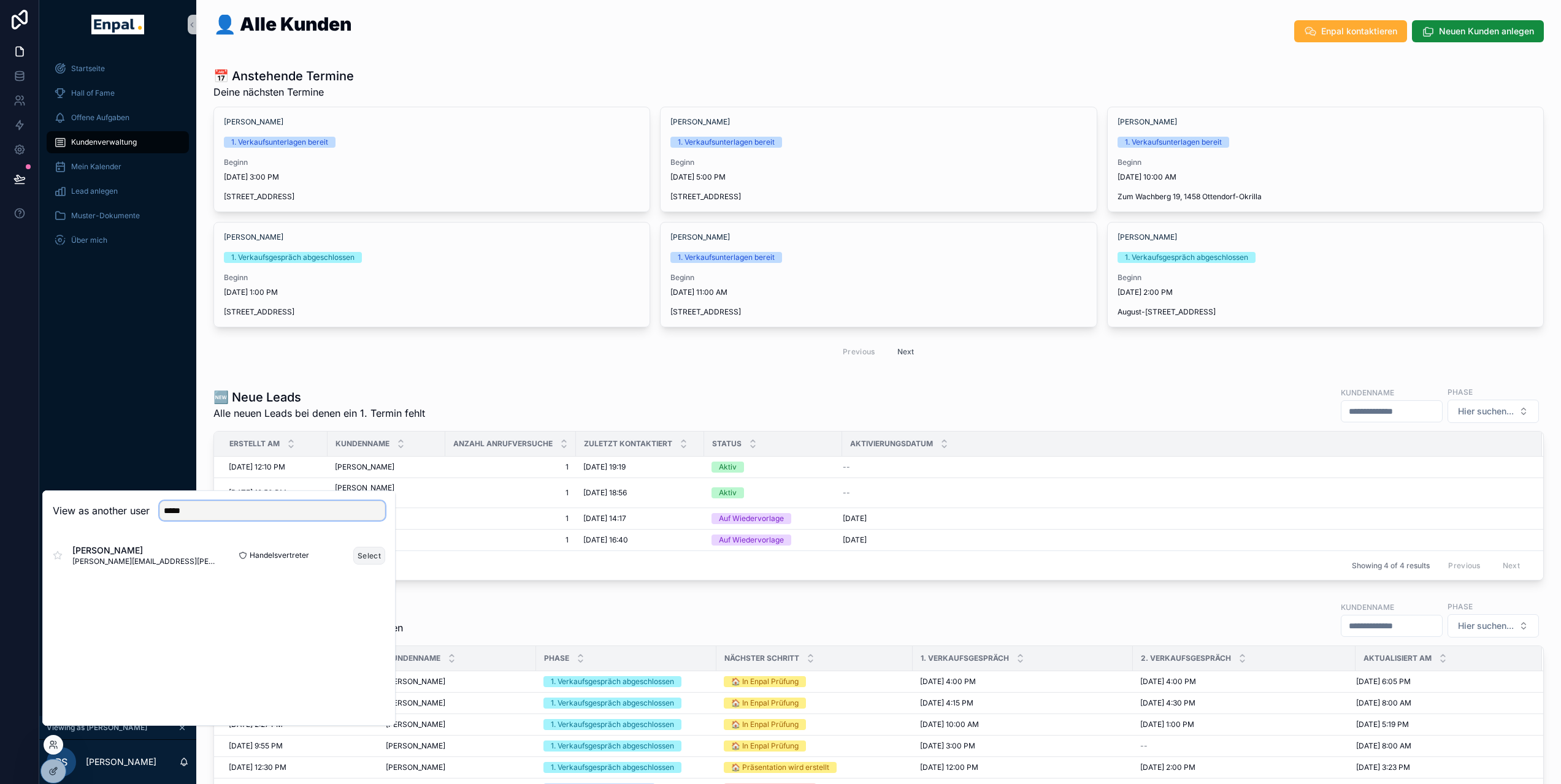
type input "*****"
click at [368, 565] on button "Select" at bounding box center [369, 555] width 32 height 17
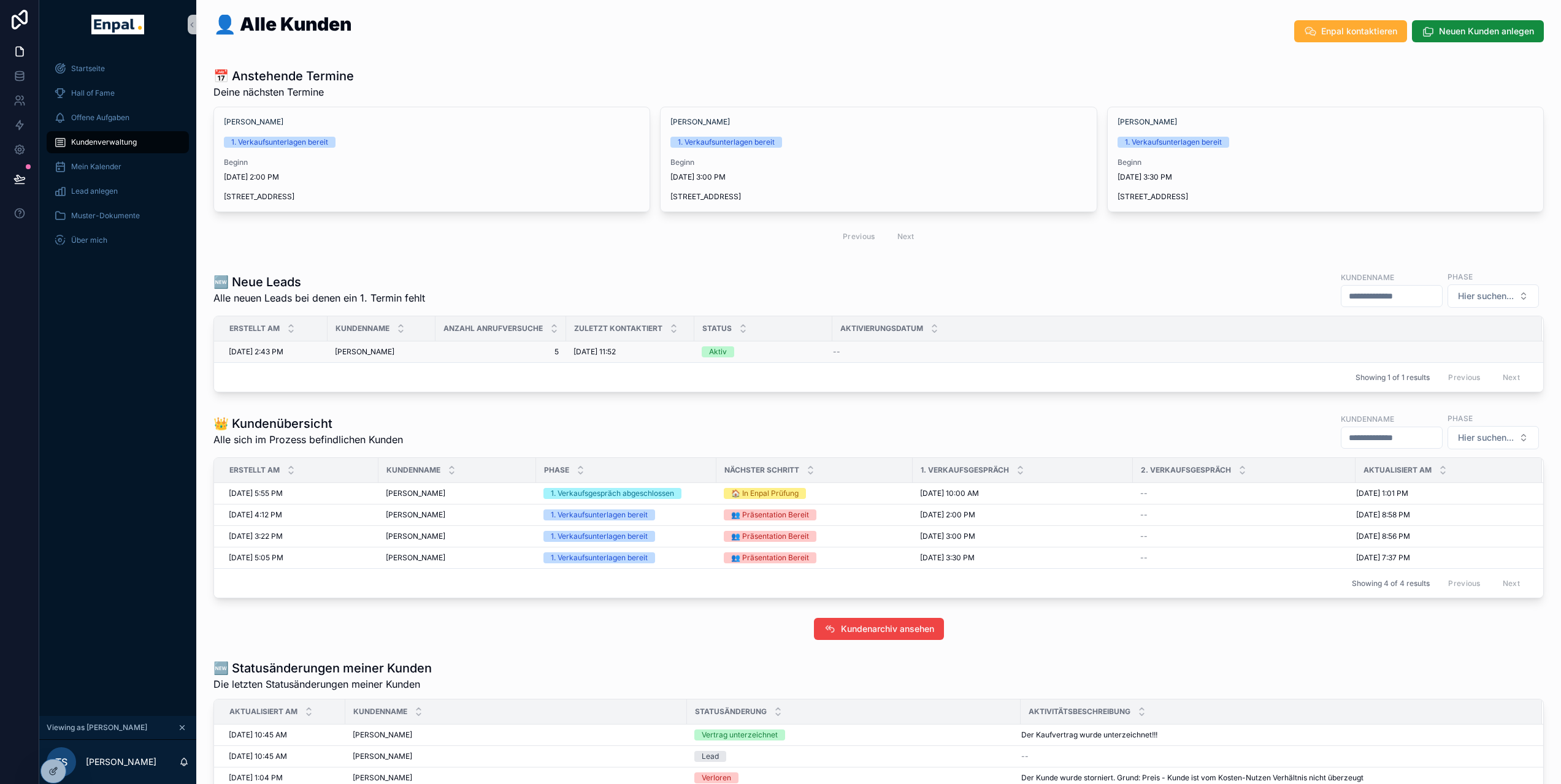
click at [364, 350] on span "[PERSON_NAME]" at bounding box center [364, 351] width 59 height 10
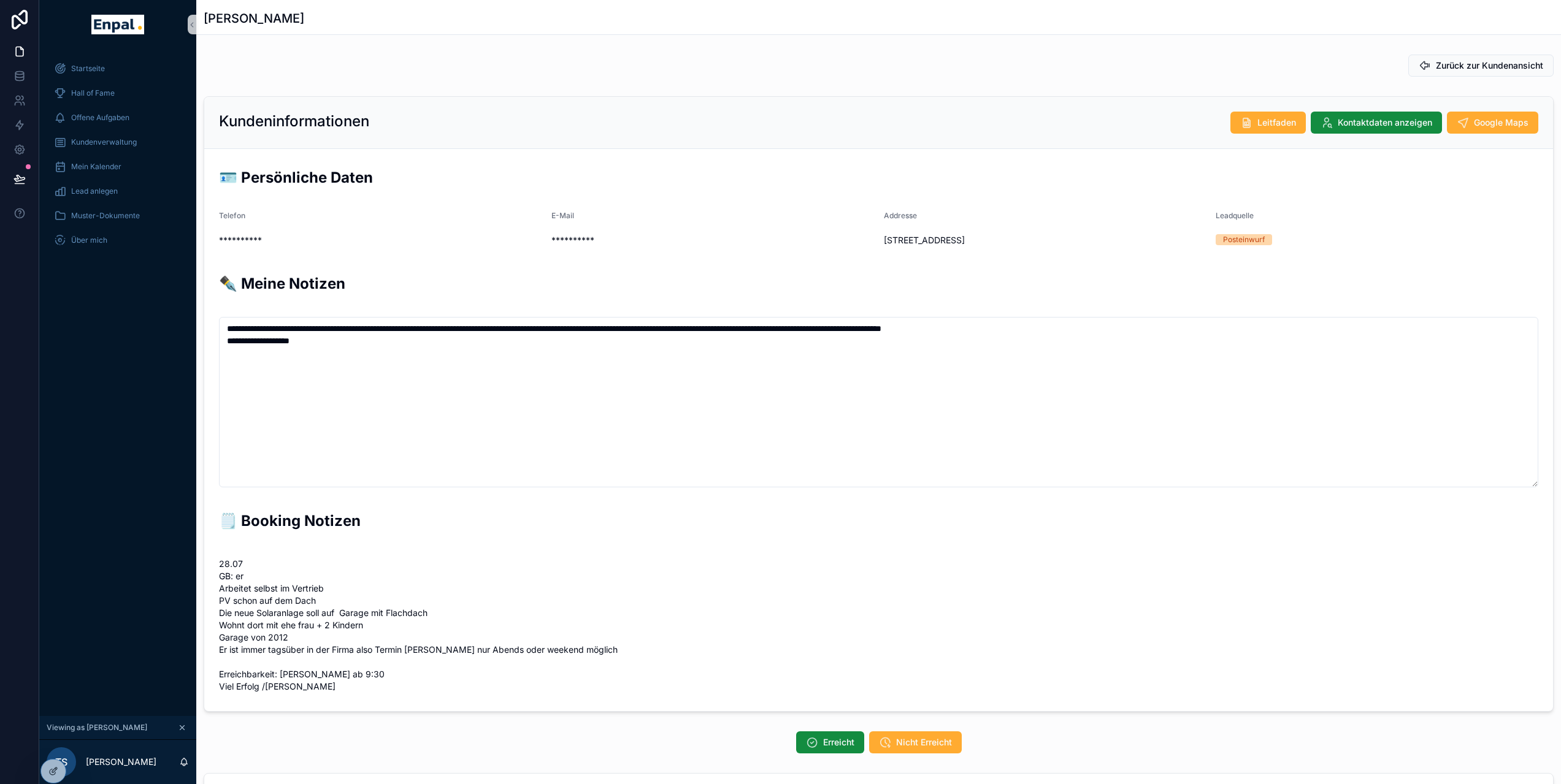
scroll to position [270, 0]
click at [1388, 118] on span "Kontaktdaten anzeigen" at bounding box center [1385, 122] width 94 height 12
click at [102, 140] on span "Kundenverwaltung" at bounding box center [104, 142] width 66 height 10
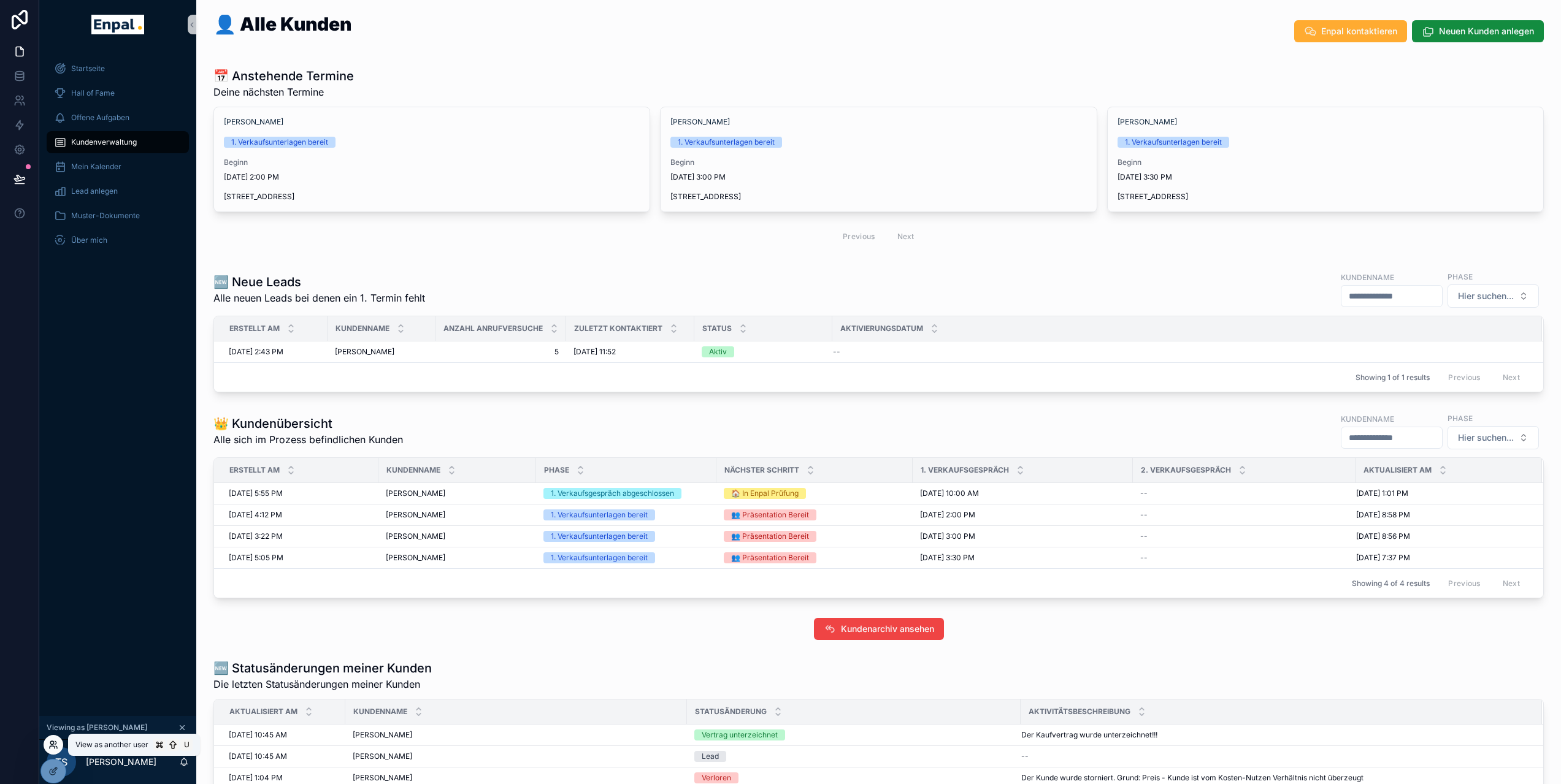
click at [53, 749] on icon at bounding box center [53, 745] width 10 height 10
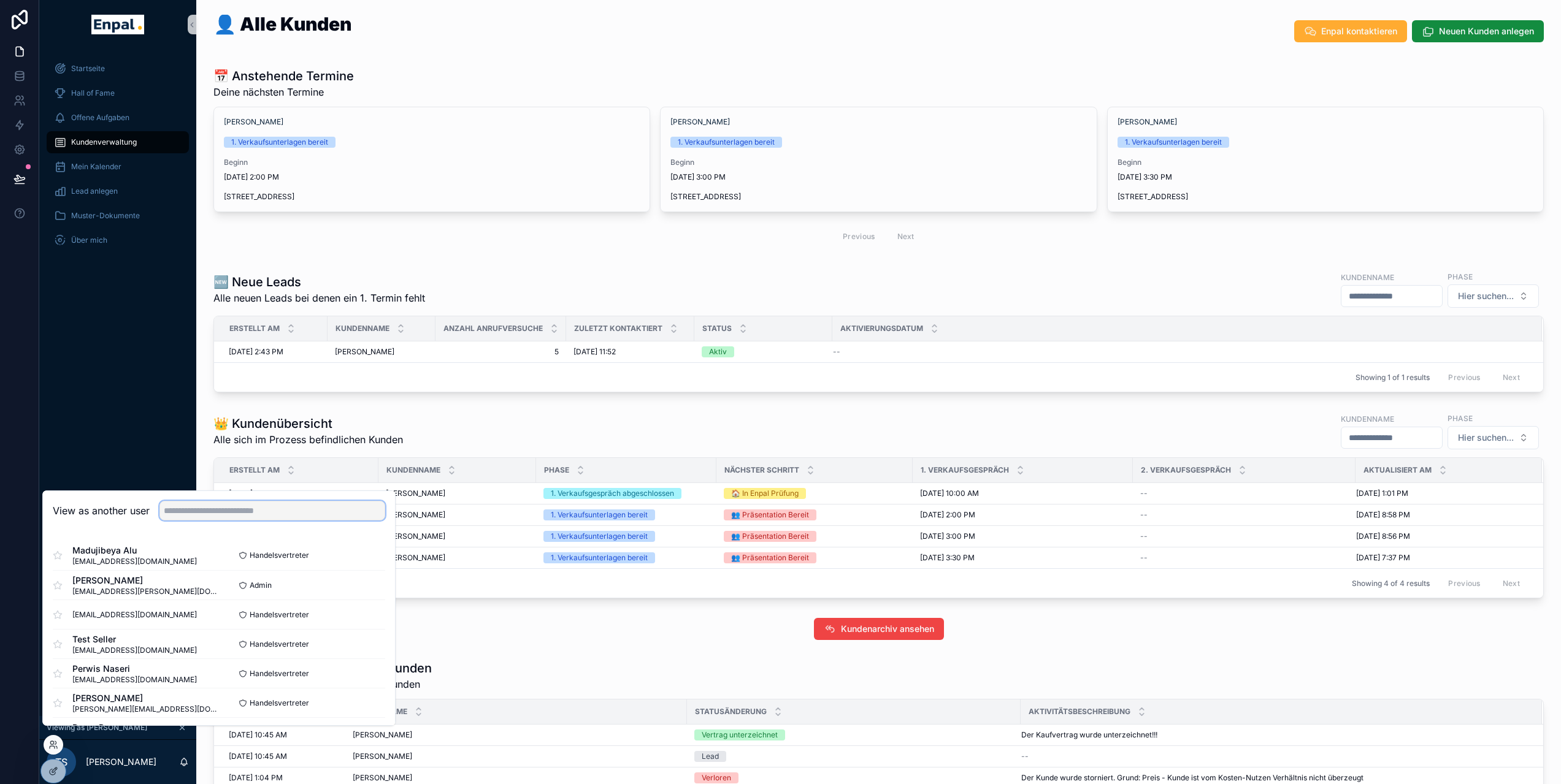
click at [215, 516] on input "text" at bounding box center [272, 511] width 225 height 20
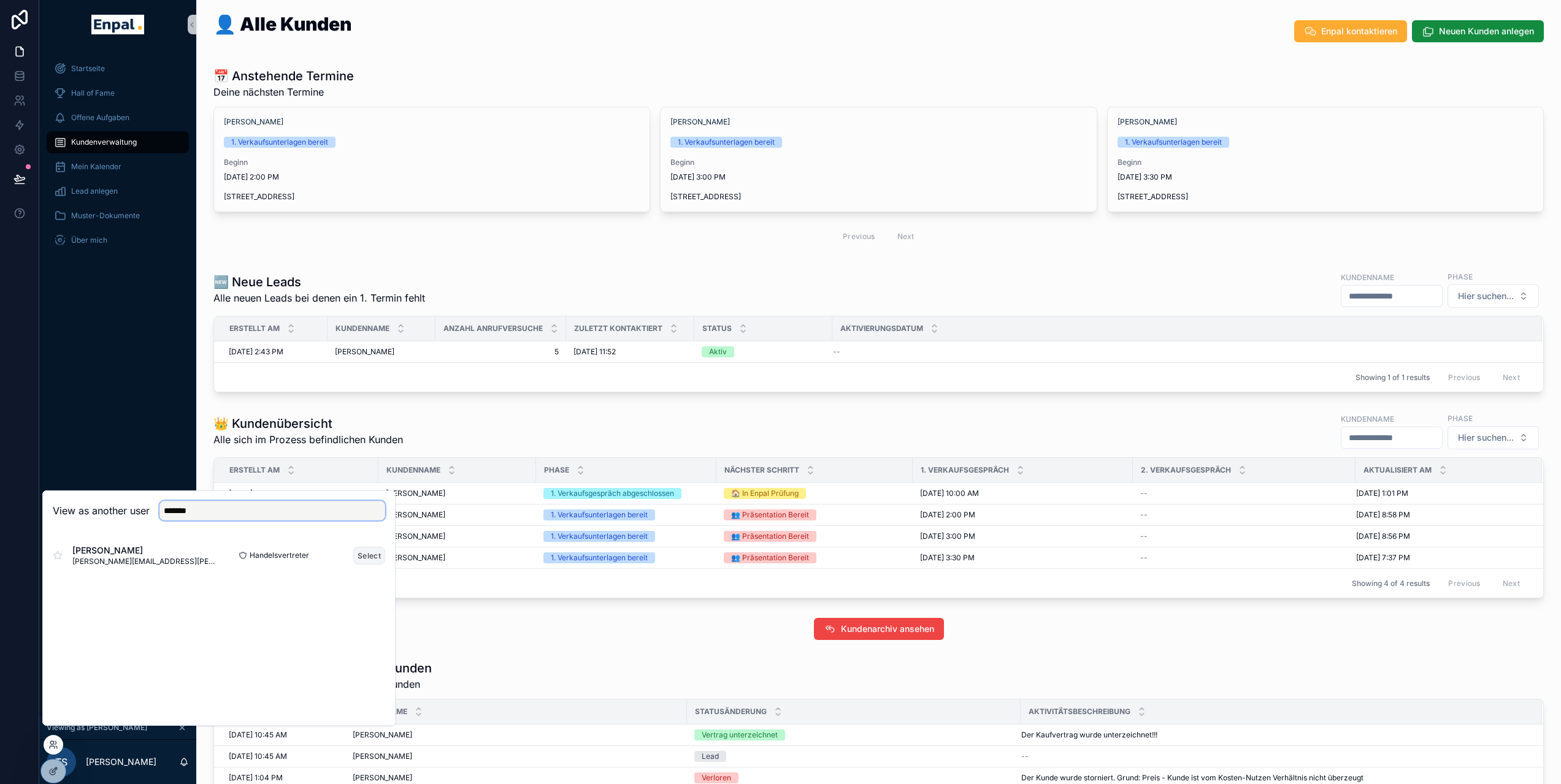
type input "*******"
click at [368, 560] on button "Select" at bounding box center [369, 555] width 32 height 17
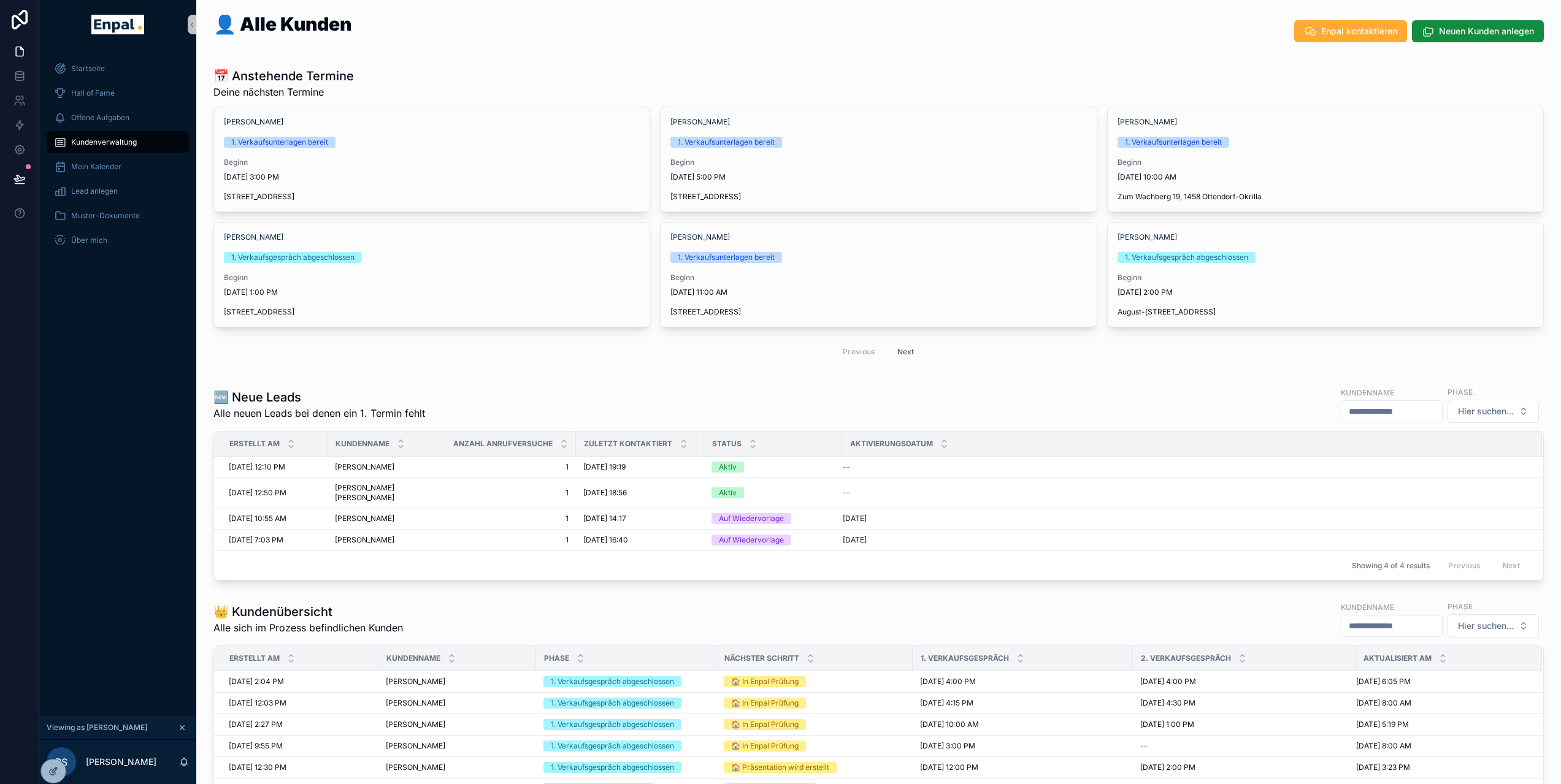
click at [457, 407] on div "🆕 Neue Leads Alle neuen Leads bei denen ein 1. Termin fehlt Kundenname Phase Hi…" at bounding box center [879, 405] width 1331 height 38
click at [361, 467] on span "[PERSON_NAME]" at bounding box center [364, 467] width 59 height 10
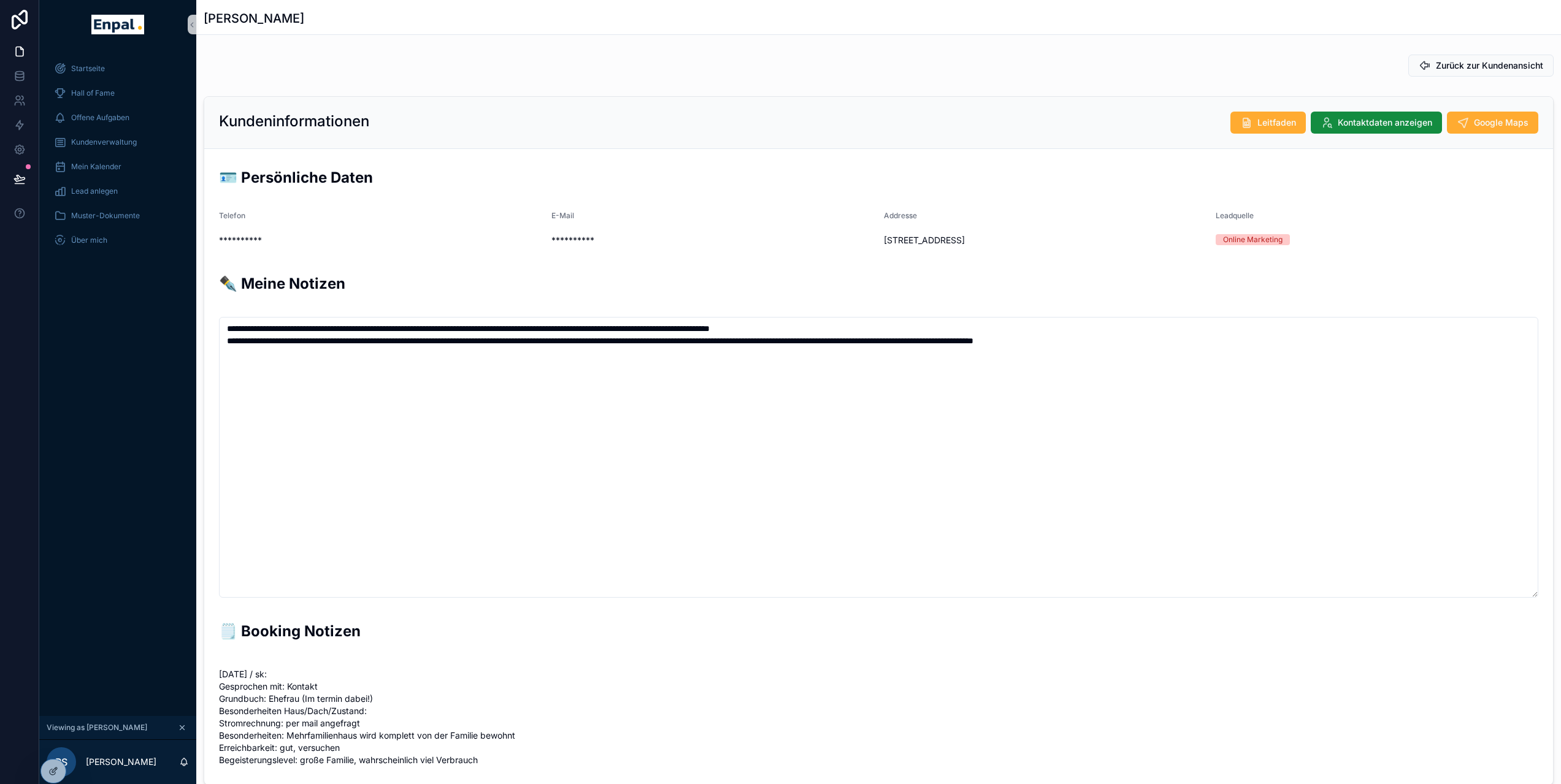
scroll to position [270, 0]
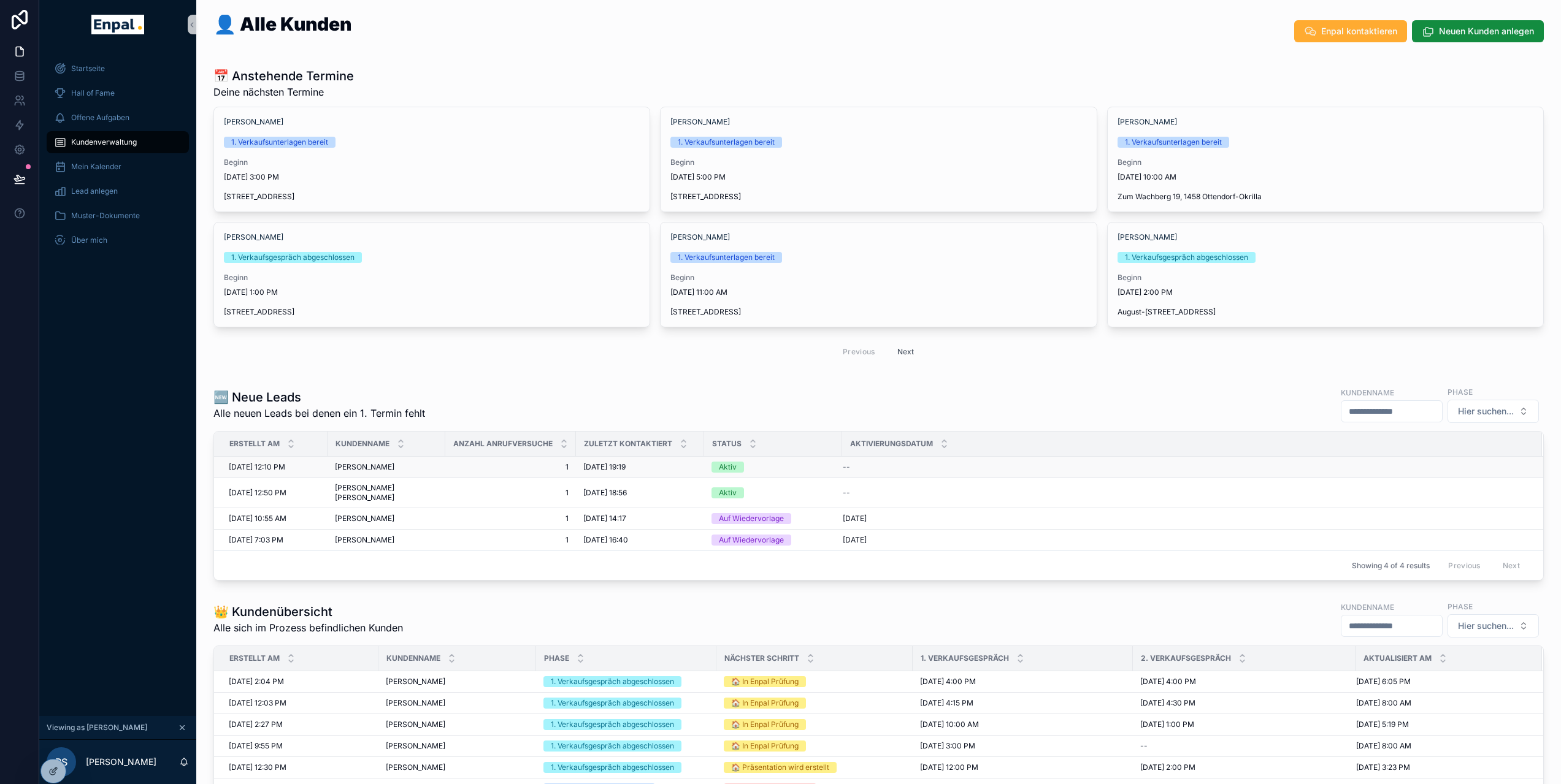
click at [372, 470] on span "[PERSON_NAME]" at bounding box center [364, 467] width 59 height 10
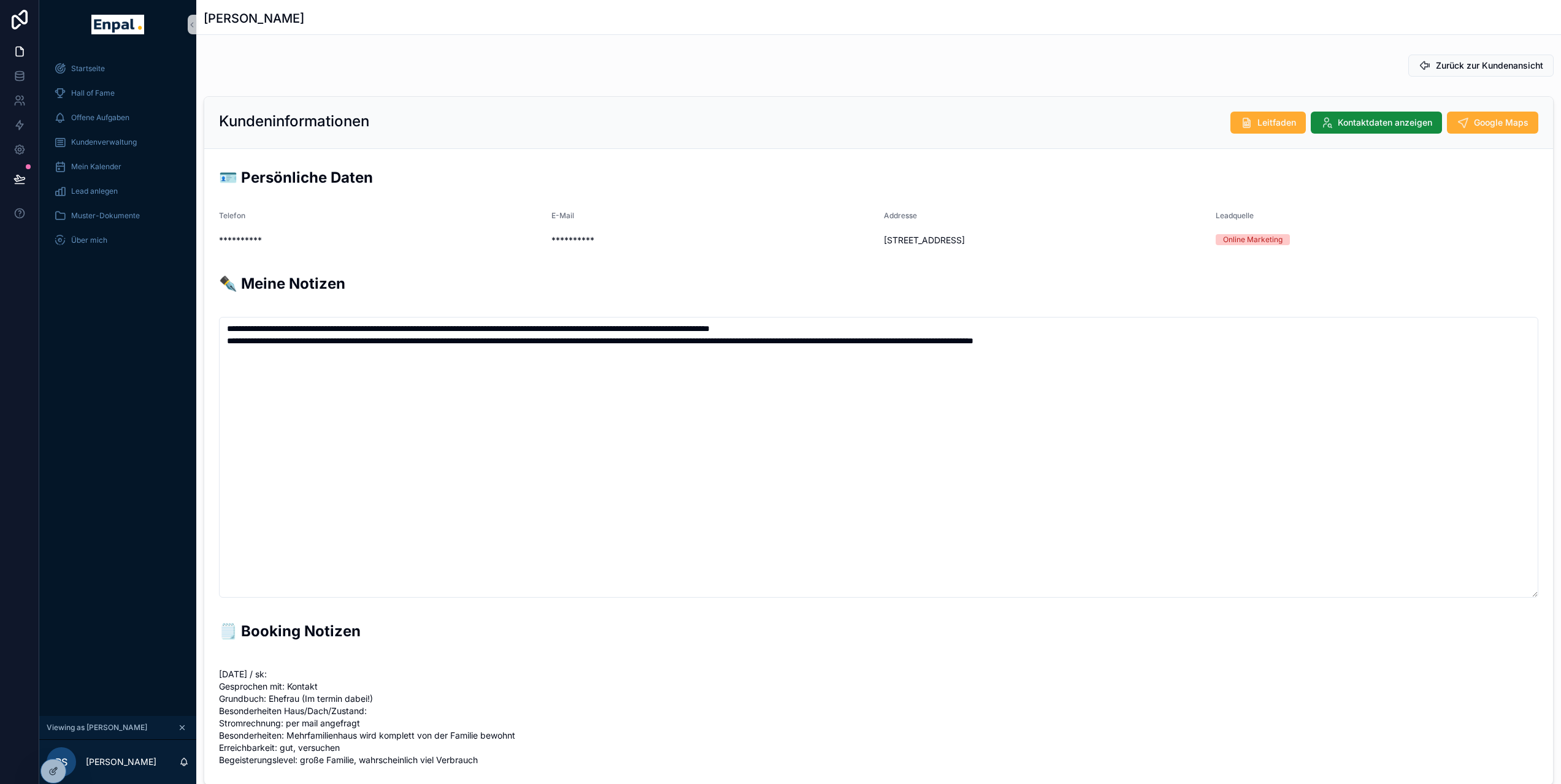
scroll to position [270, 0]
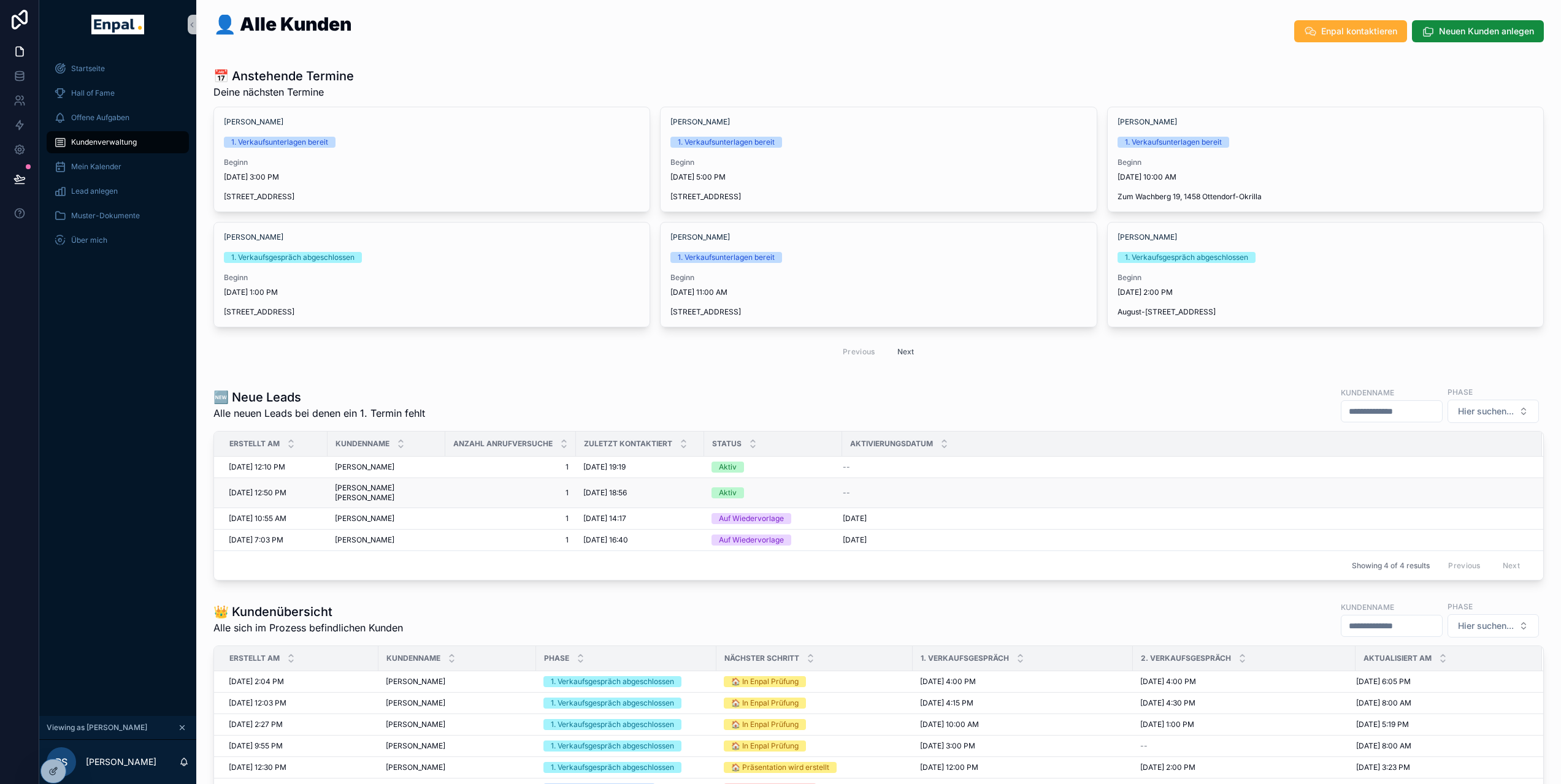
click at [377, 487] on span "[PERSON_NAME] [PERSON_NAME]" at bounding box center [386, 494] width 103 height 20
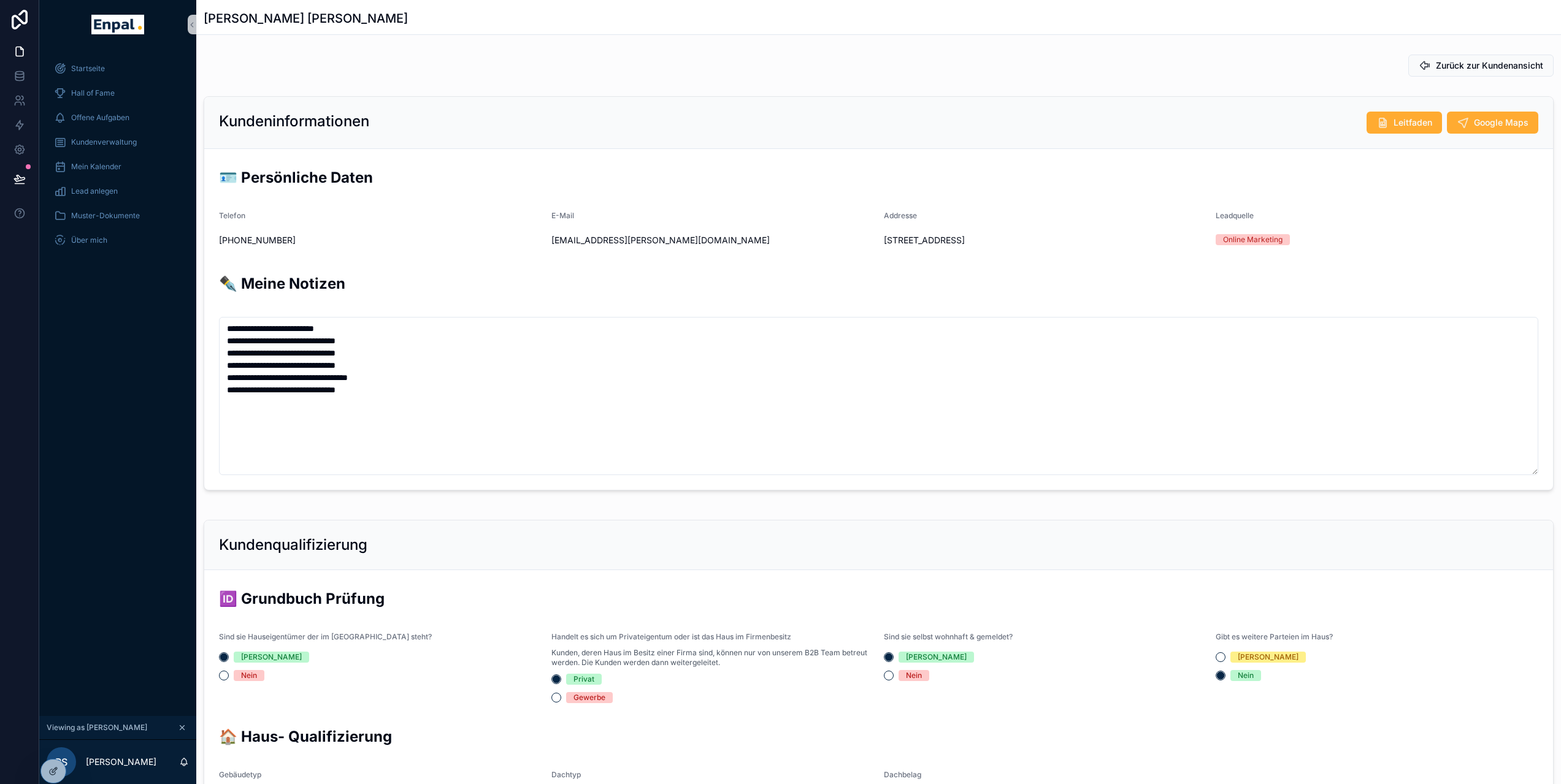
scroll to position [270, 0]
